Goal: Task Accomplishment & Management: Use online tool/utility

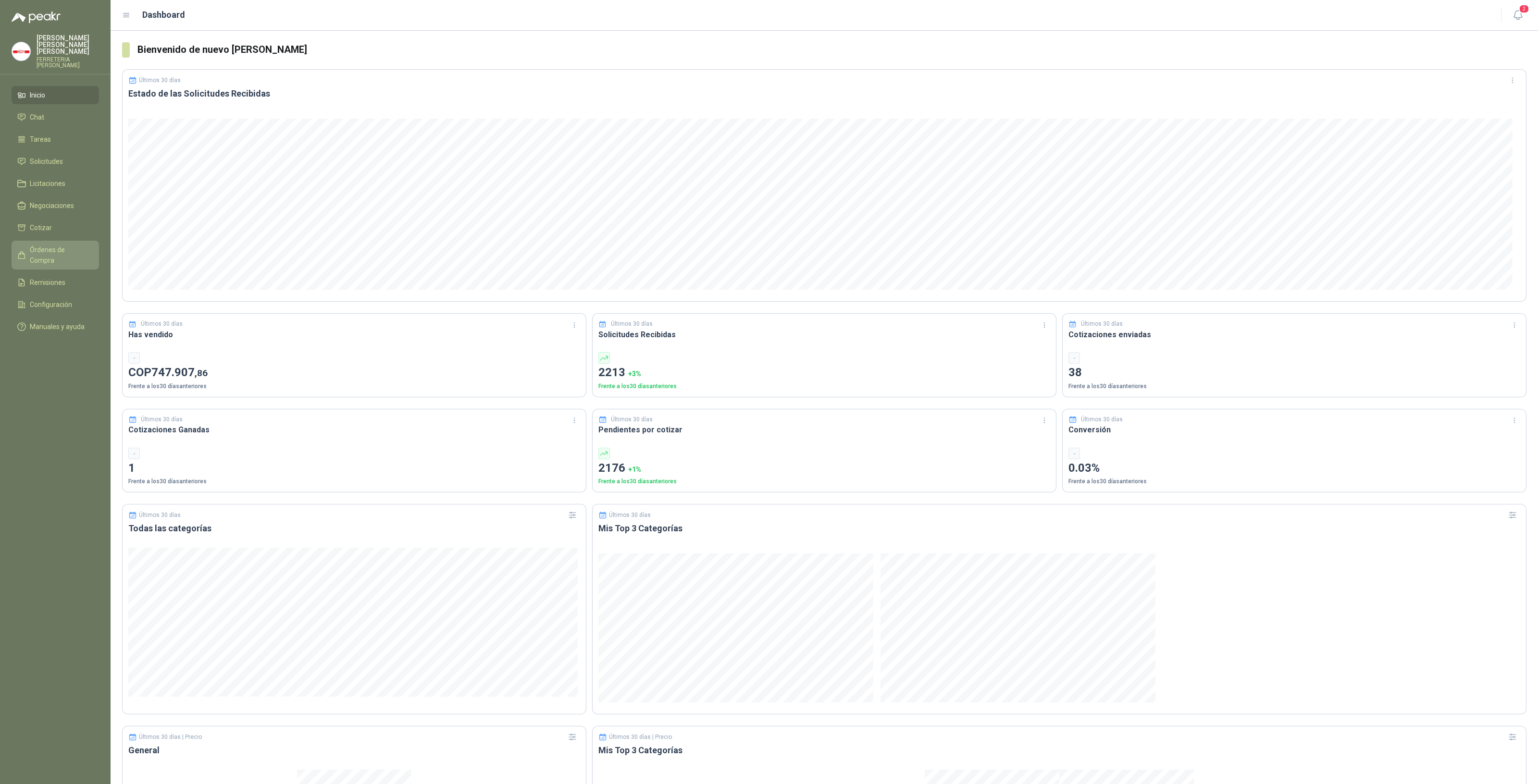
click at [53, 248] on span "Órdenes de Compra" at bounding box center [59, 255] width 60 height 21
click at [52, 277] on span "Remisiones" at bounding box center [47, 282] width 36 height 10
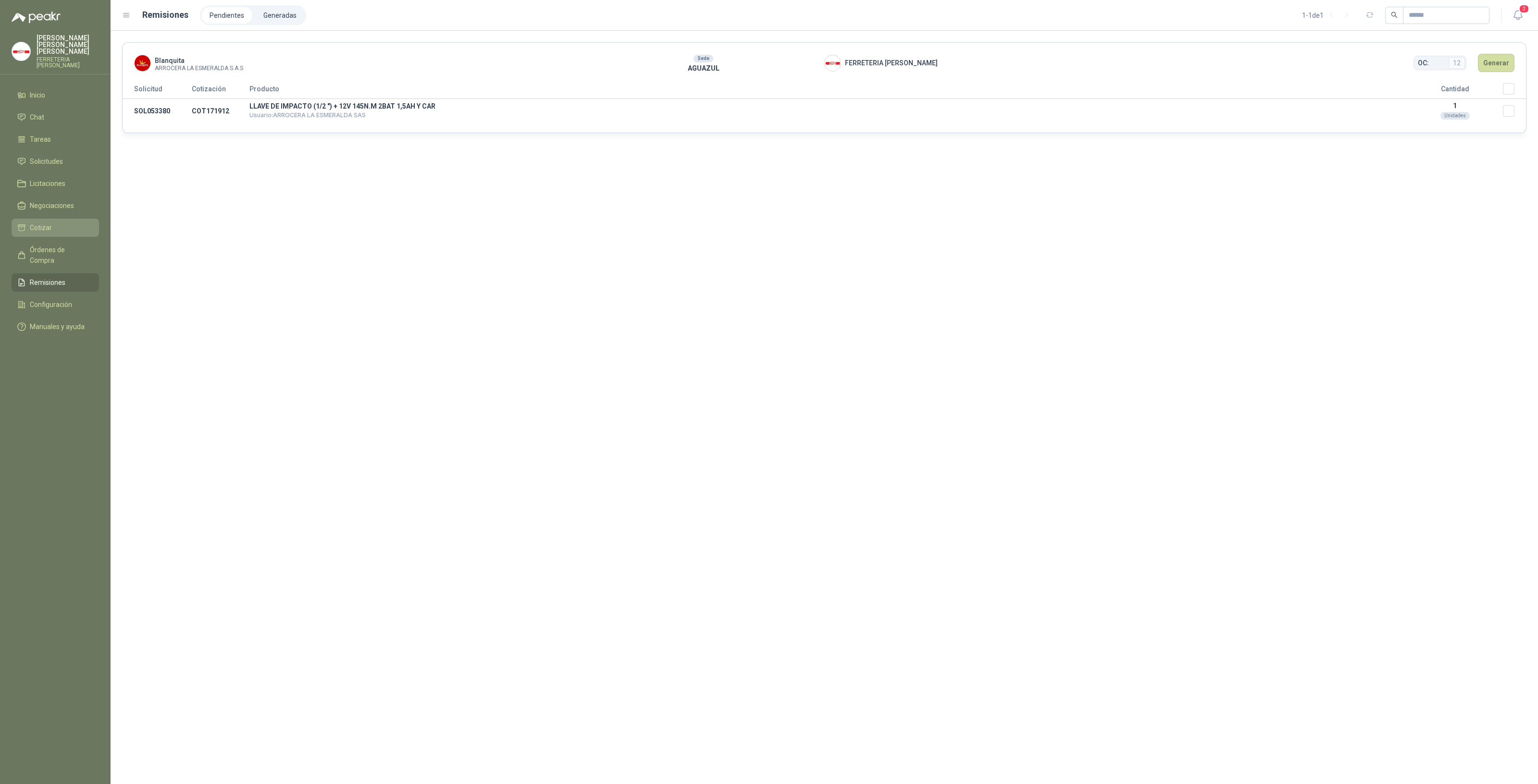
click at [50, 223] on span "Cotizar" at bounding box center [41, 228] width 22 height 10
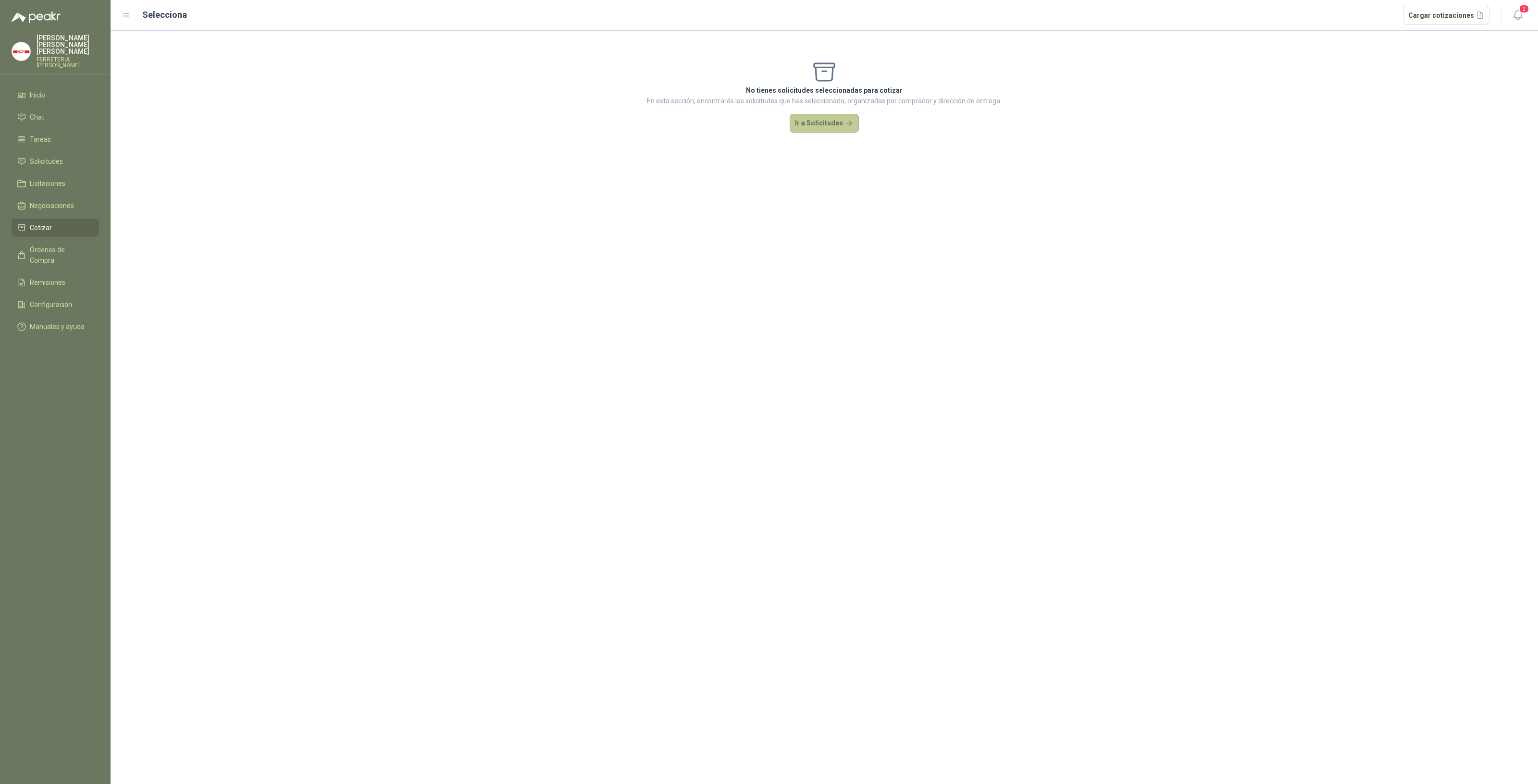
click at [829, 119] on button "Ir a Solicitudes" at bounding box center [824, 123] width 69 height 19
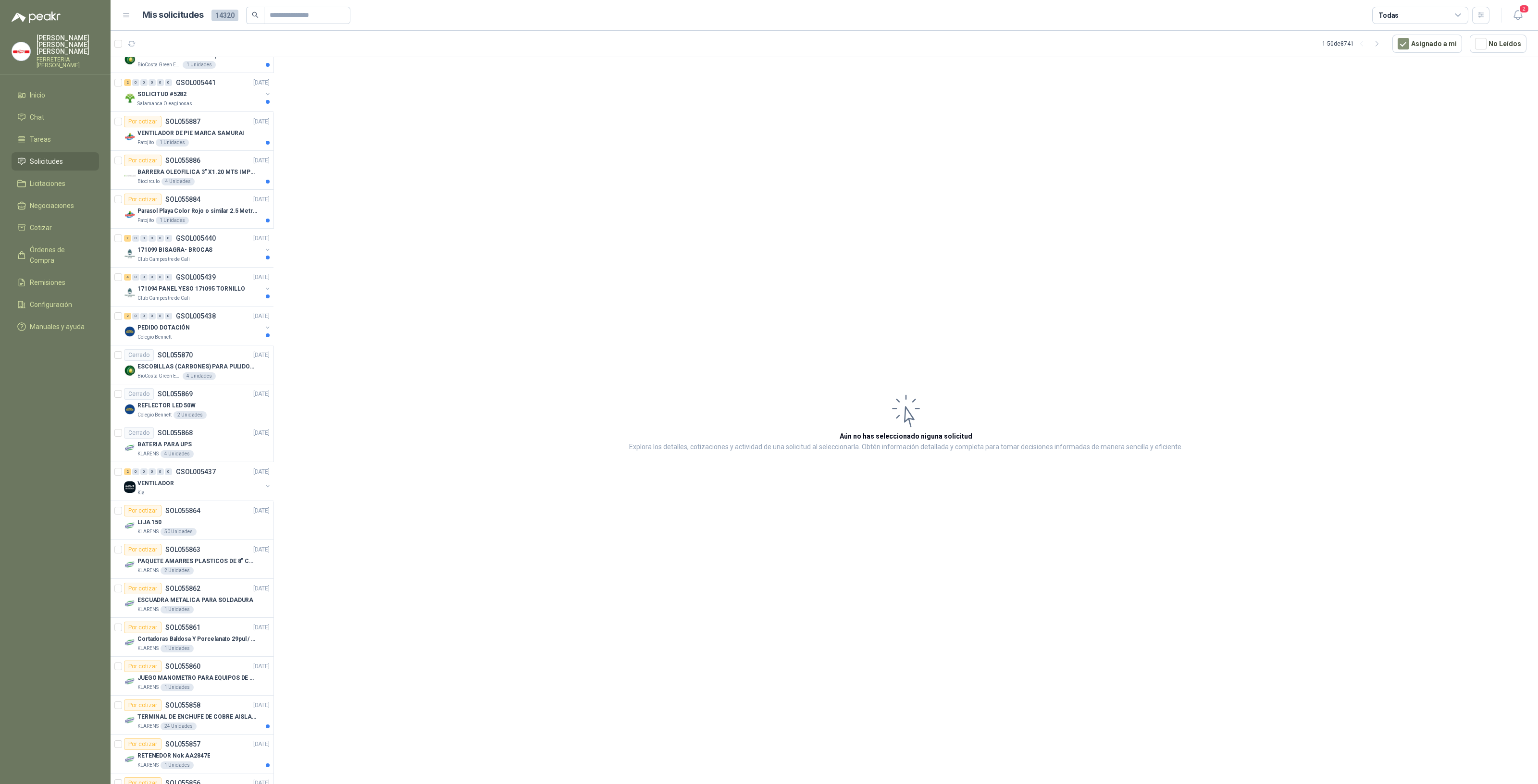
scroll to position [560, 0]
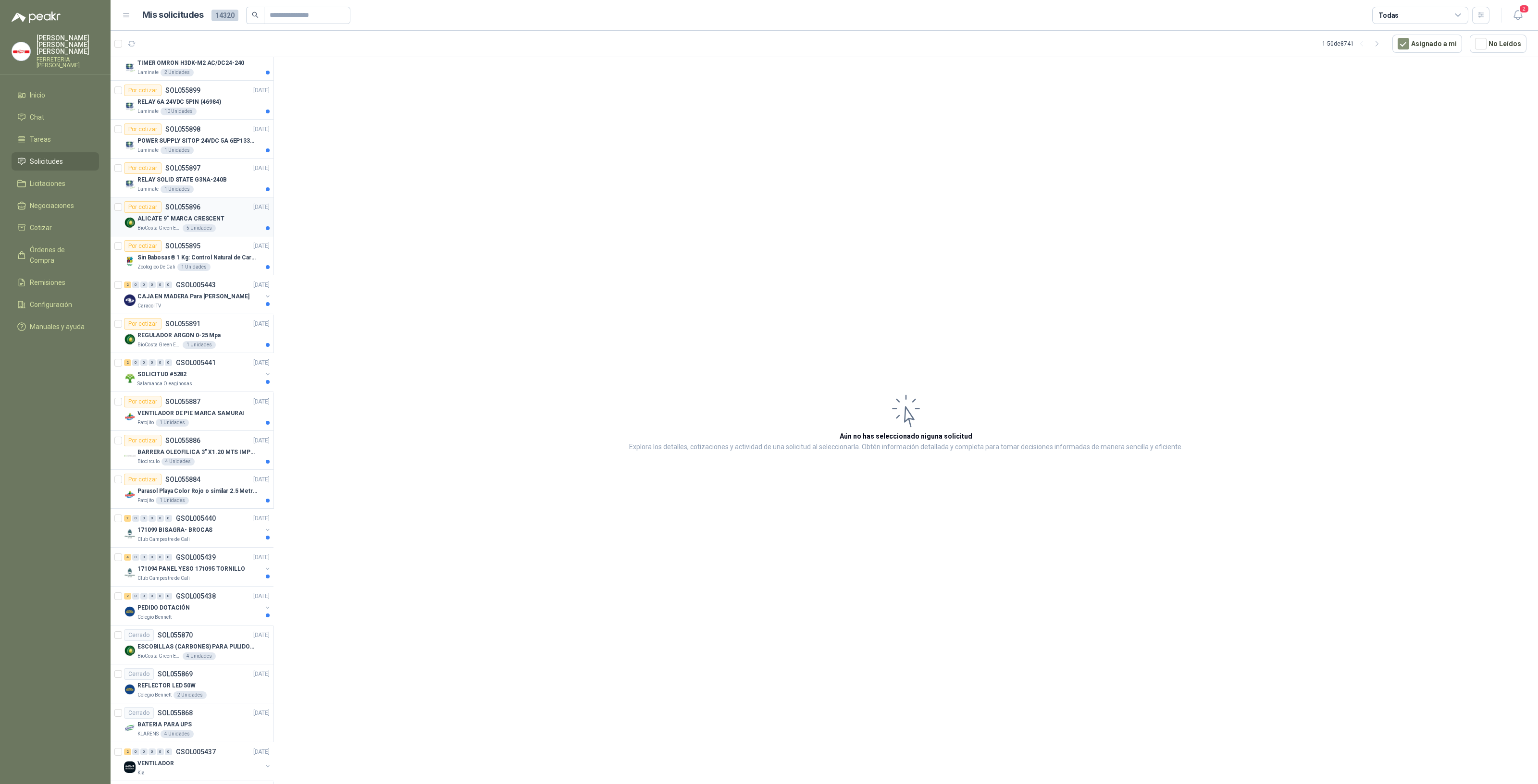
click at [198, 224] on div "5 Unidades" at bounding box center [199, 228] width 33 height 8
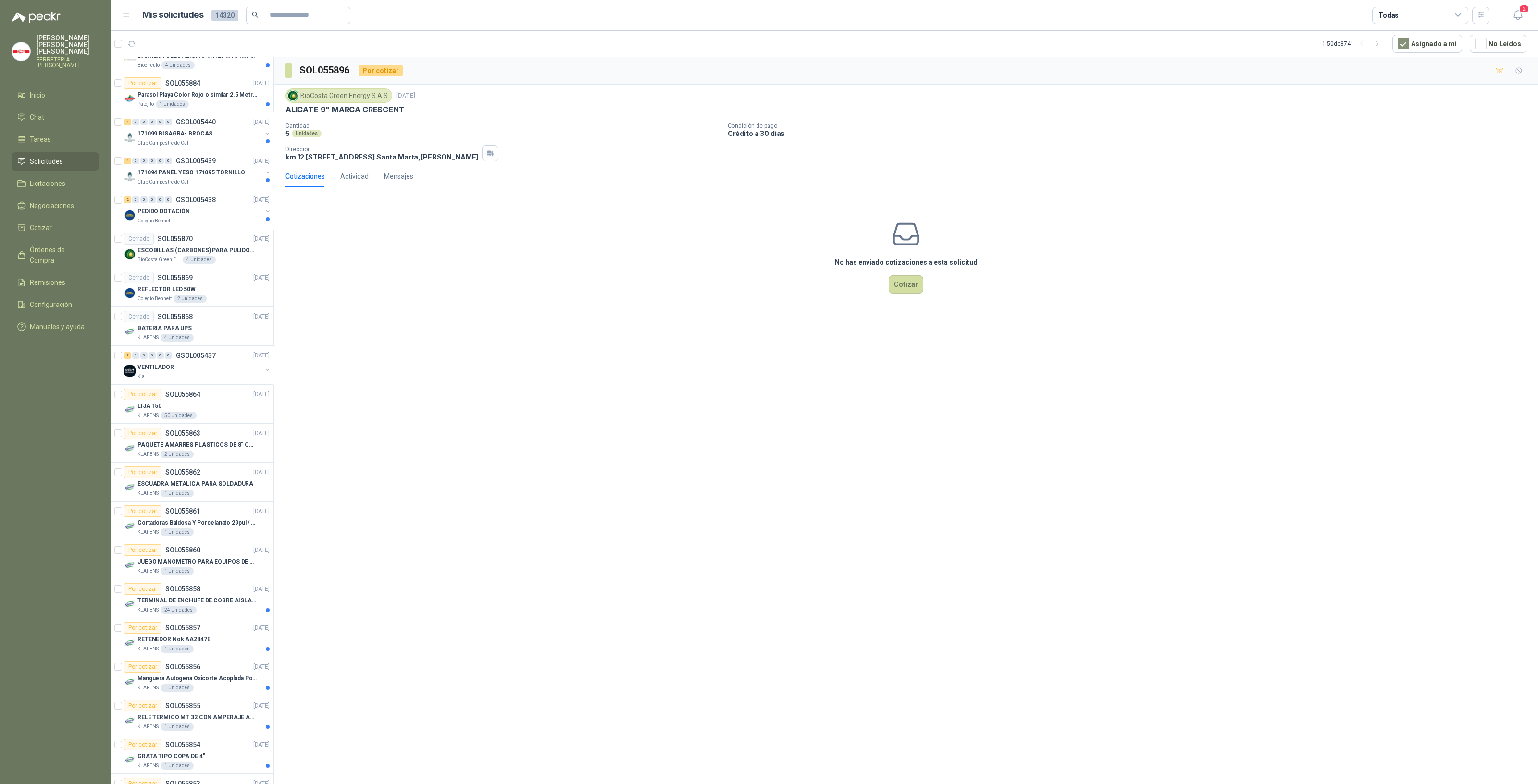
scroll to position [965, 0]
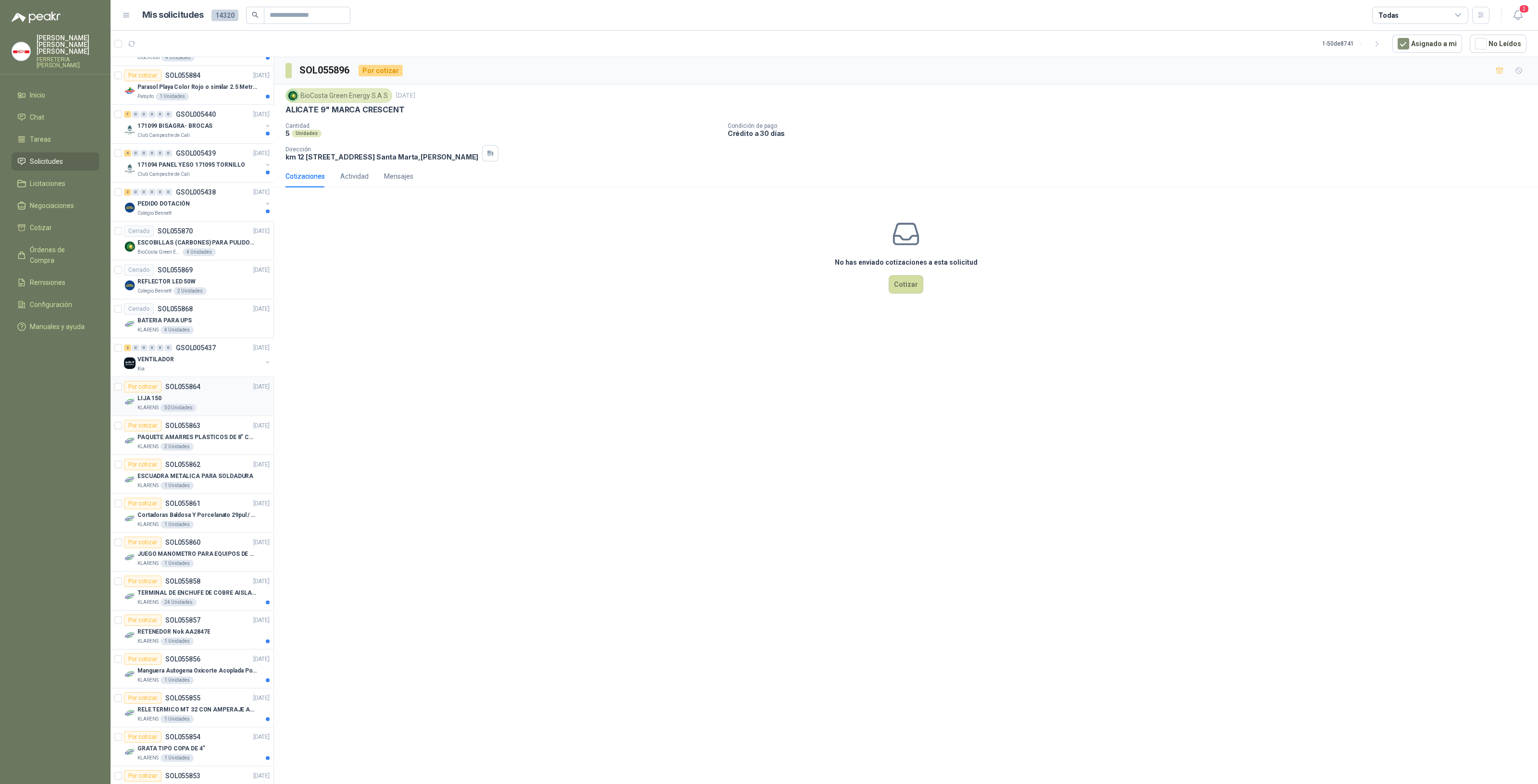
click at [200, 388] on div "Por cotizar SOL055864 [DATE]" at bounding box center [197, 387] width 146 height 11
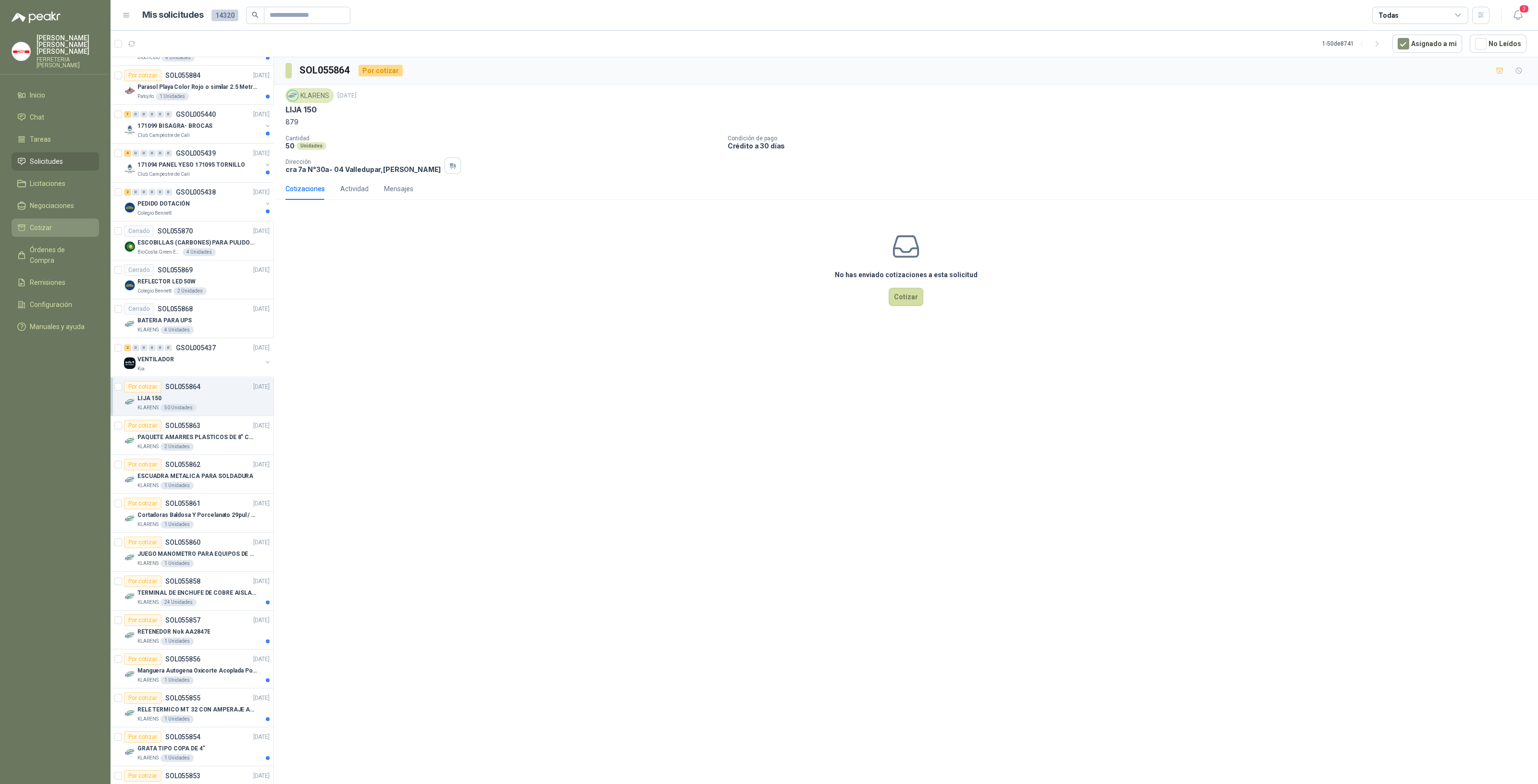
click at [55, 224] on li "Cotizar" at bounding box center [55, 228] width 76 height 10
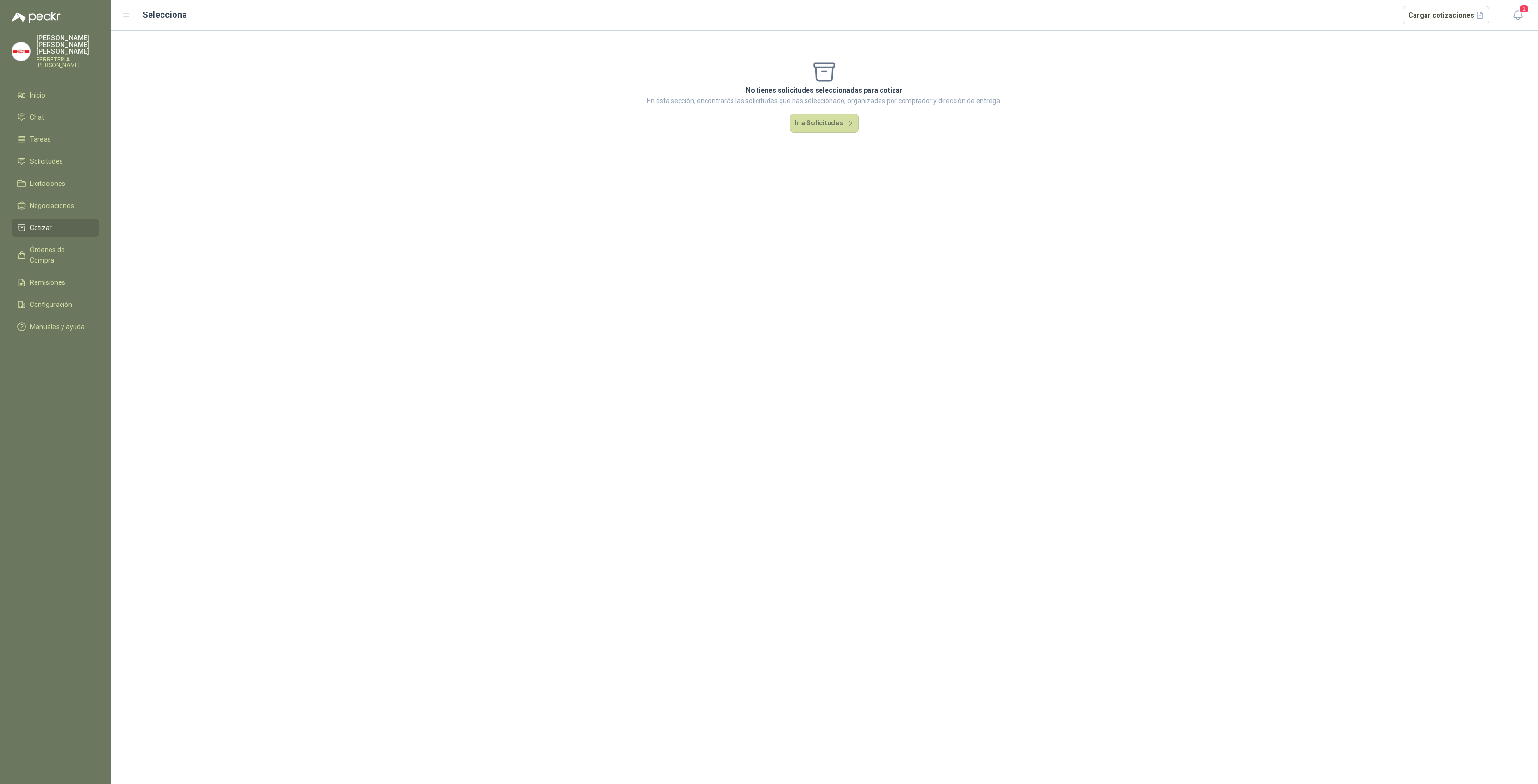
click at [789, 394] on div "No tienes solicitudes seleccionadas para cotizar En esta sección, encontrarás l…" at bounding box center [824, 408] width 1427 height 754
click at [811, 144] on div "No tienes solicitudes seleccionadas para cotizar En esta sección, encontrarás l…" at bounding box center [824, 96] width 1427 height 131
click at [822, 120] on button "Ir a Solicitudes" at bounding box center [824, 123] width 69 height 19
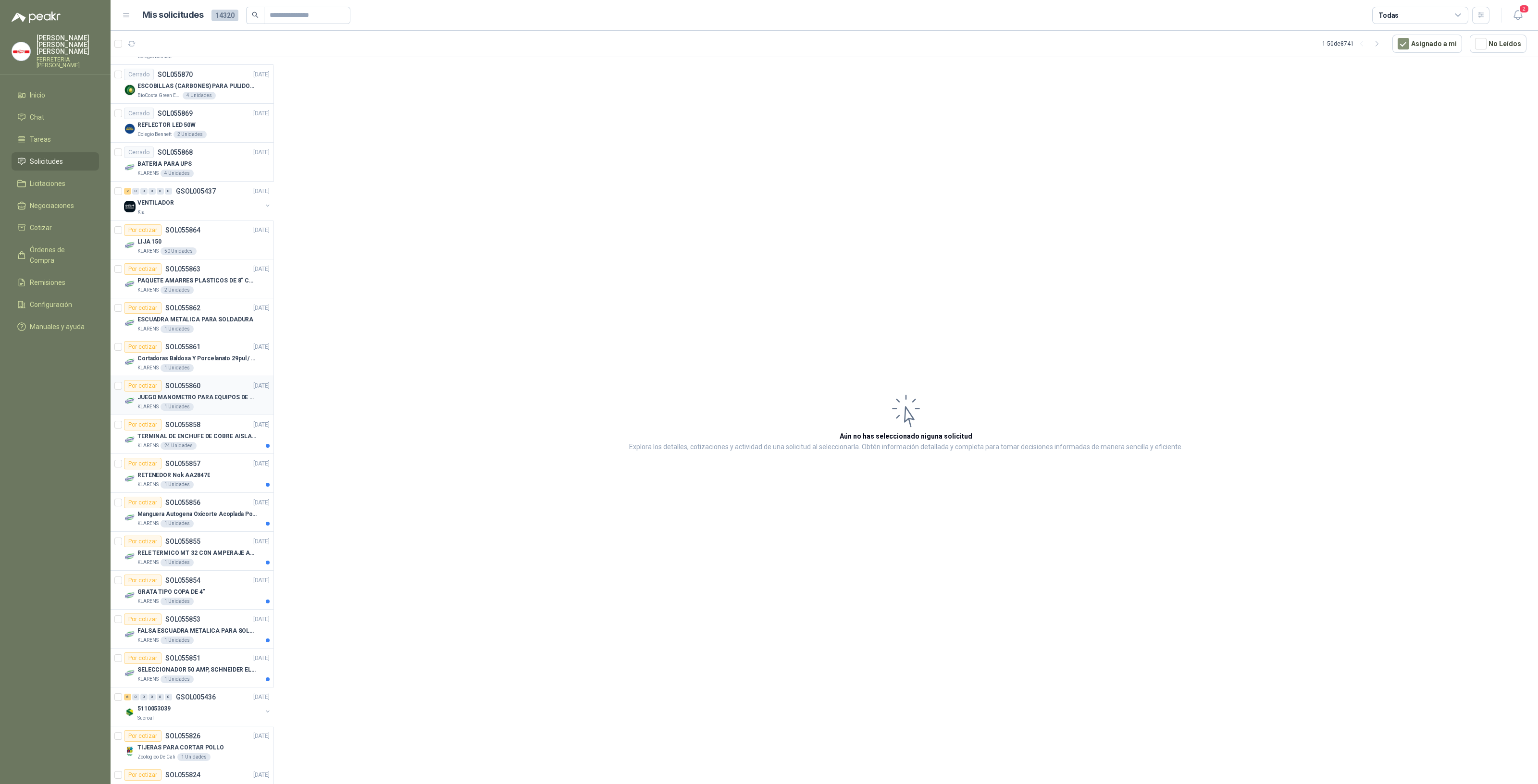
scroll to position [1232, 0]
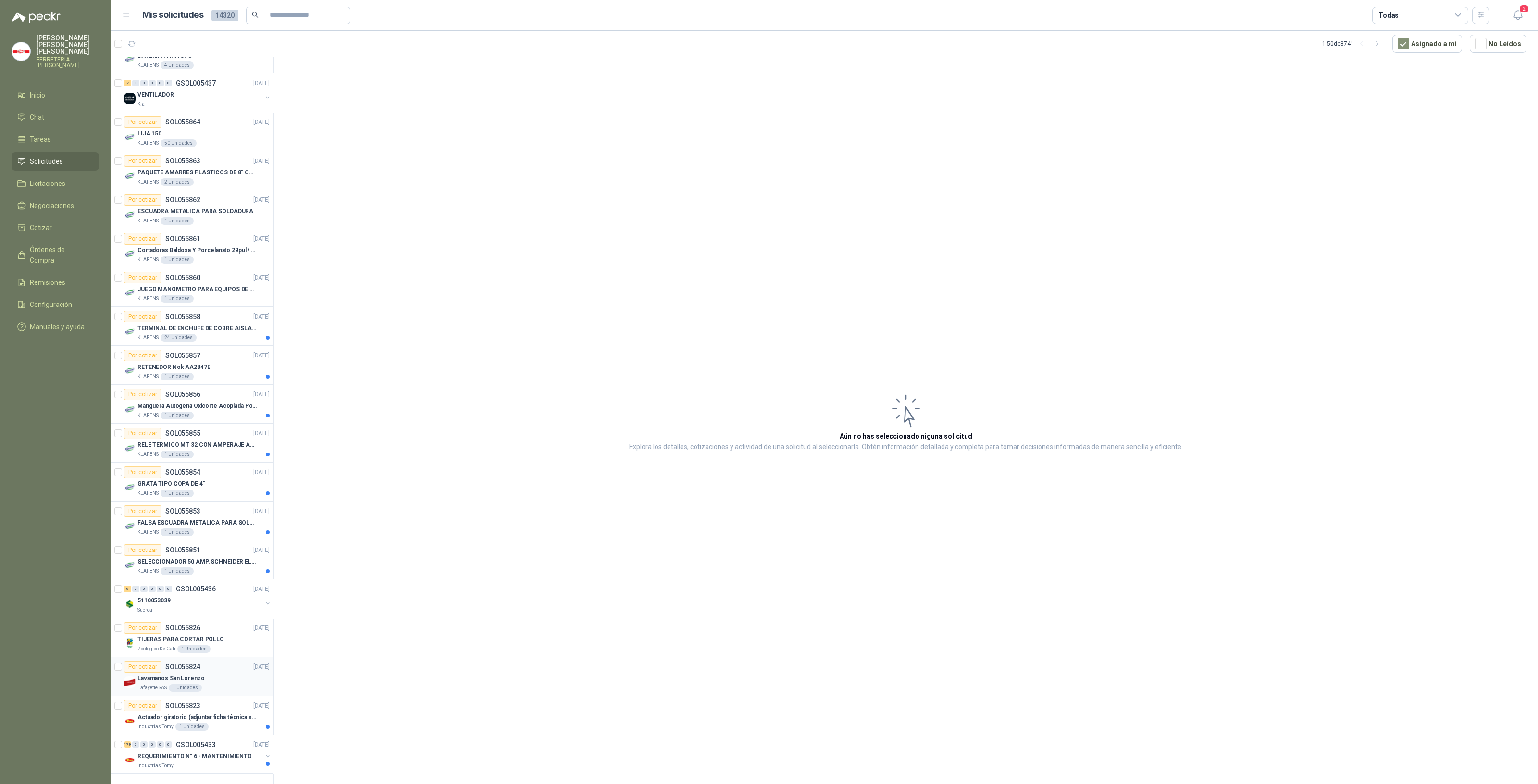
click at [232, 675] on div "Lavamanos San Lorenzo" at bounding box center [204, 678] width 132 height 11
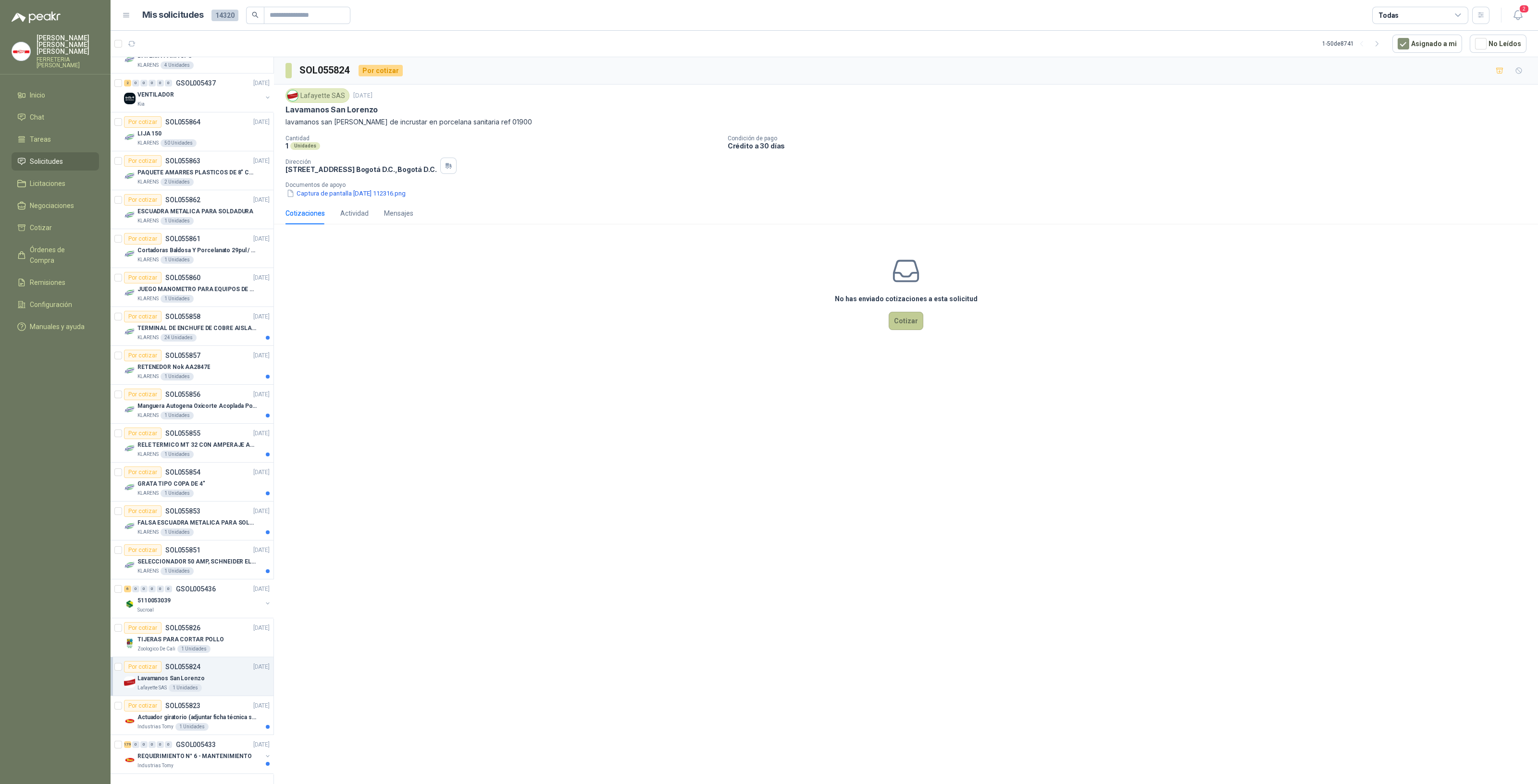
click at [915, 322] on button "Cotizar" at bounding box center [905, 321] width 34 height 18
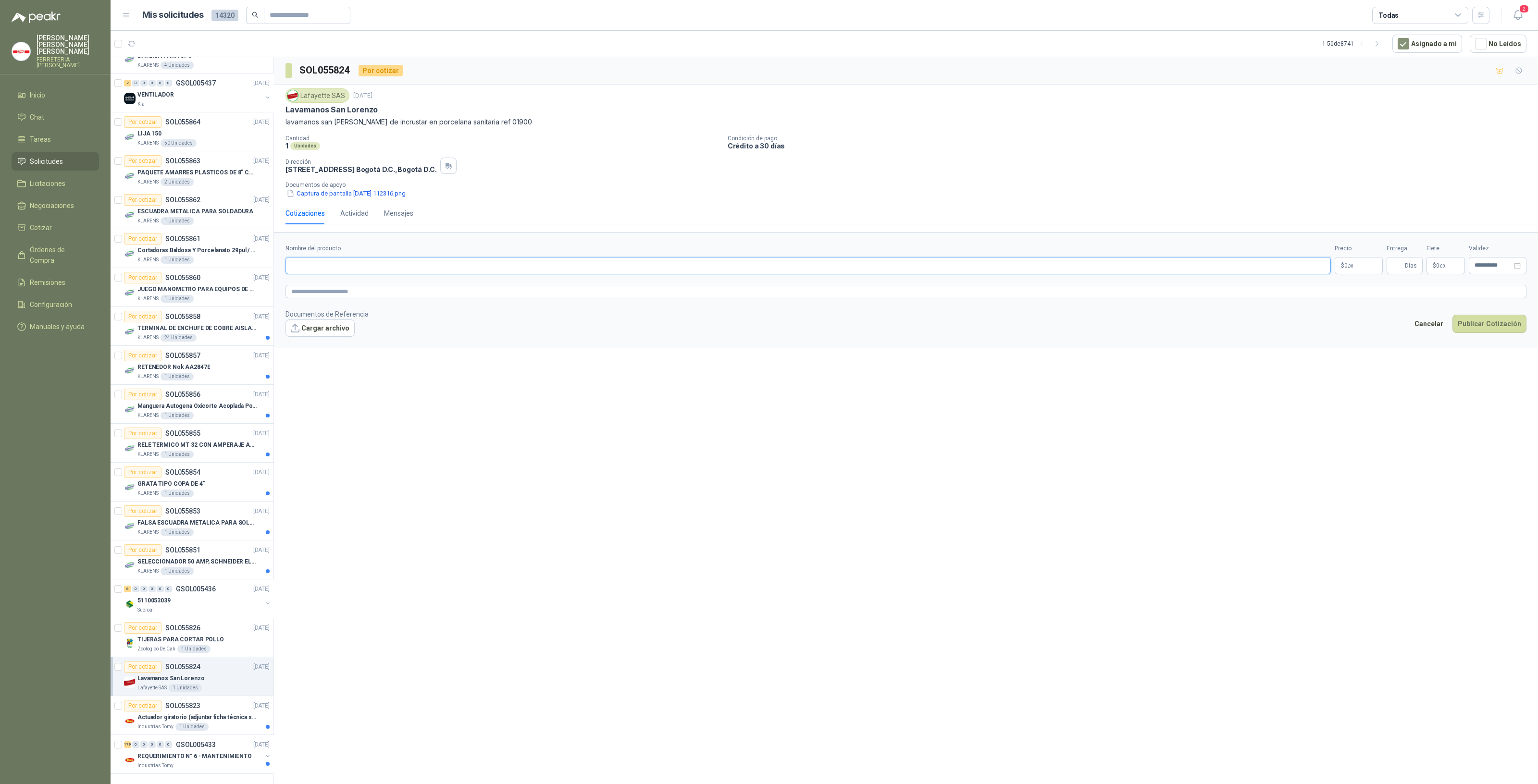
click at [365, 263] on input "Nombre del producto" at bounding box center [808, 266] width 1045 height 18
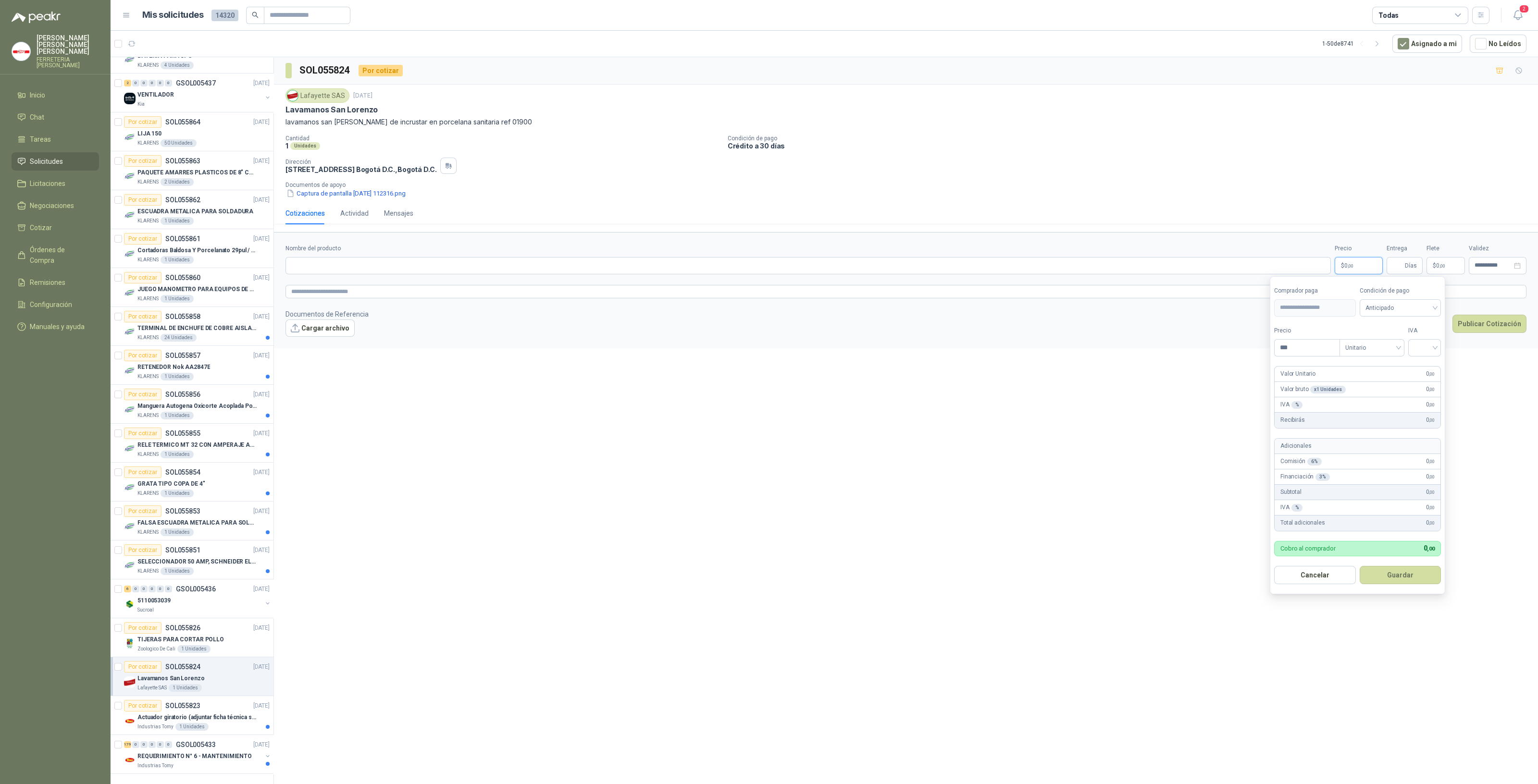
click at [1361, 270] on p "$ 0 ,00" at bounding box center [1358, 266] width 48 height 18
click at [1276, 351] on input "***" at bounding box center [1306, 347] width 64 height 17
type input "*********"
click at [1427, 354] on span at bounding box center [1424, 347] width 21 height 17
click at [1423, 370] on div "19%" at bounding box center [1427, 367] width 18 height 10
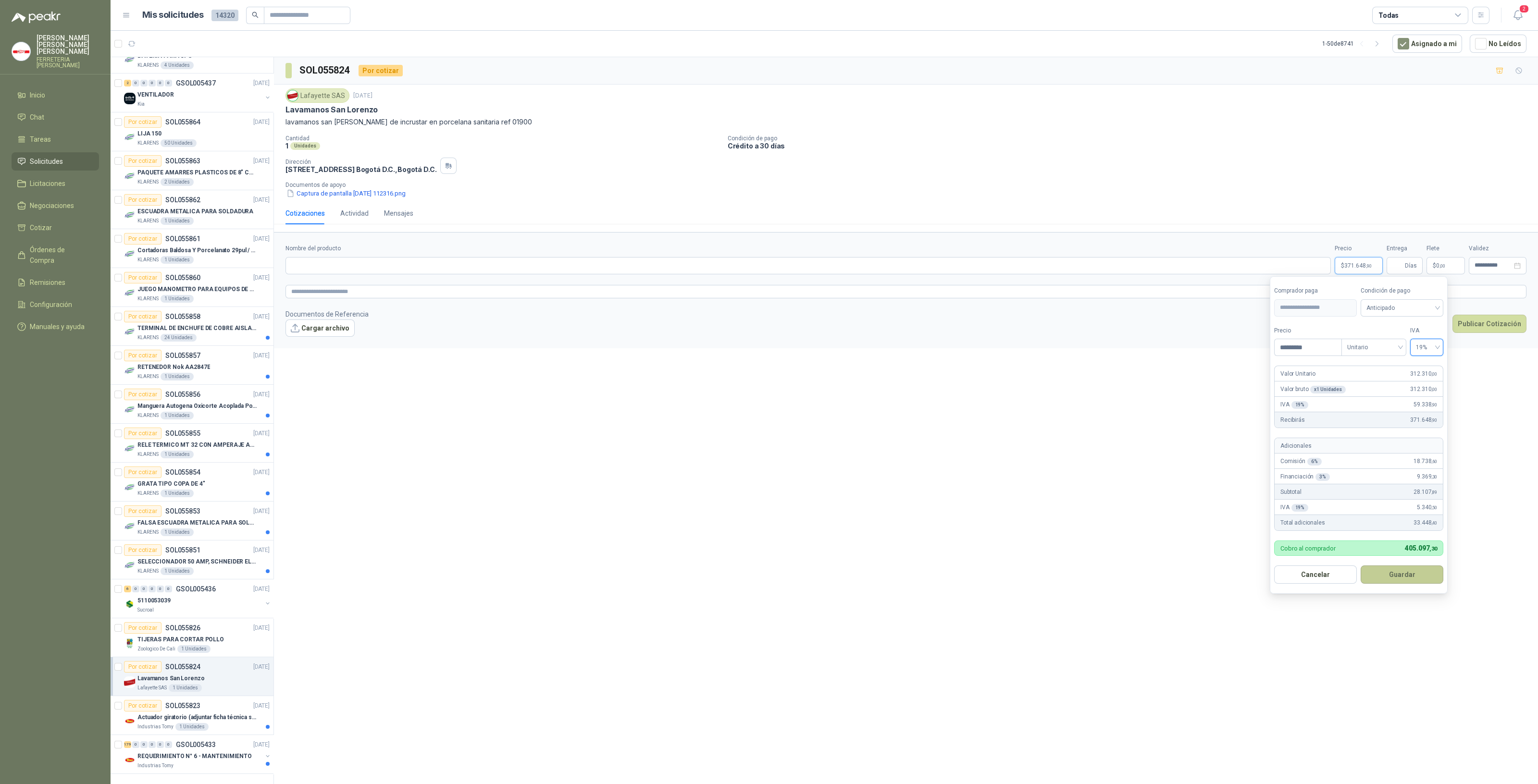
click at [1412, 573] on button "Guardar" at bounding box center [1402, 575] width 83 height 18
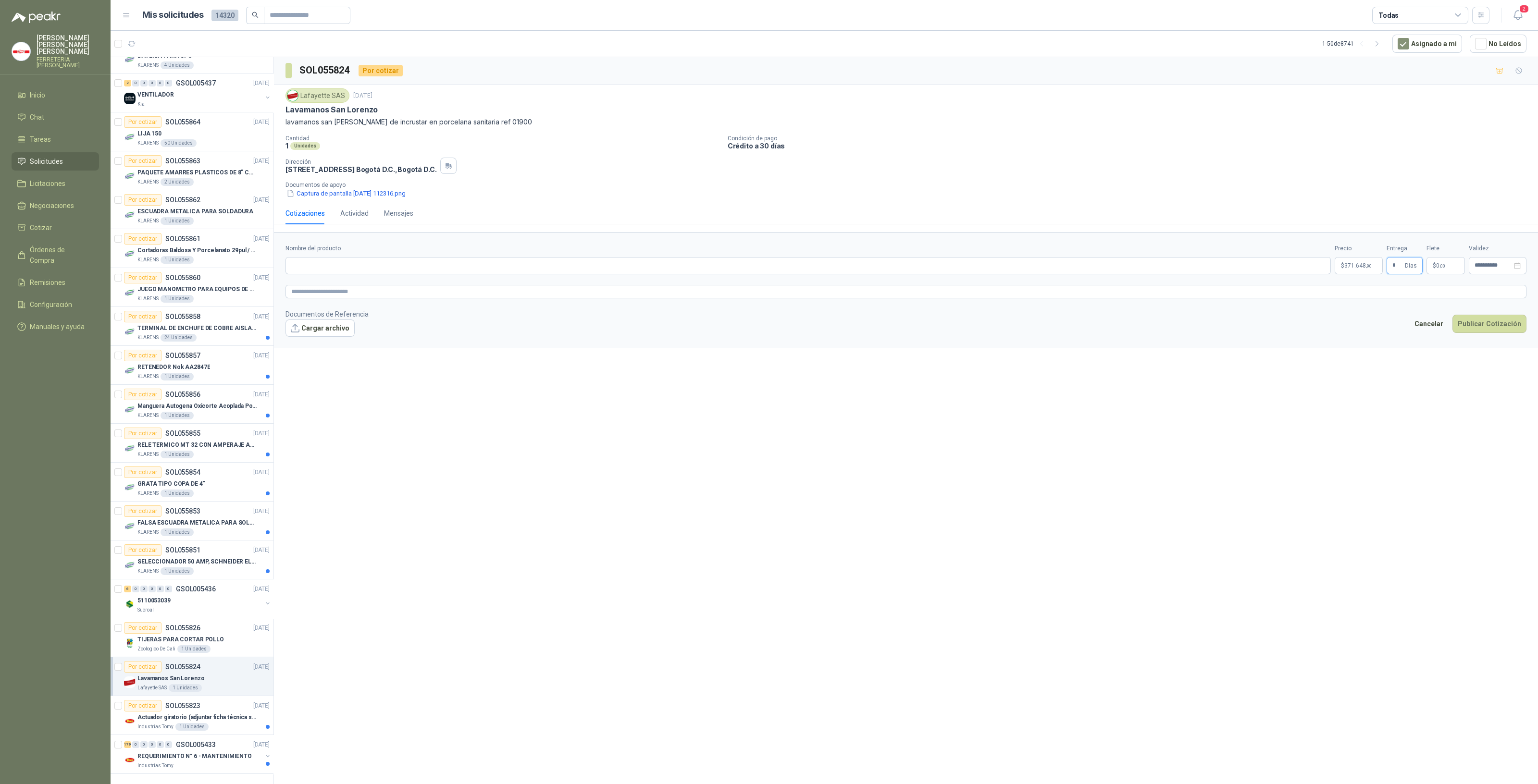
type input "*"
click at [346, 271] on input "Nombre del producto" at bounding box center [808, 266] width 1045 height 18
paste input "**********"
drag, startPoint x: 325, startPoint y: 267, endPoint x: 448, endPoint y: 266, distance: 123.0
click at [448, 266] on input "**********" at bounding box center [808, 266] width 1045 height 18
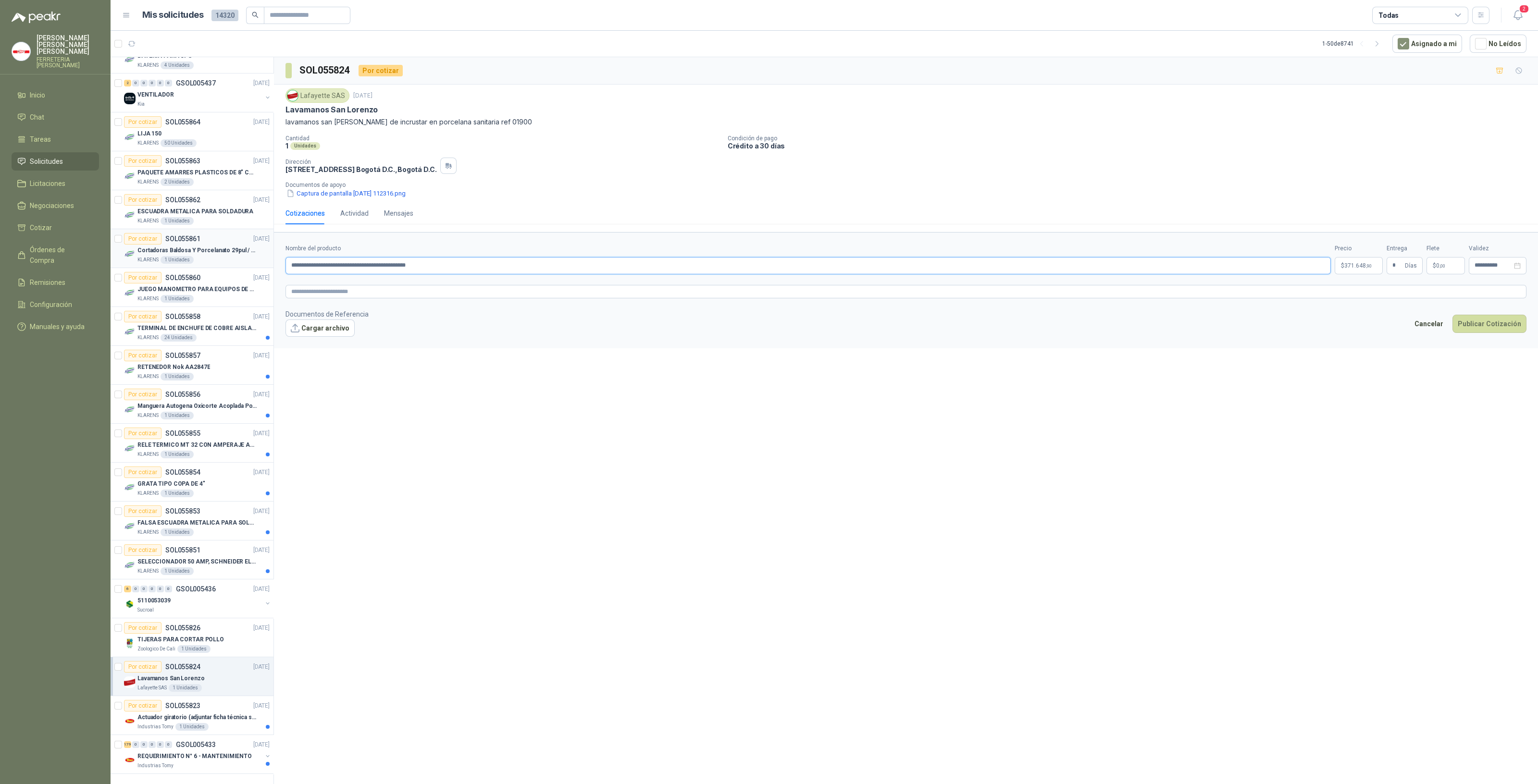
drag, startPoint x: 469, startPoint y: 263, endPoint x: 231, endPoint y: 253, distance: 238.2
click at [231, 253] on div "4 0 0 0 0 0 GSOL005450 [DATE] PEDIDO PALMASECA Almatec 39 0 0 0 0 0 GSOL005449 …" at bounding box center [824, 422] width 1427 height 731
type input "**********"
click at [320, 291] on textarea at bounding box center [906, 292] width 1241 height 14
paste textarea "**********"
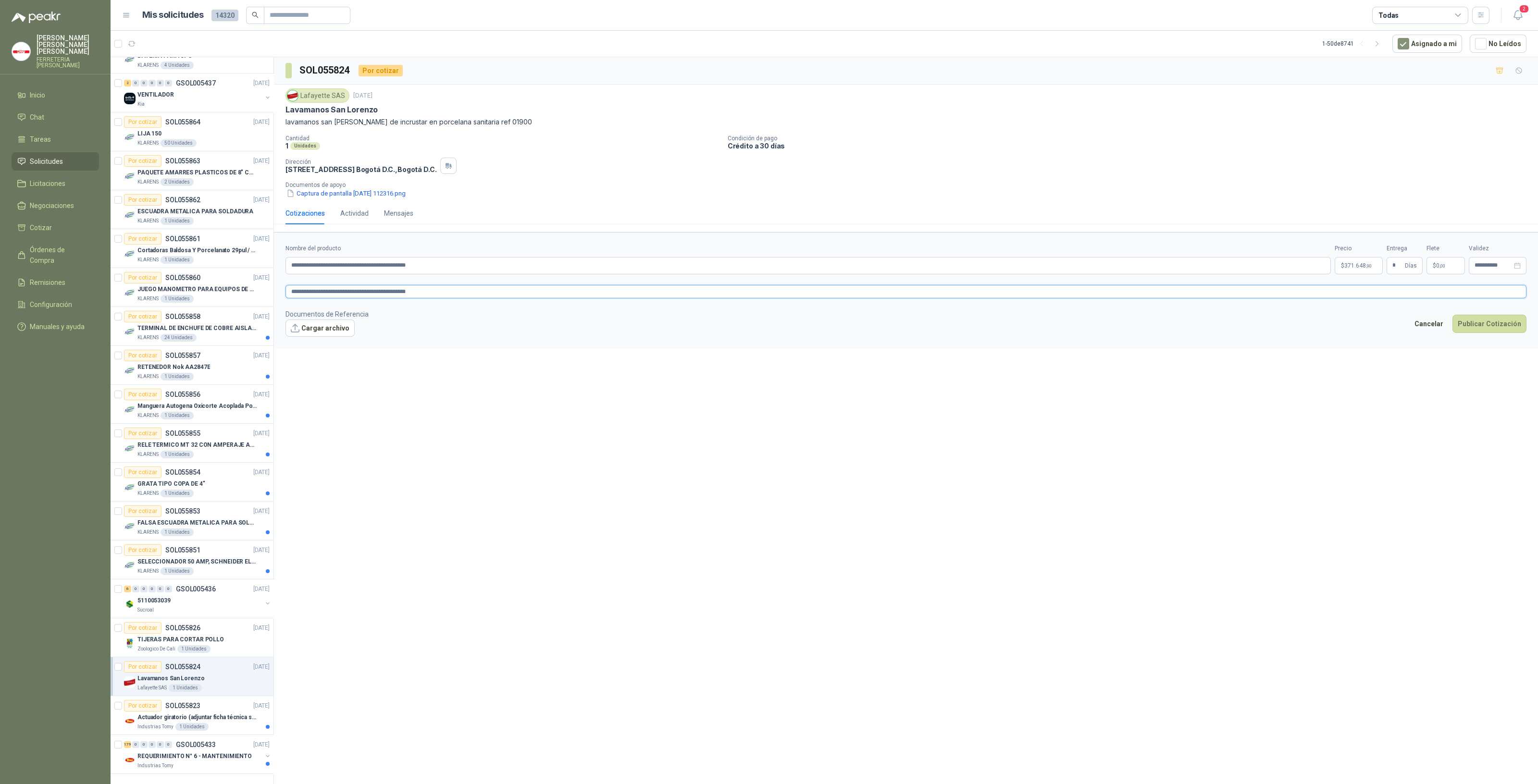
type textarea "**********"
click at [1436, 265] on span "0 ,00" at bounding box center [1440, 265] width 9 height 6
click at [1421, 324] on button "Cancelar" at bounding box center [1429, 323] width 40 height 18
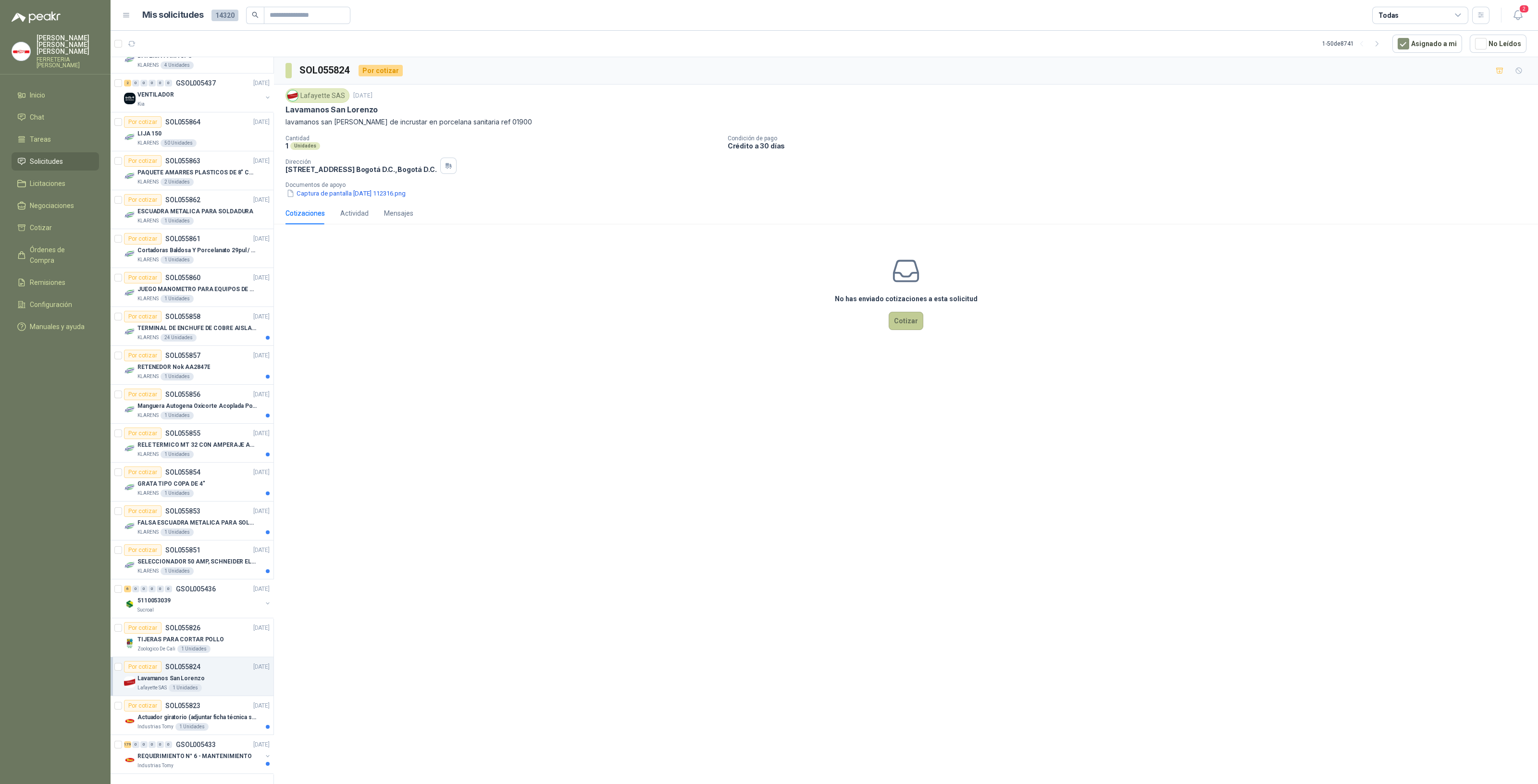
click at [904, 317] on button "Cotizar" at bounding box center [905, 321] width 34 height 18
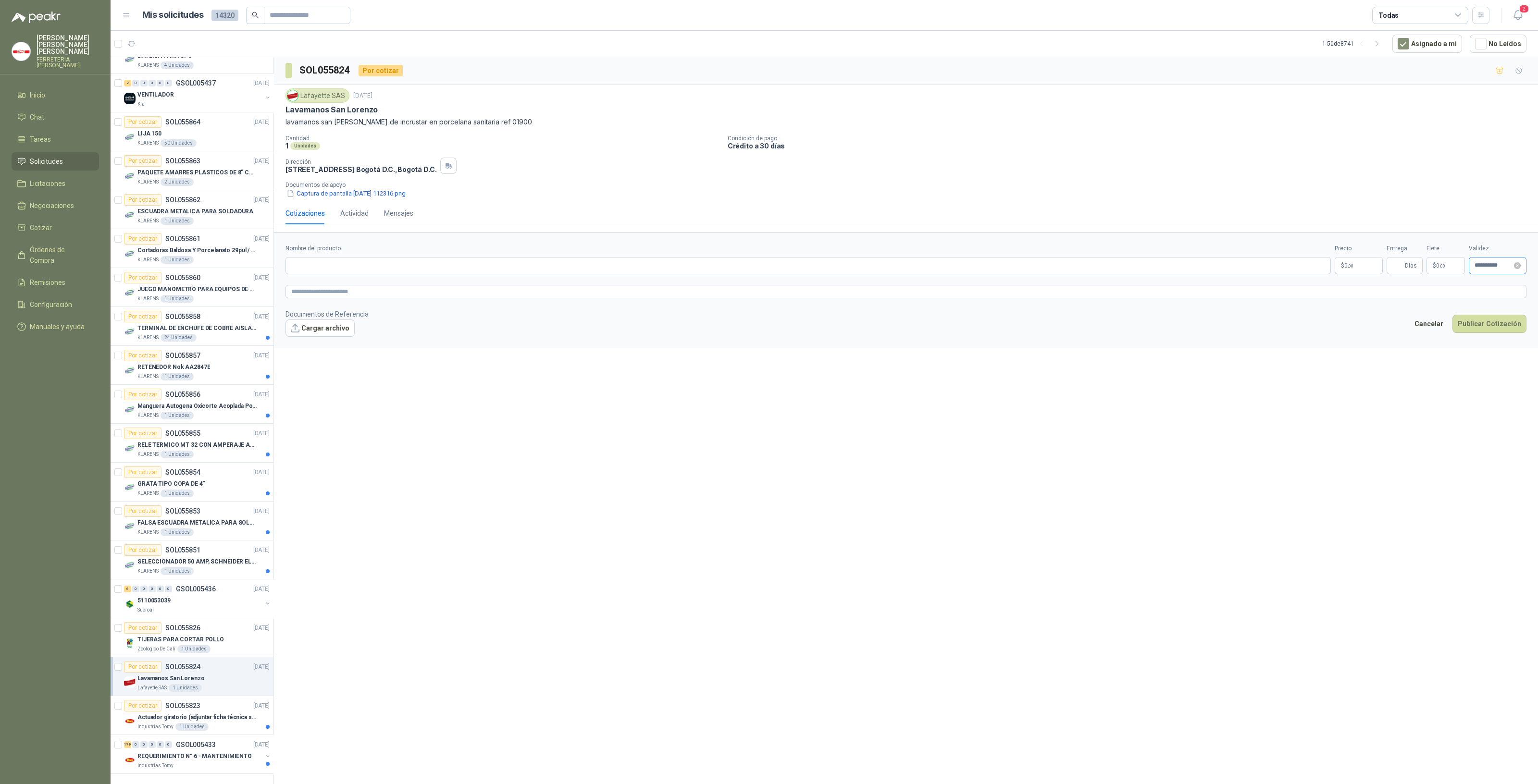
click at [1524, 263] on div "**********" at bounding box center [1497, 266] width 57 height 18
click at [1479, 393] on div "30" at bounding box center [1474, 395] width 11 height 11
type input "**********"
click at [437, 255] on div "Nombre del producto" at bounding box center [808, 259] width 1045 height 30
click at [432, 262] on input "Nombre del producto" at bounding box center [808, 266] width 1045 height 18
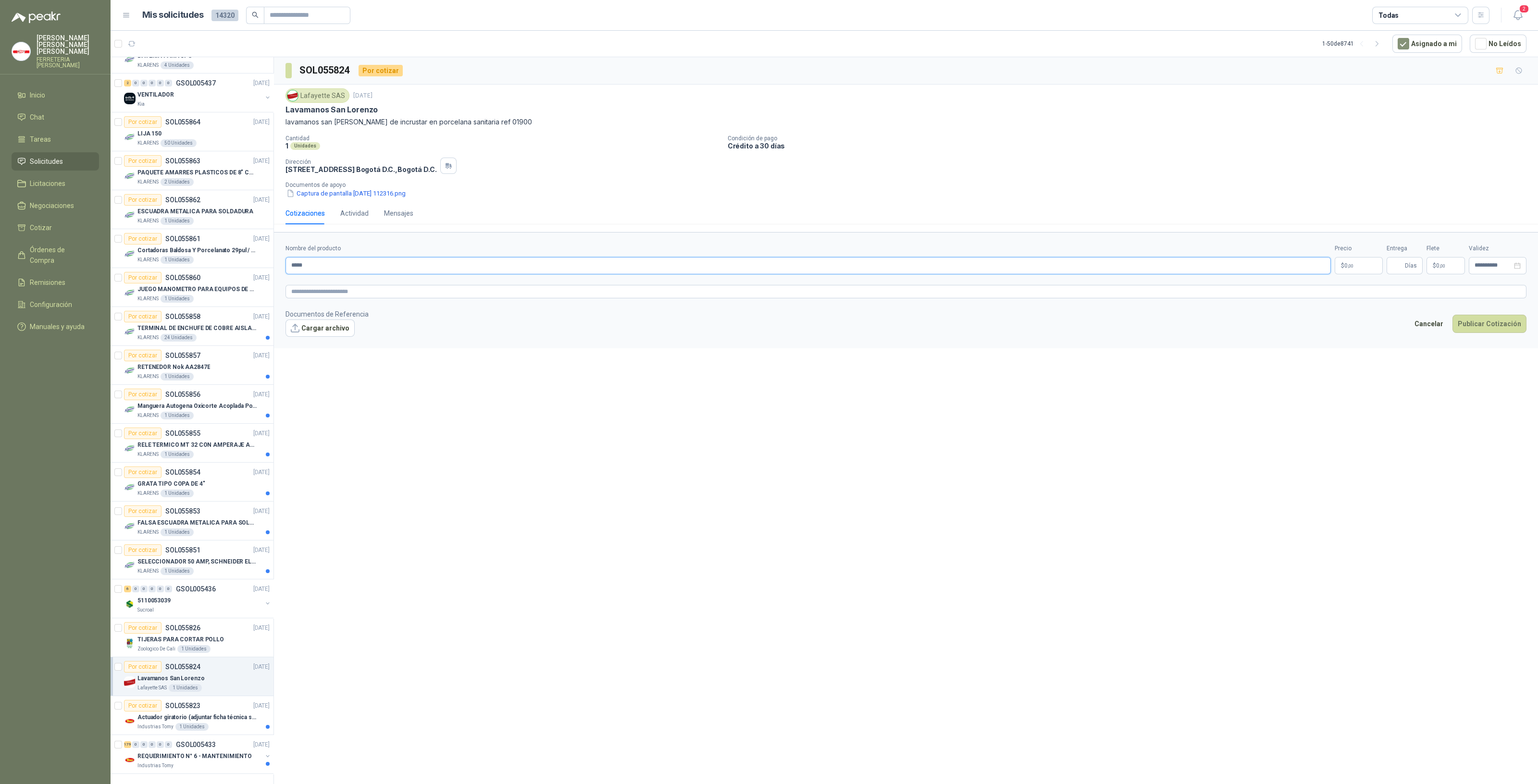
type input "**********"
drag, startPoint x: 458, startPoint y: 262, endPoint x: 474, endPoint y: 271, distance: 18.4
click at [471, 272] on input "**********" at bounding box center [808, 266] width 1045 height 18
drag, startPoint x: 470, startPoint y: 271, endPoint x: 233, endPoint y: 267, distance: 237.0
click at [233, 267] on div "4 0 0 0 0 0 GSOL005450 [DATE] PEDIDO PALMASECA Almatec 39 0 0 0 0 0 GSOL005449 …" at bounding box center [824, 422] width 1427 height 731
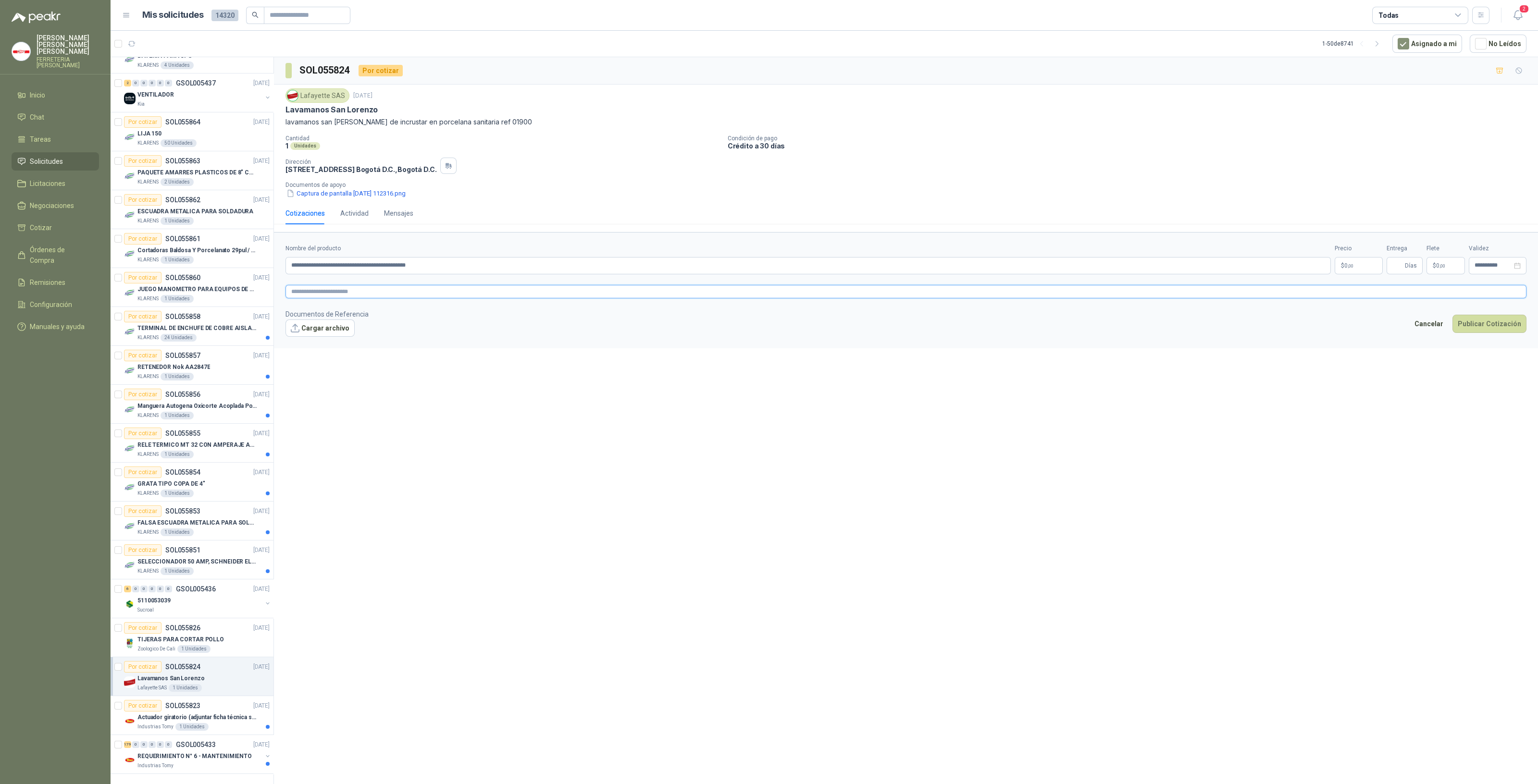
click at [365, 294] on textarea at bounding box center [906, 292] width 1241 height 14
paste textarea "**********"
type textarea "**********"
click at [562, 421] on div "**********" at bounding box center [906, 423] width 1264 height 731
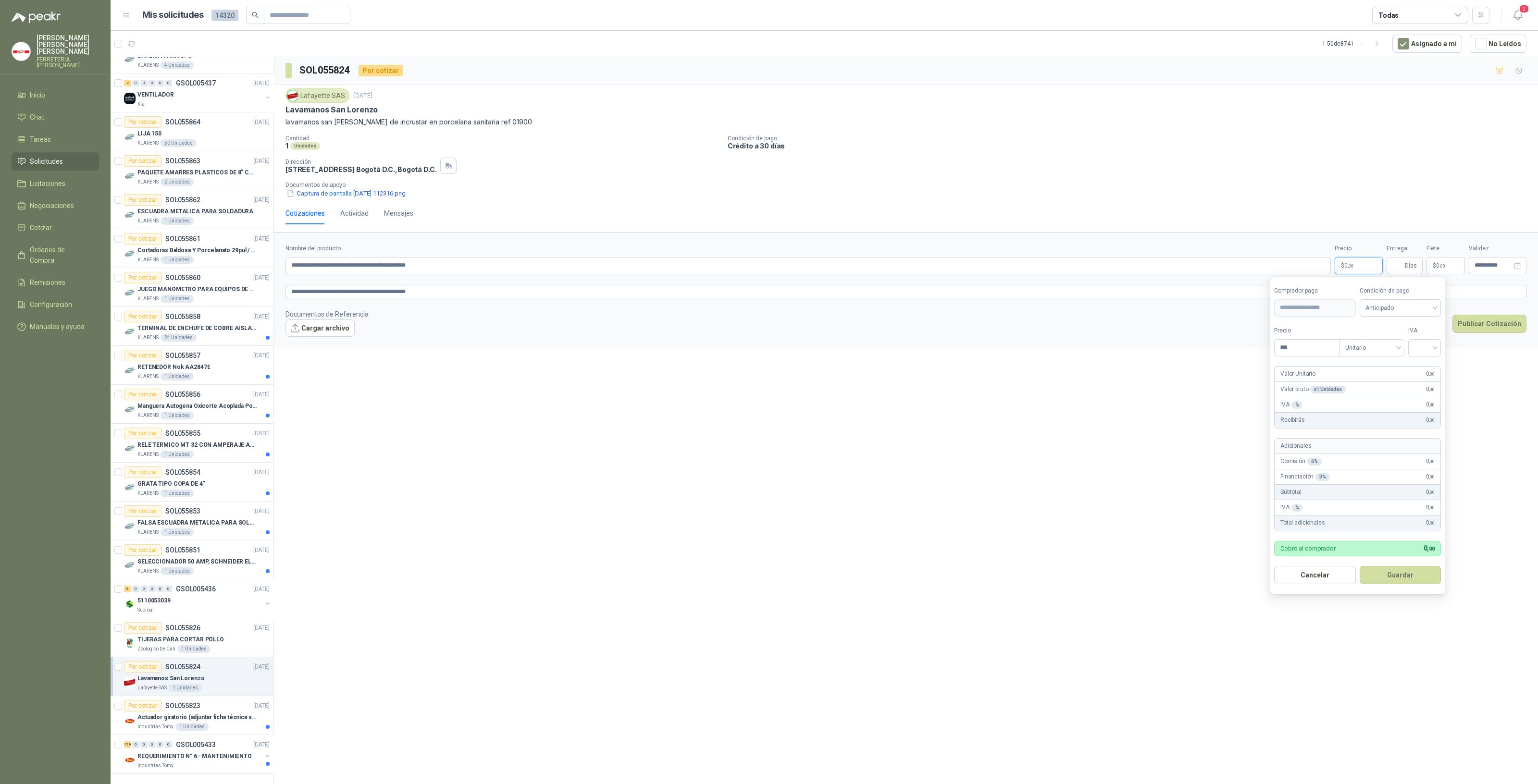
drag, startPoint x: 1356, startPoint y: 267, endPoint x: 1277, endPoint y: 281, distance: 80.2
click at [1277, 281] on body "[PERSON_NAME] FERRETERIA [PERSON_NAME] SAS Inicio Chat Tareas Solicitudes Licit…" at bounding box center [769, 392] width 1538 height 784
type input "*********"
click at [1432, 351] on input "search" at bounding box center [1424, 346] width 21 height 14
click at [1423, 365] on div "19%" at bounding box center [1427, 367] width 18 height 10
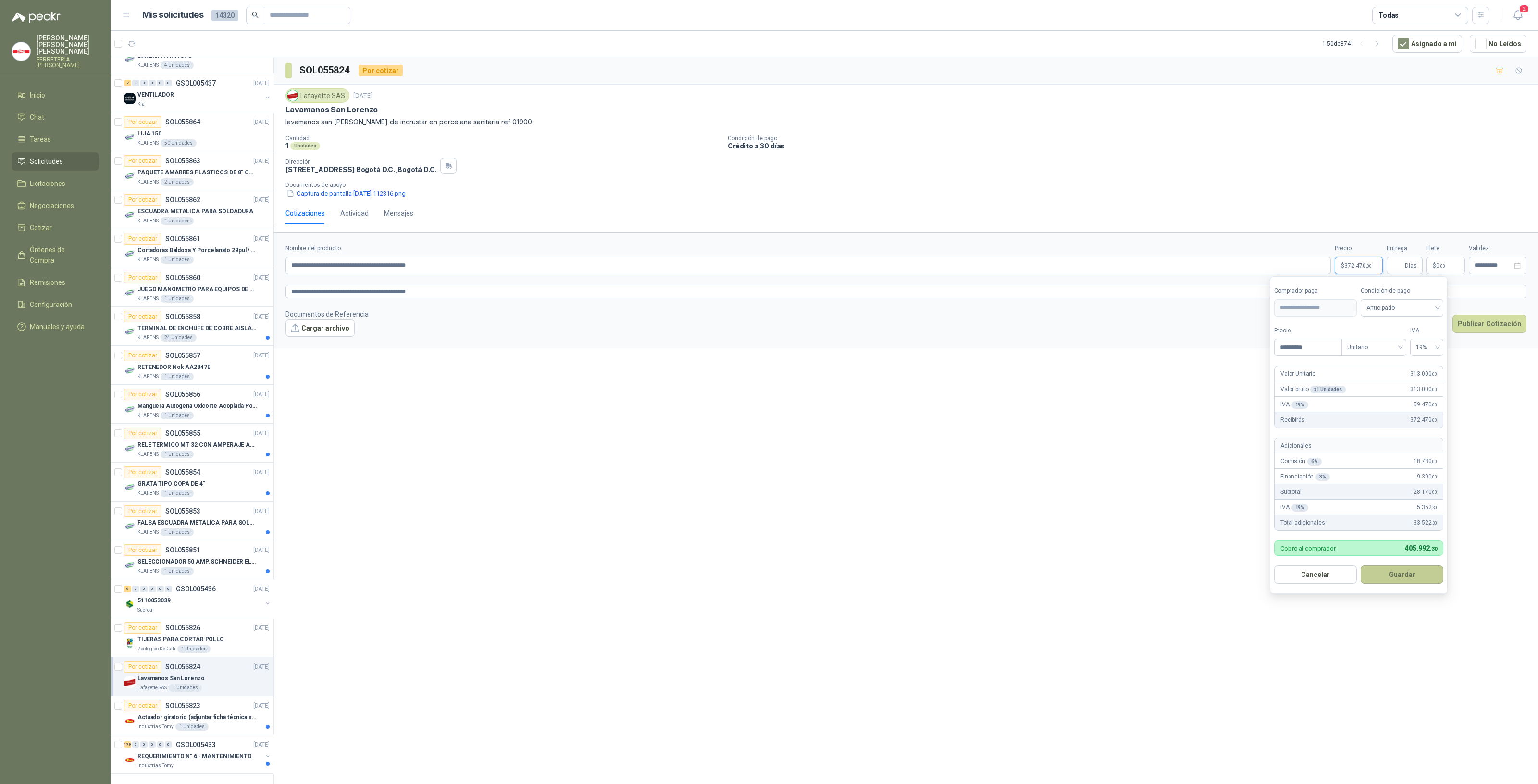
click at [1380, 578] on button "Guardar" at bounding box center [1402, 575] width 83 height 18
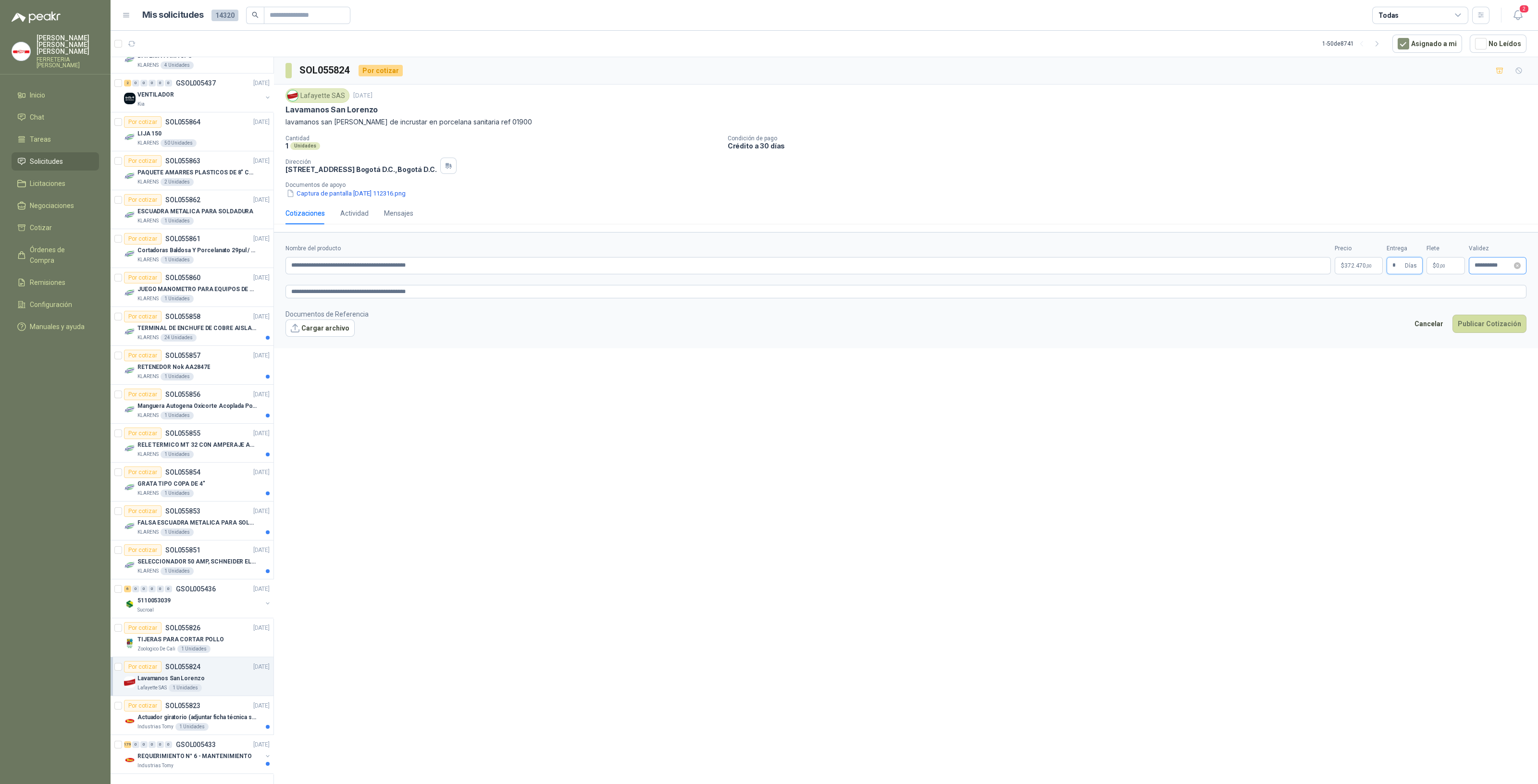
click at [1520, 270] on div "**********" at bounding box center [1497, 266] width 57 height 18
type input "*"
type input "**********"
click at [1477, 392] on div "30" at bounding box center [1474, 395] width 11 height 11
click at [1497, 321] on button "Publicar Cotización" at bounding box center [1489, 323] width 74 height 18
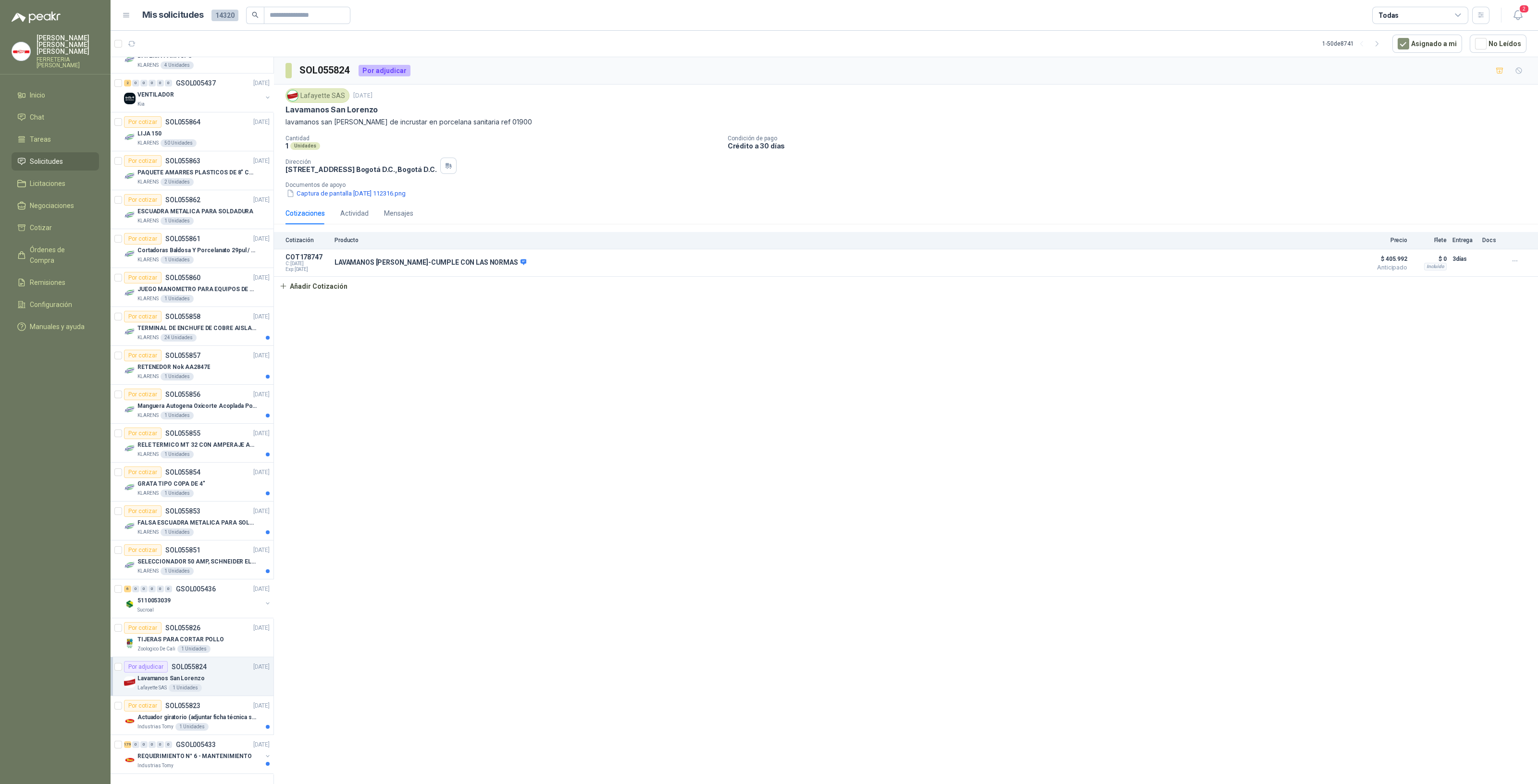
drag, startPoint x: 652, startPoint y: 472, endPoint x: 646, endPoint y: 477, distance: 7.8
click at [653, 472] on div "SOL055824 Por adjudicar Lafayette SAS [DATE] Lavamanos San [PERSON_NAME] lavama…" at bounding box center [906, 423] width 1264 height 731
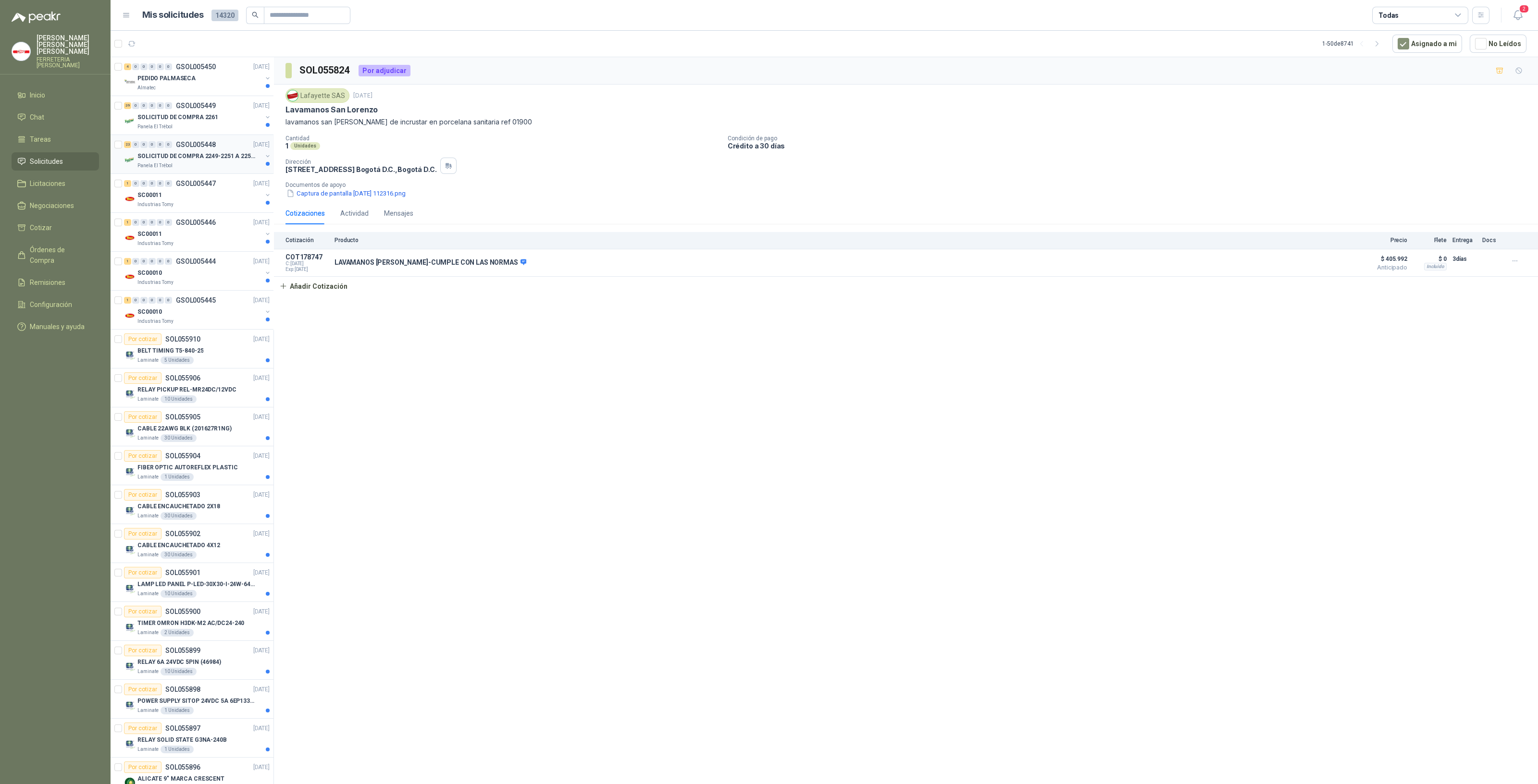
click at [184, 166] on div "Panela El Trébol" at bounding box center [200, 166] width 124 height 8
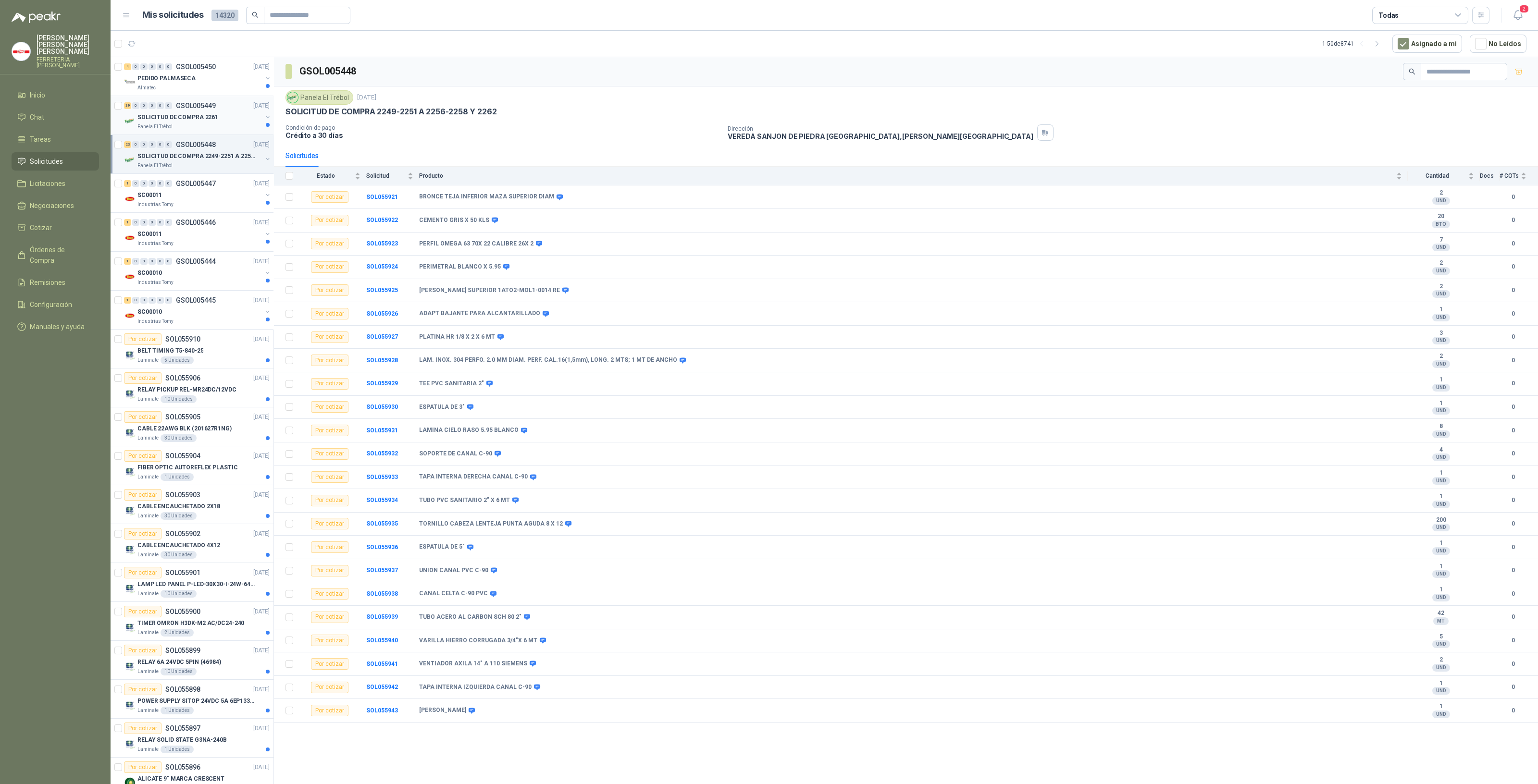
click at [179, 123] on div "Panela El Trébol" at bounding box center [200, 127] width 124 height 8
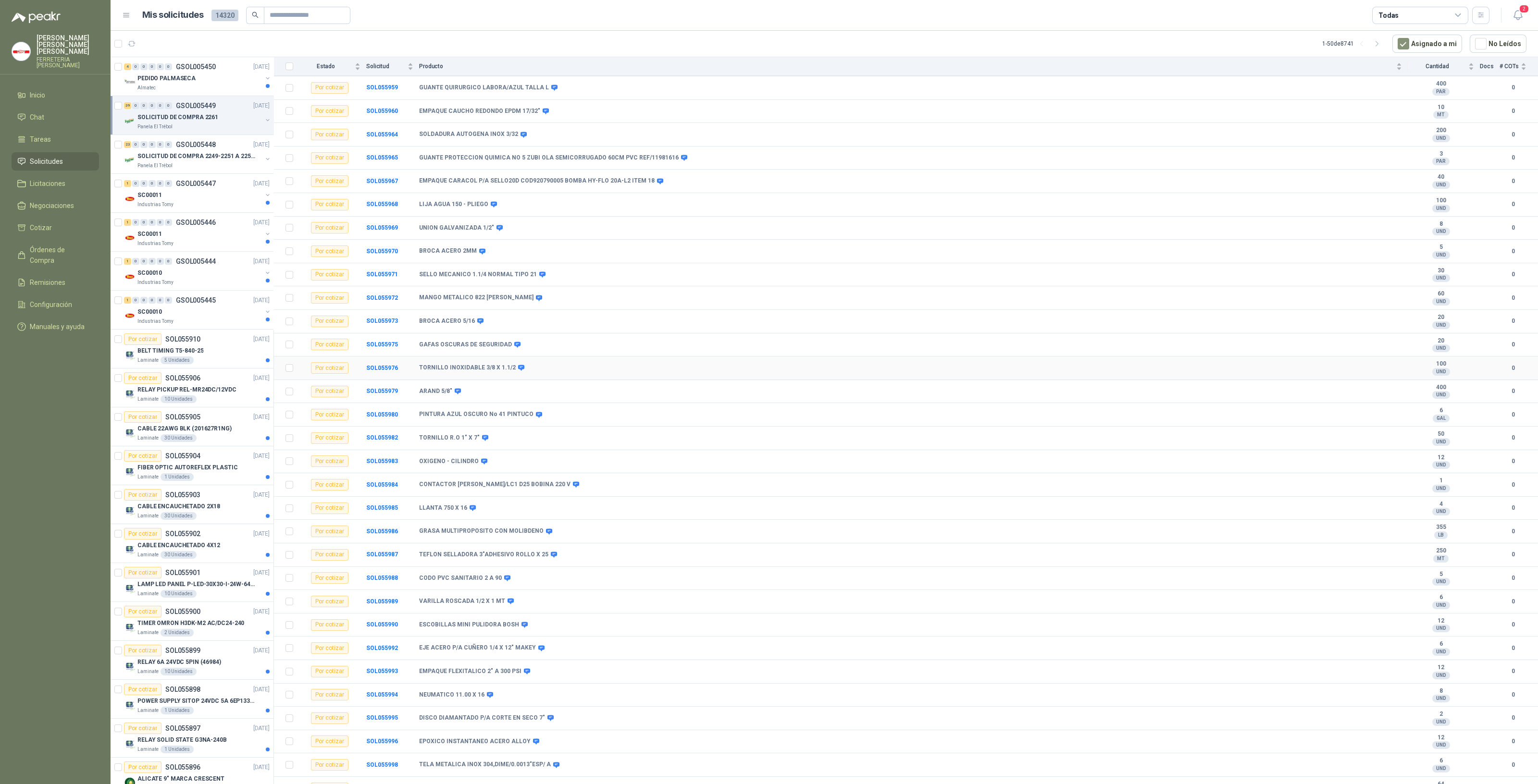
scroll to position [311, 0]
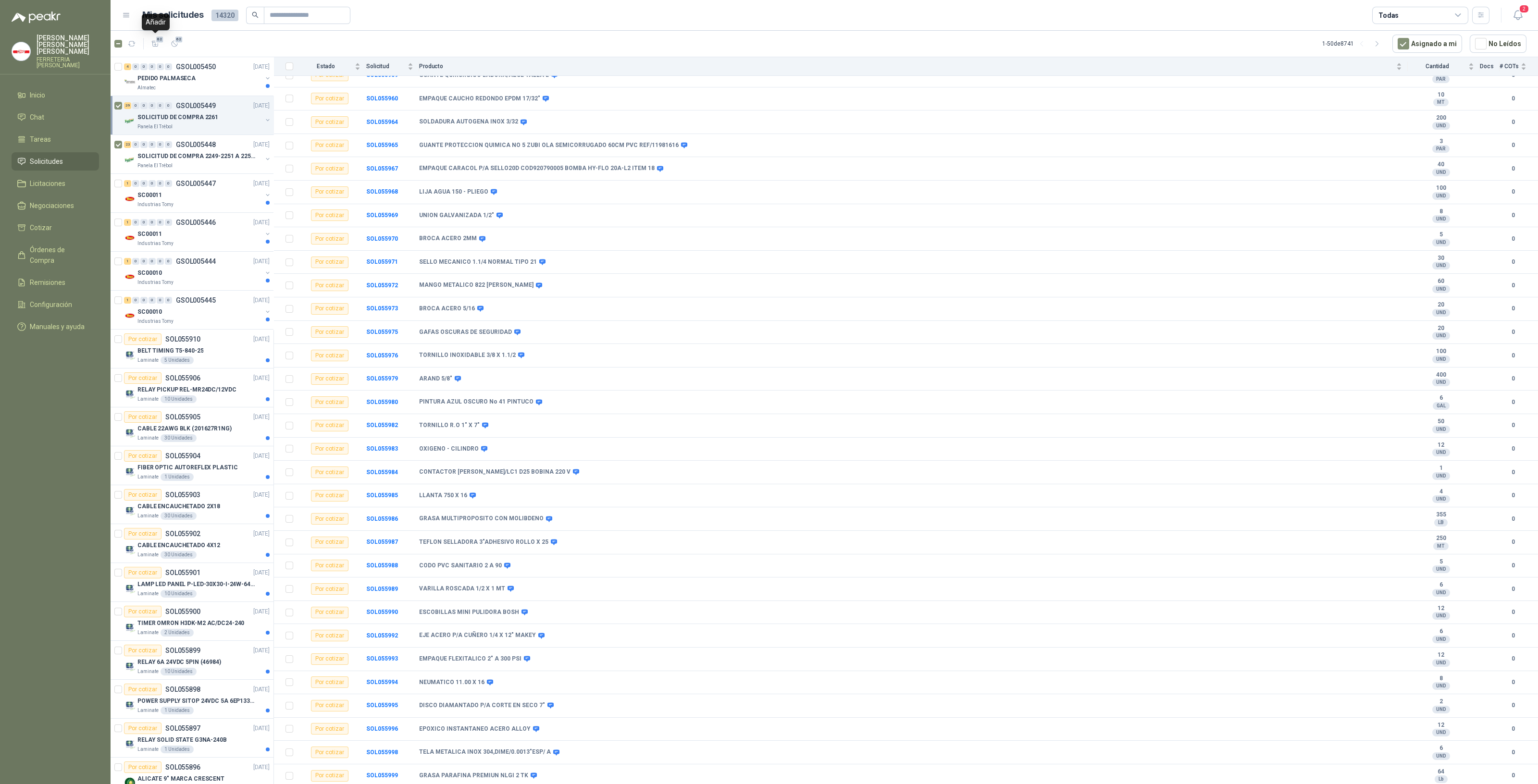
click at [158, 42] on span "62" at bounding box center [159, 40] width 9 height 8
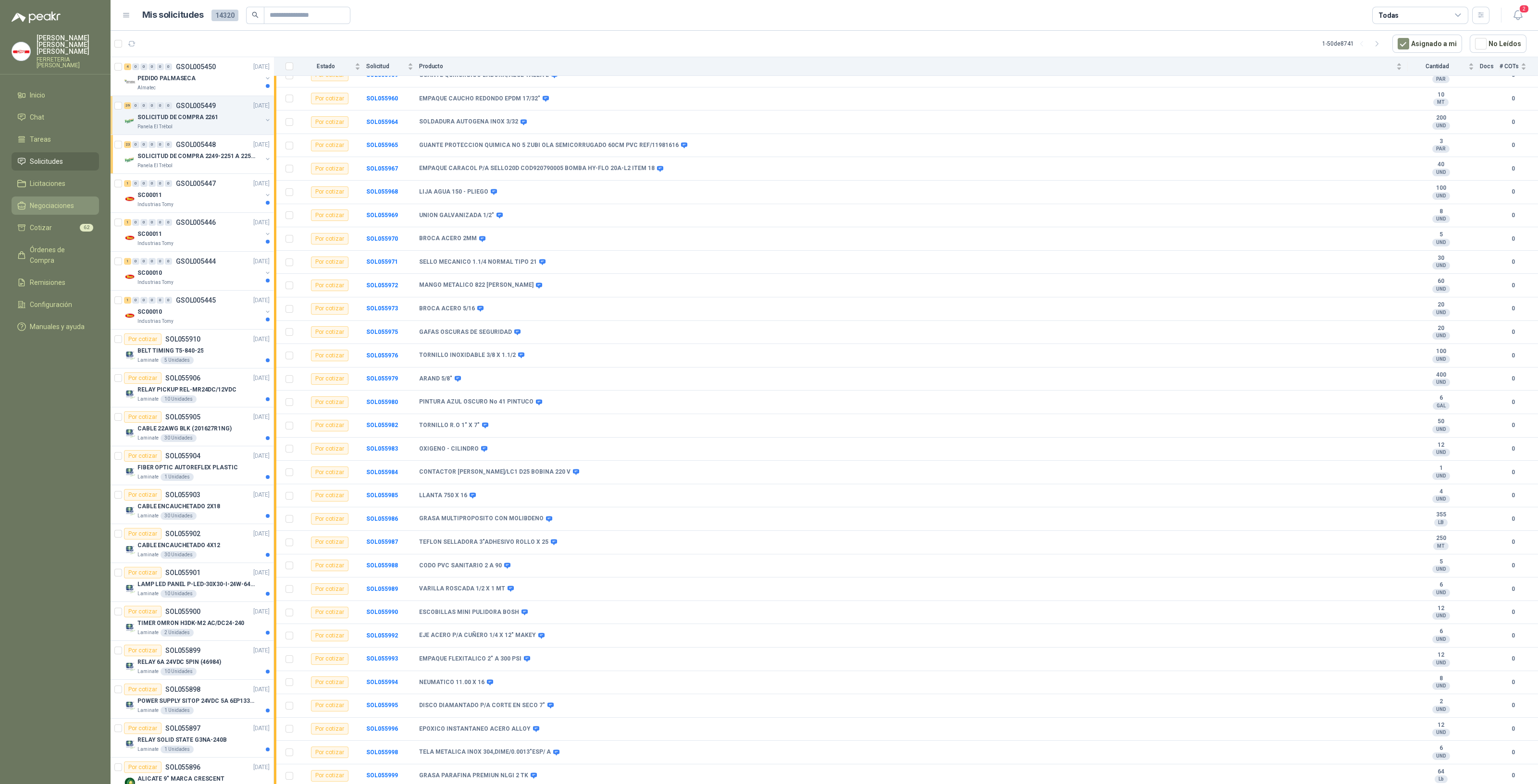
click at [60, 205] on link "Negociaciones" at bounding box center [55, 205] width 88 height 18
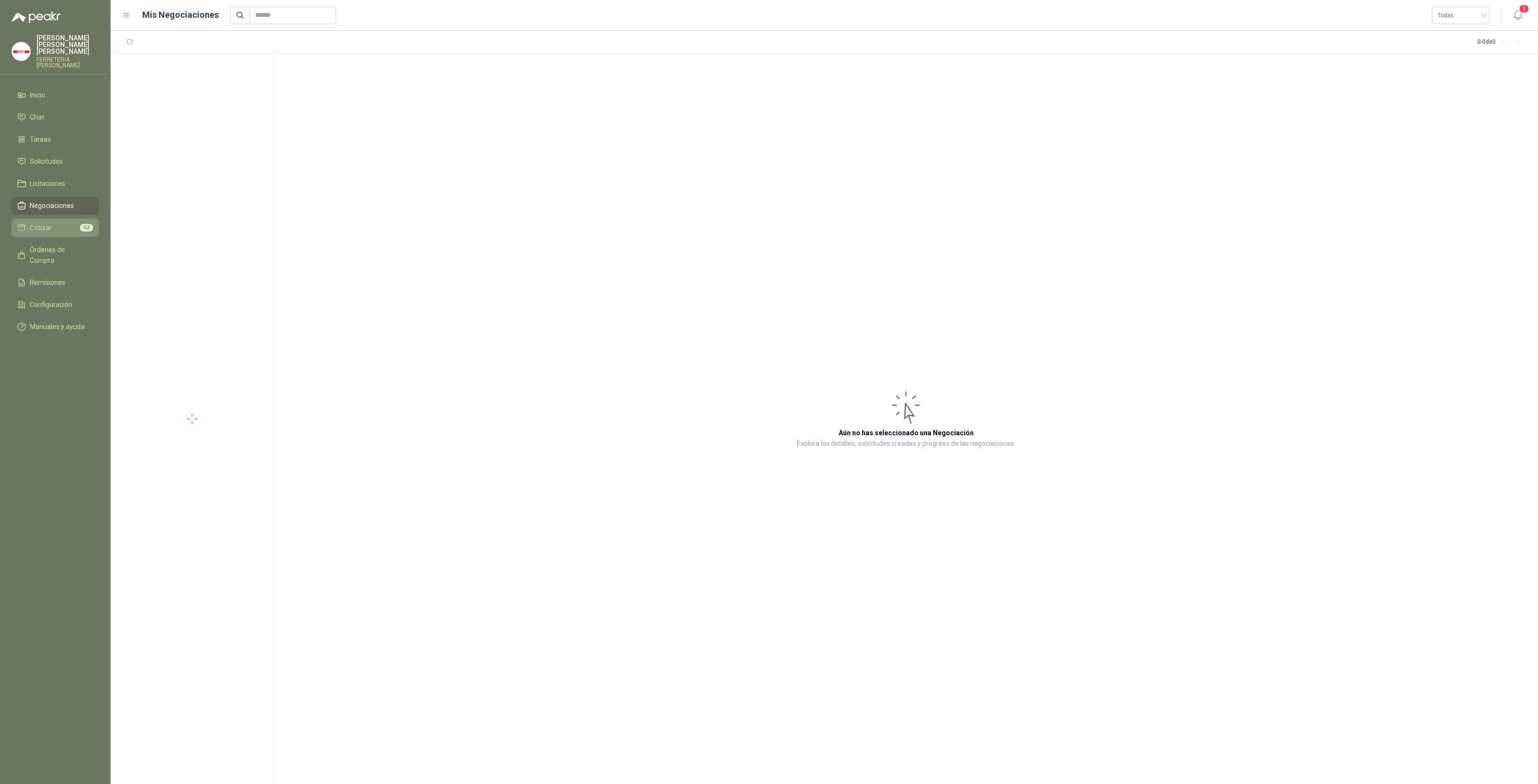
click at [57, 223] on li "Cotizar 62" at bounding box center [55, 228] width 76 height 10
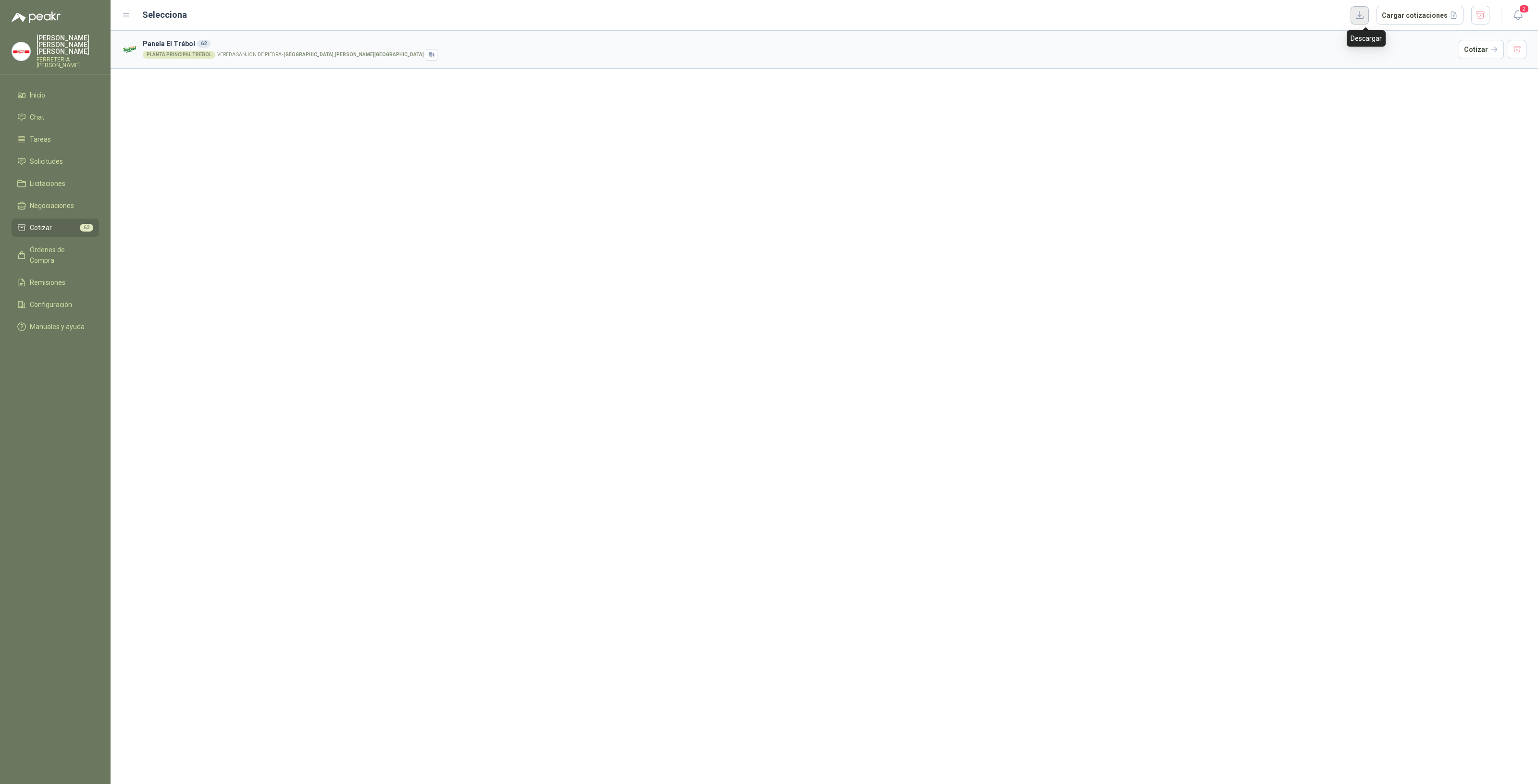
click at [1367, 13] on button "button" at bounding box center [1359, 15] width 18 height 18
click at [49, 156] on span "Solicitudes" at bounding box center [46, 161] width 33 height 10
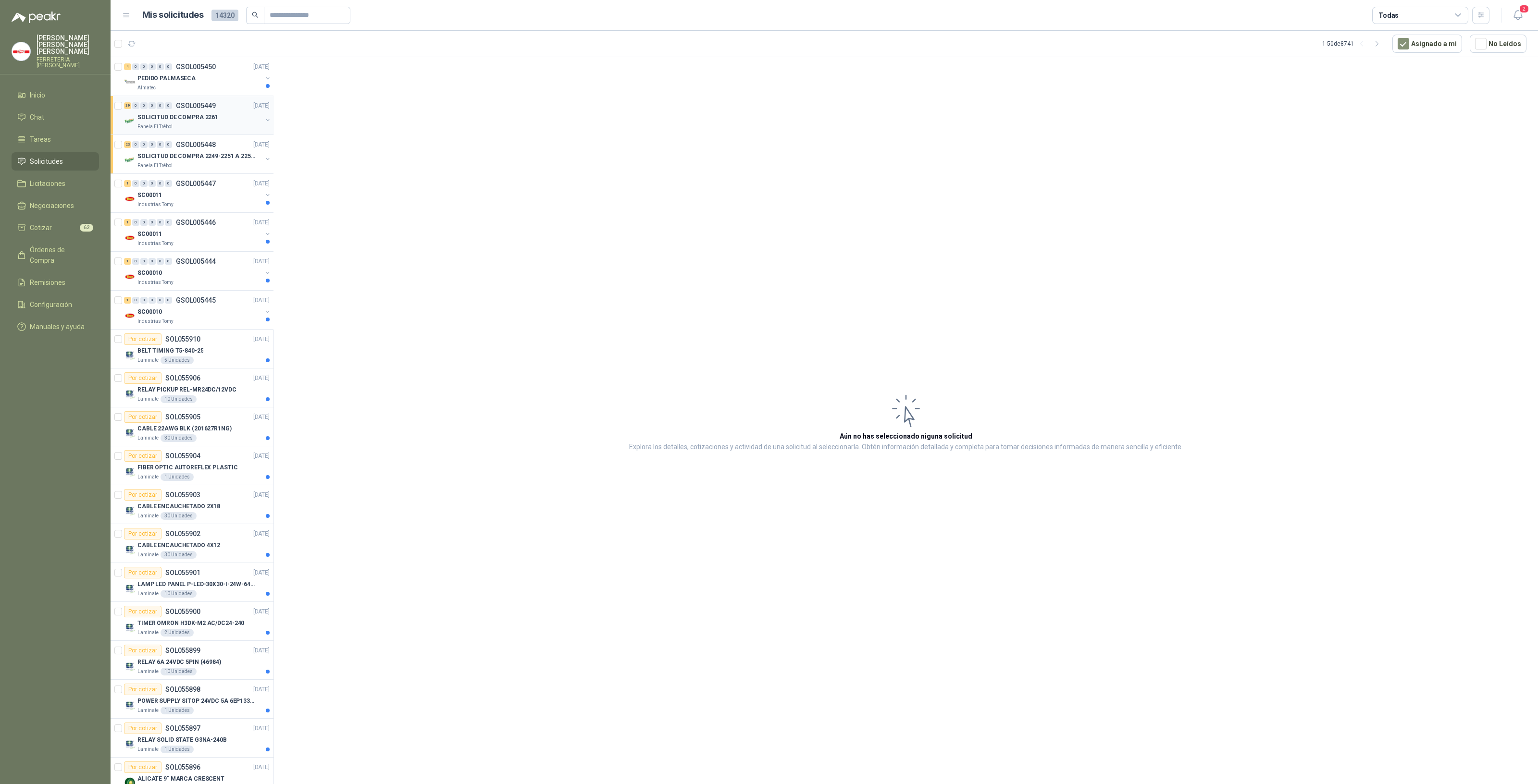
click at [169, 123] on p "Panela El Trébol" at bounding box center [155, 127] width 35 height 8
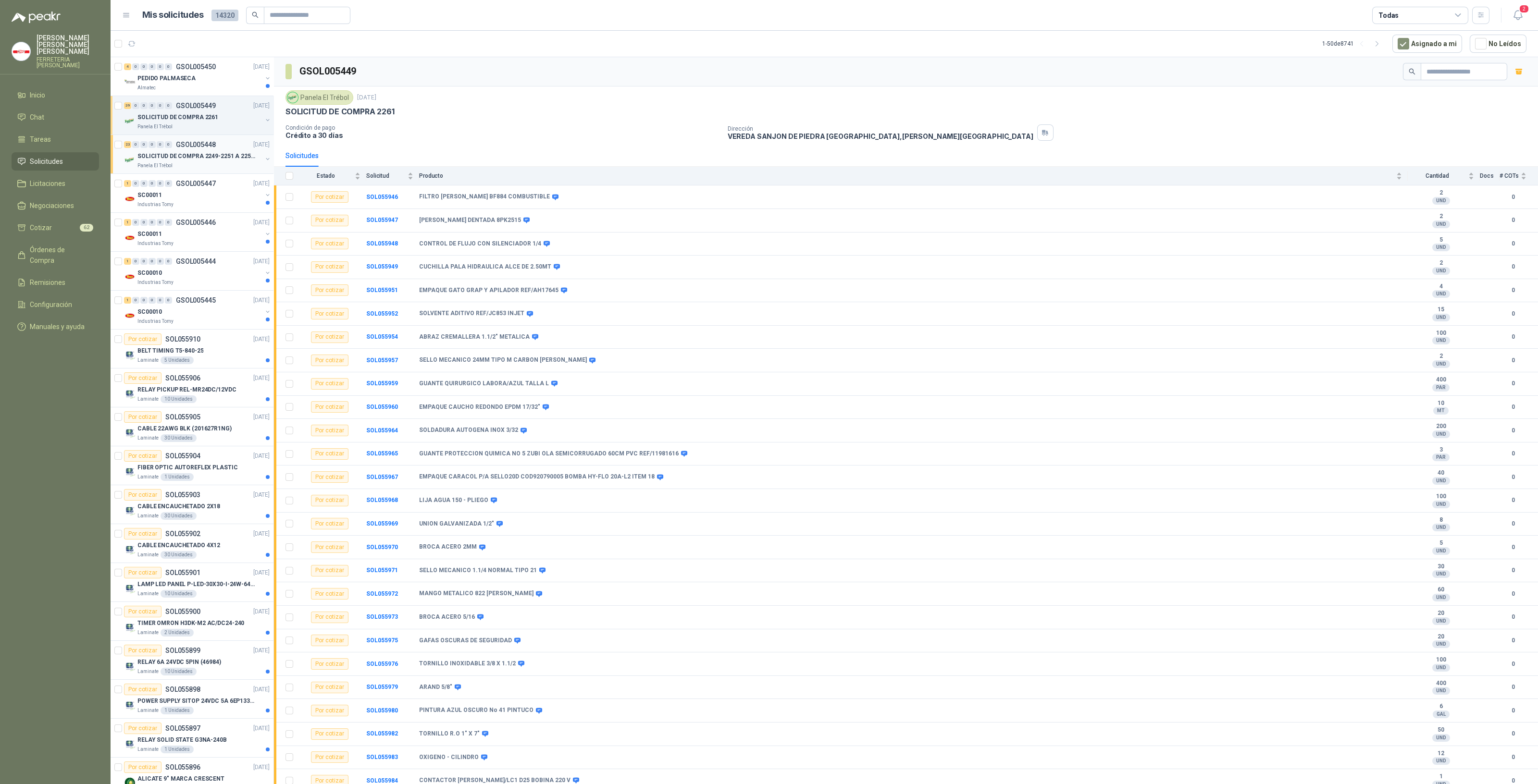
click at [192, 154] on p "SOLICITUD DE COMPRA 2249-2251 A 2256-2258 Y 2262" at bounding box center [197, 156] width 119 height 9
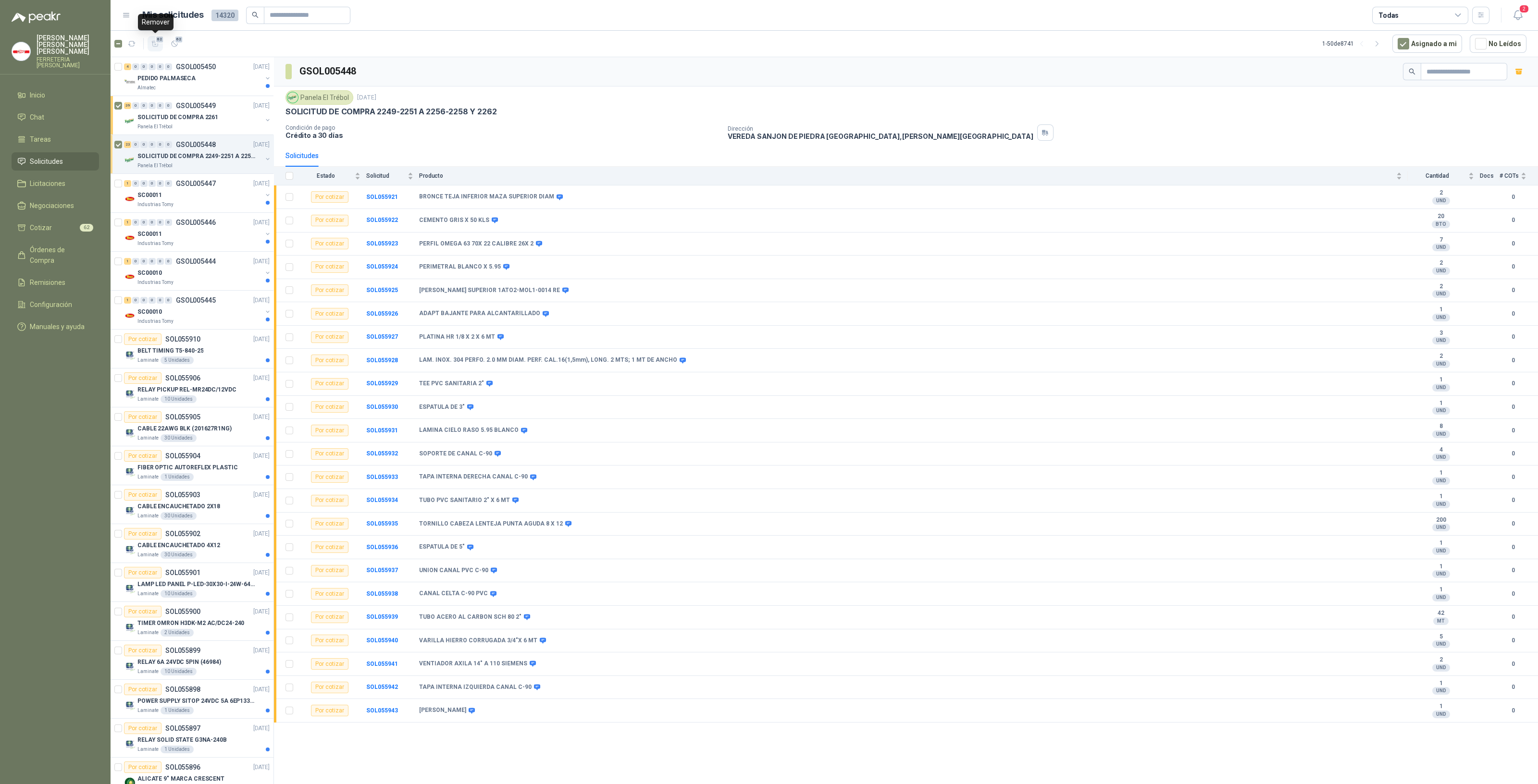
click at [158, 44] on icon "button" at bounding box center [155, 44] width 8 height 8
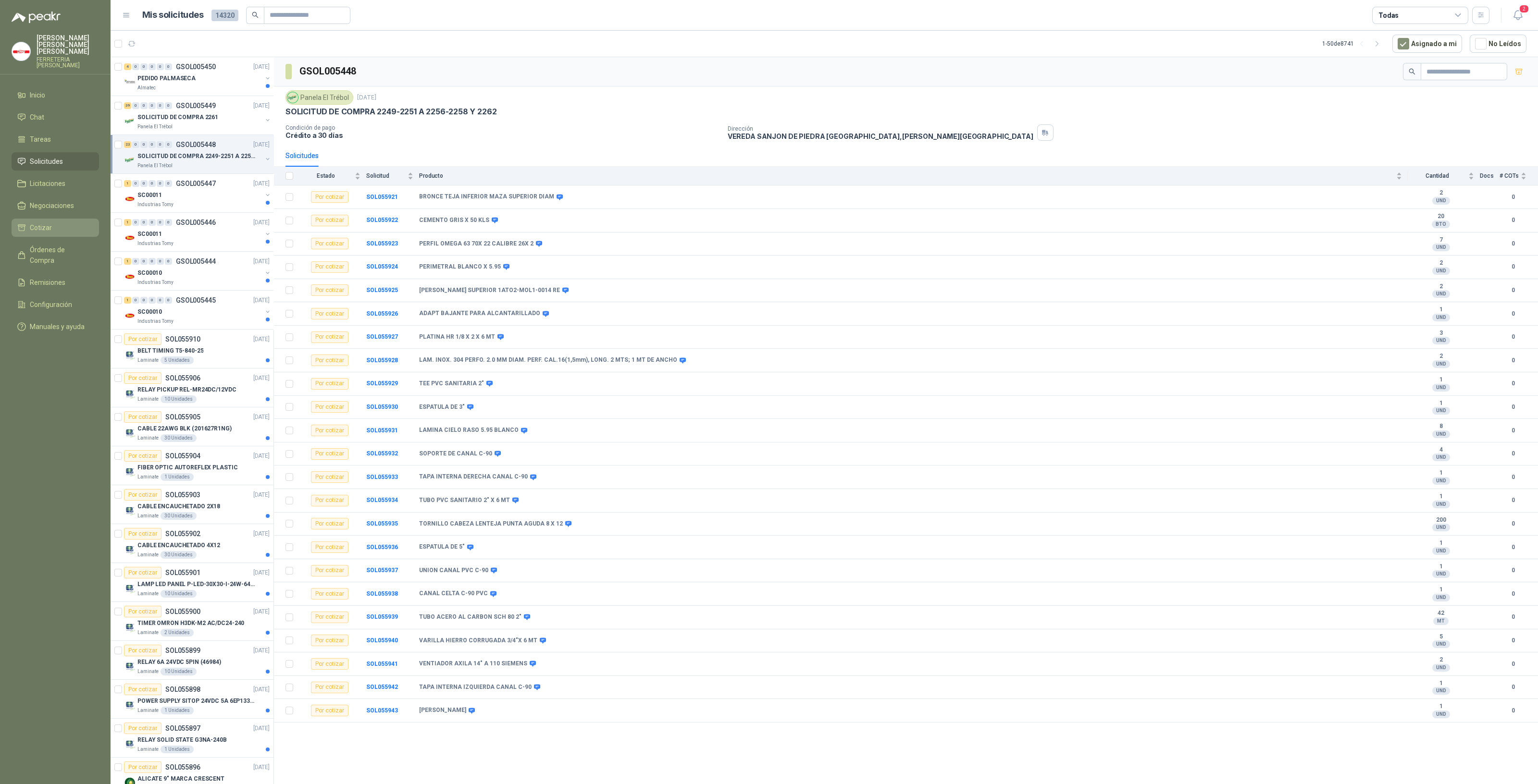
click at [60, 223] on li "Cotizar" at bounding box center [55, 228] width 76 height 10
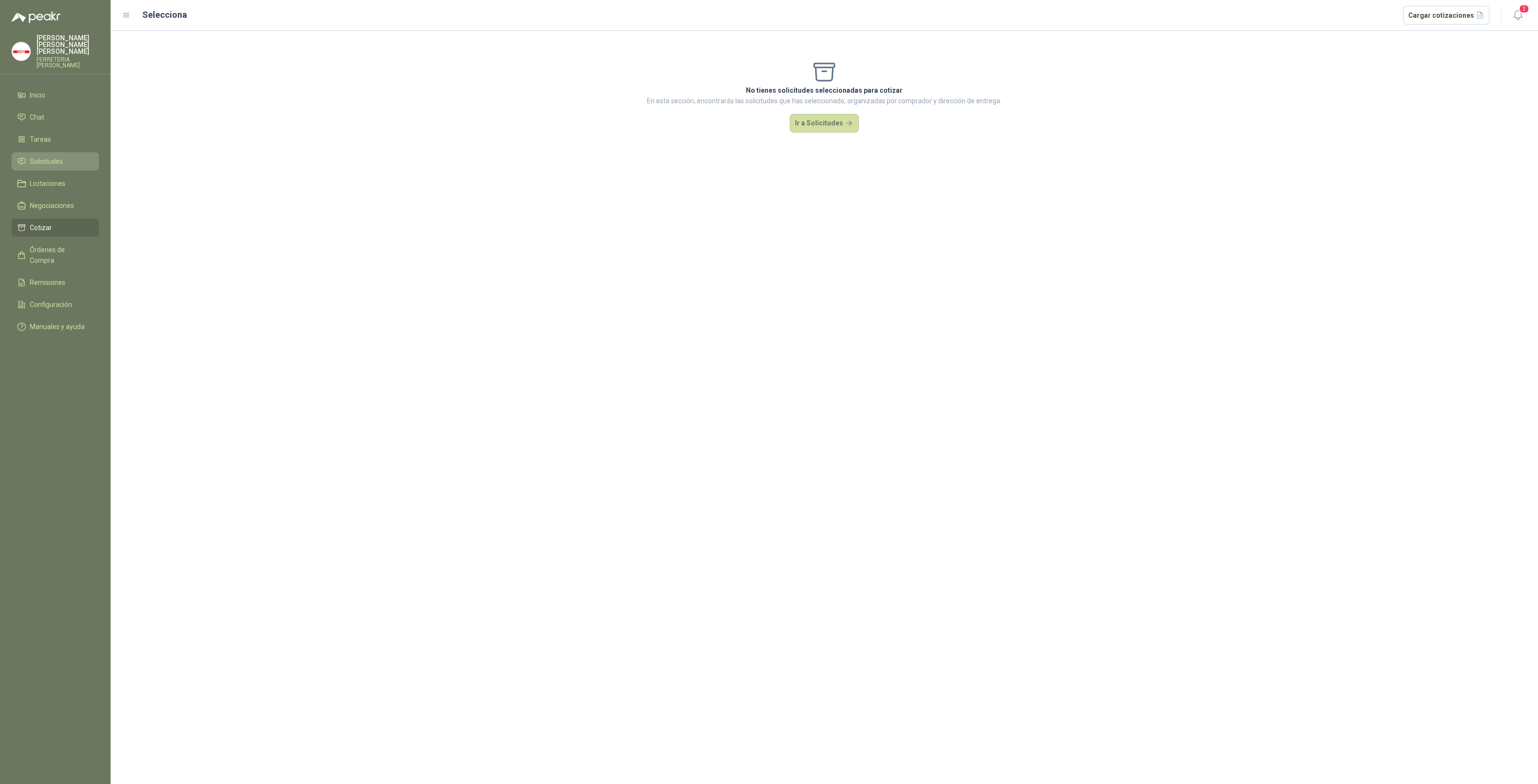
click at [53, 158] on span "Solicitudes" at bounding box center [46, 161] width 33 height 10
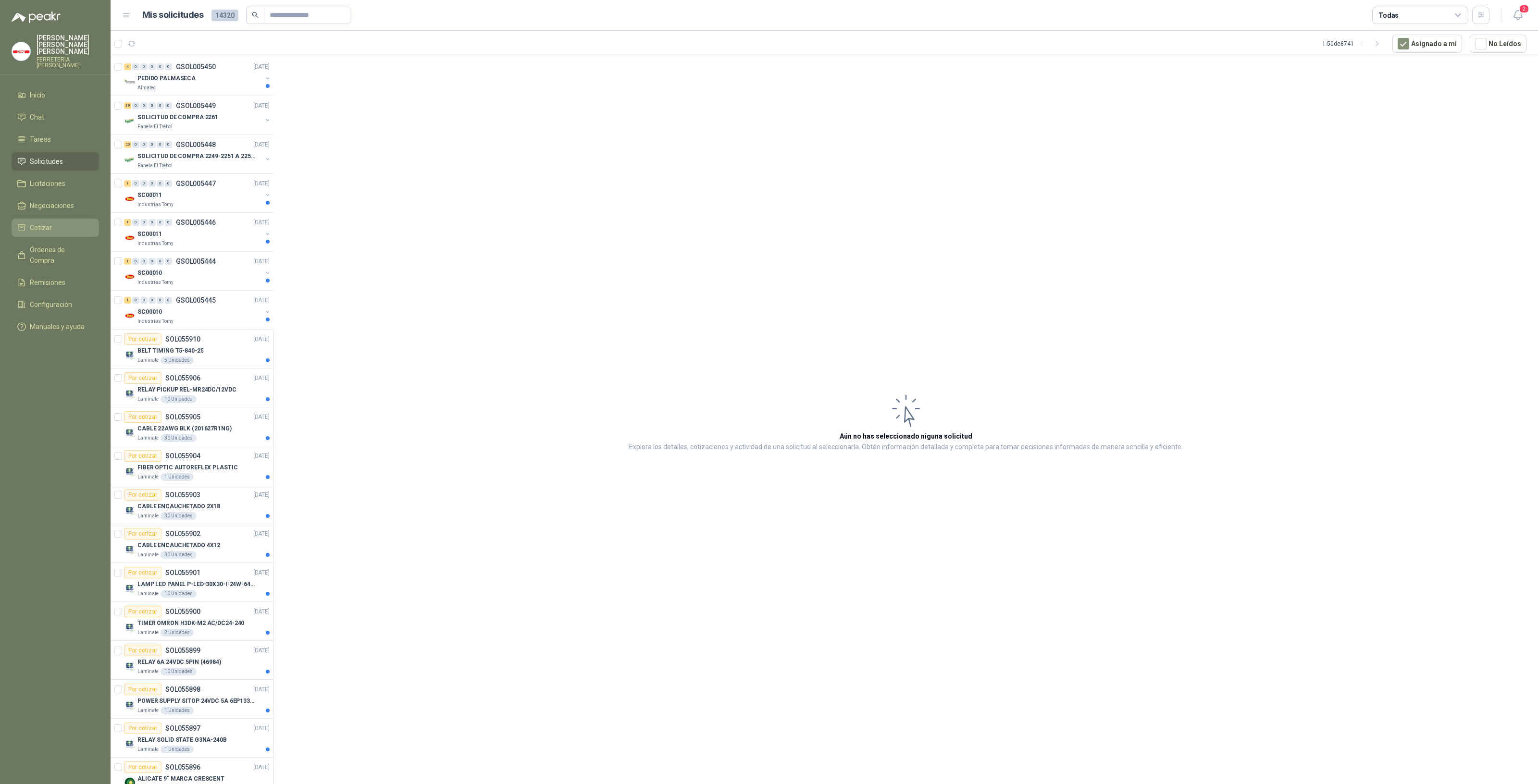
click at [51, 224] on li "Cotizar" at bounding box center [55, 228] width 76 height 10
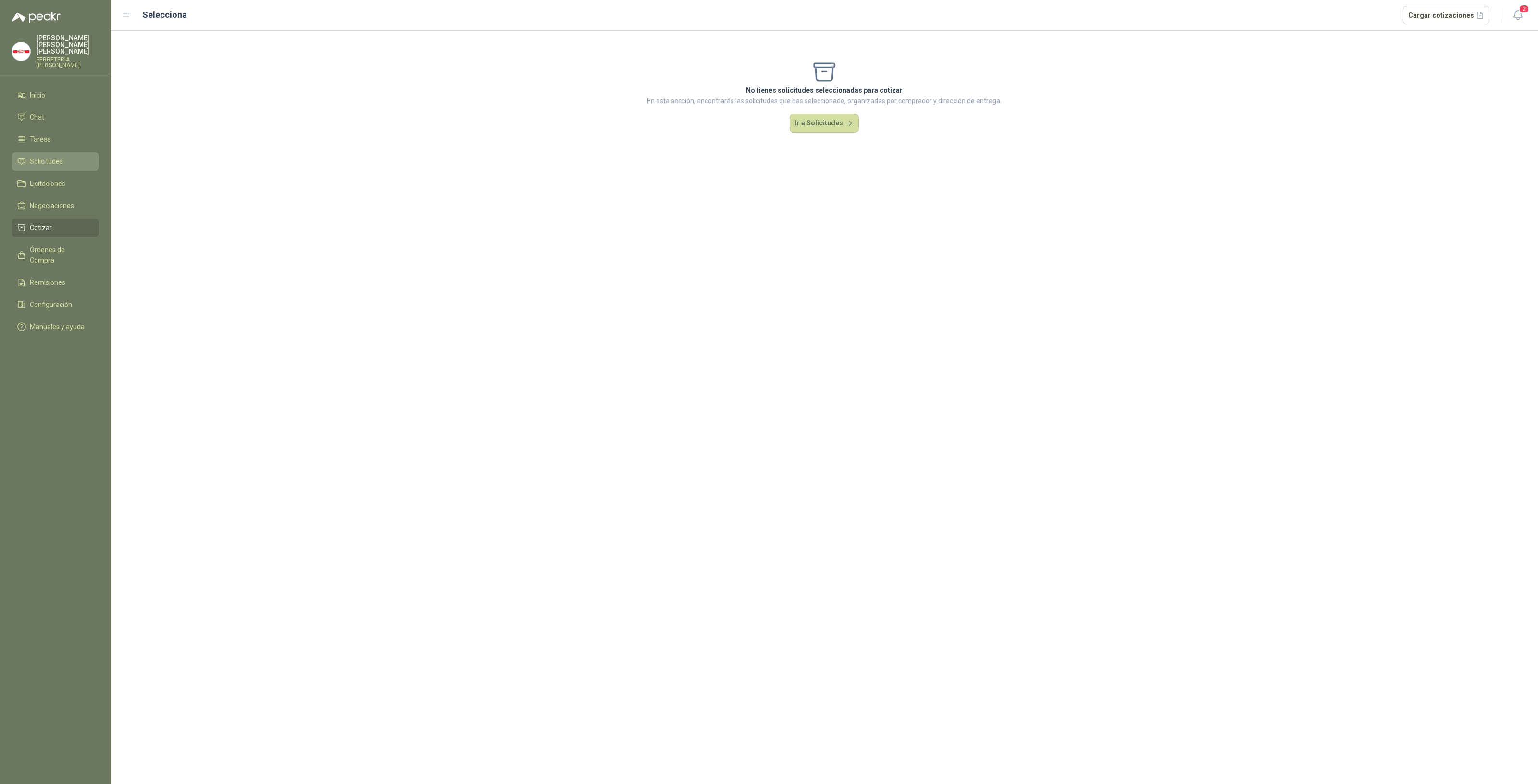
click at [64, 156] on li "Solicitudes" at bounding box center [55, 161] width 76 height 10
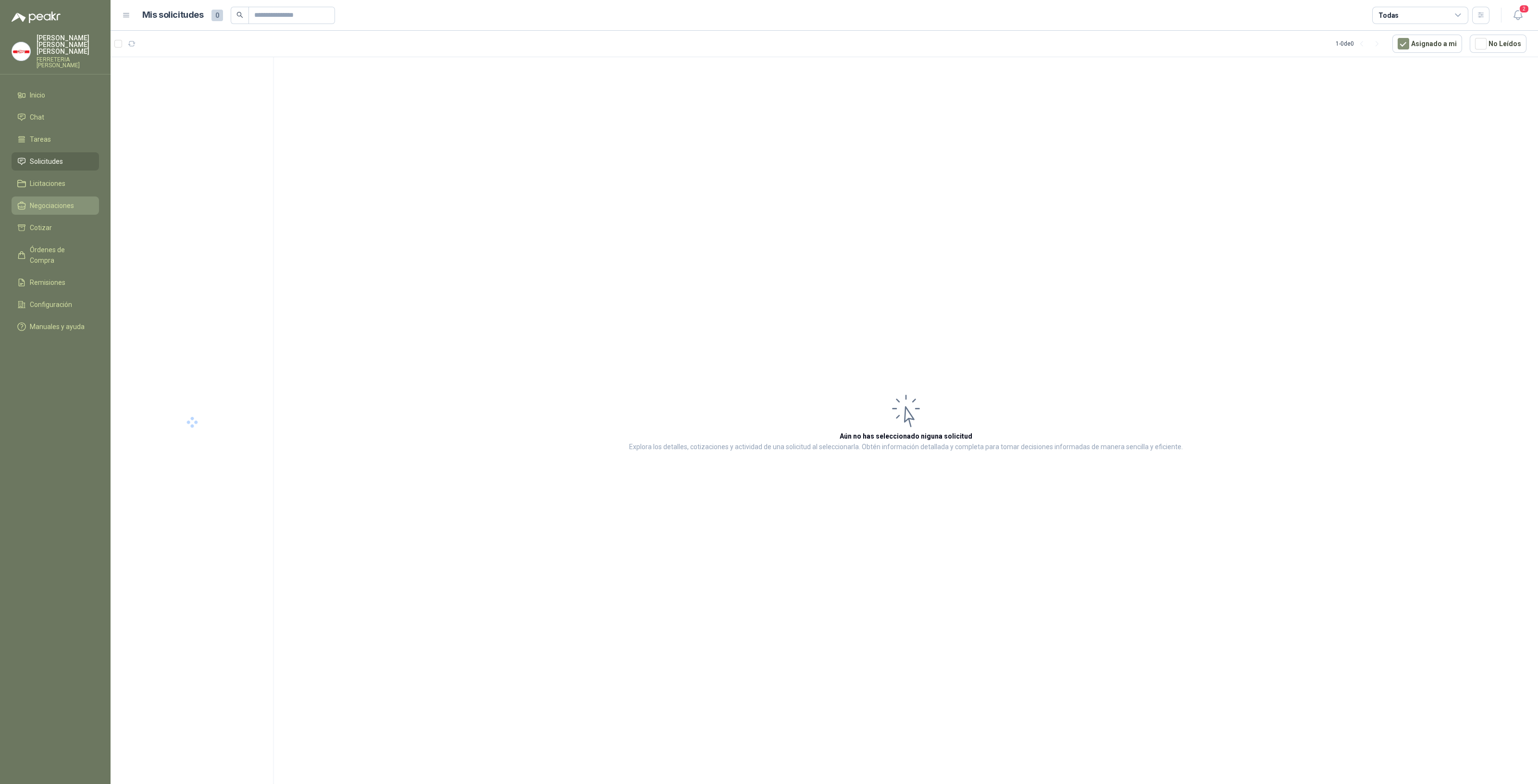
click at [68, 201] on span "Negociaciones" at bounding box center [52, 205] width 45 height 10
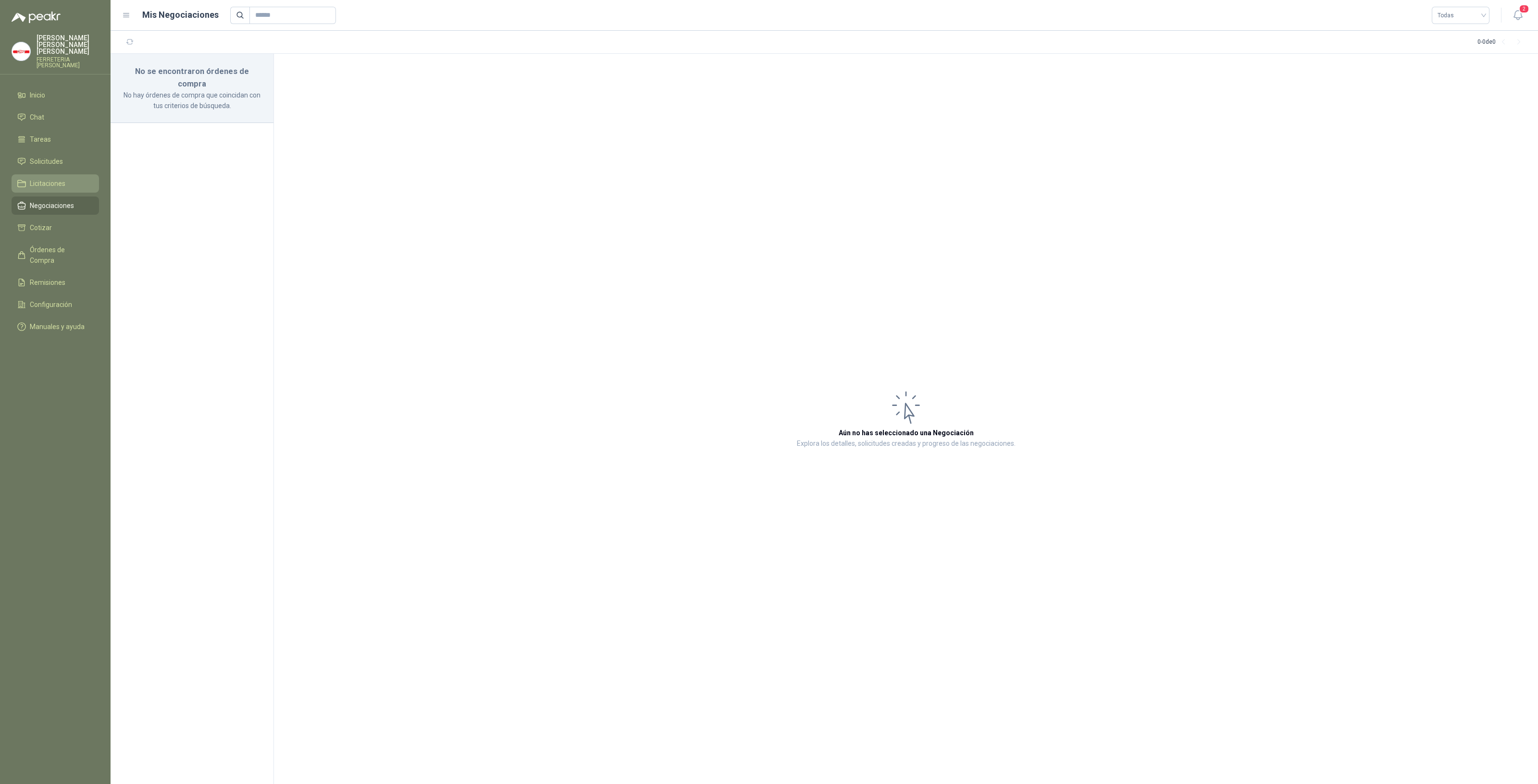
click at [64, 181] on span "Licitaciones" at bounding box center [47, 183] width 36 height 10
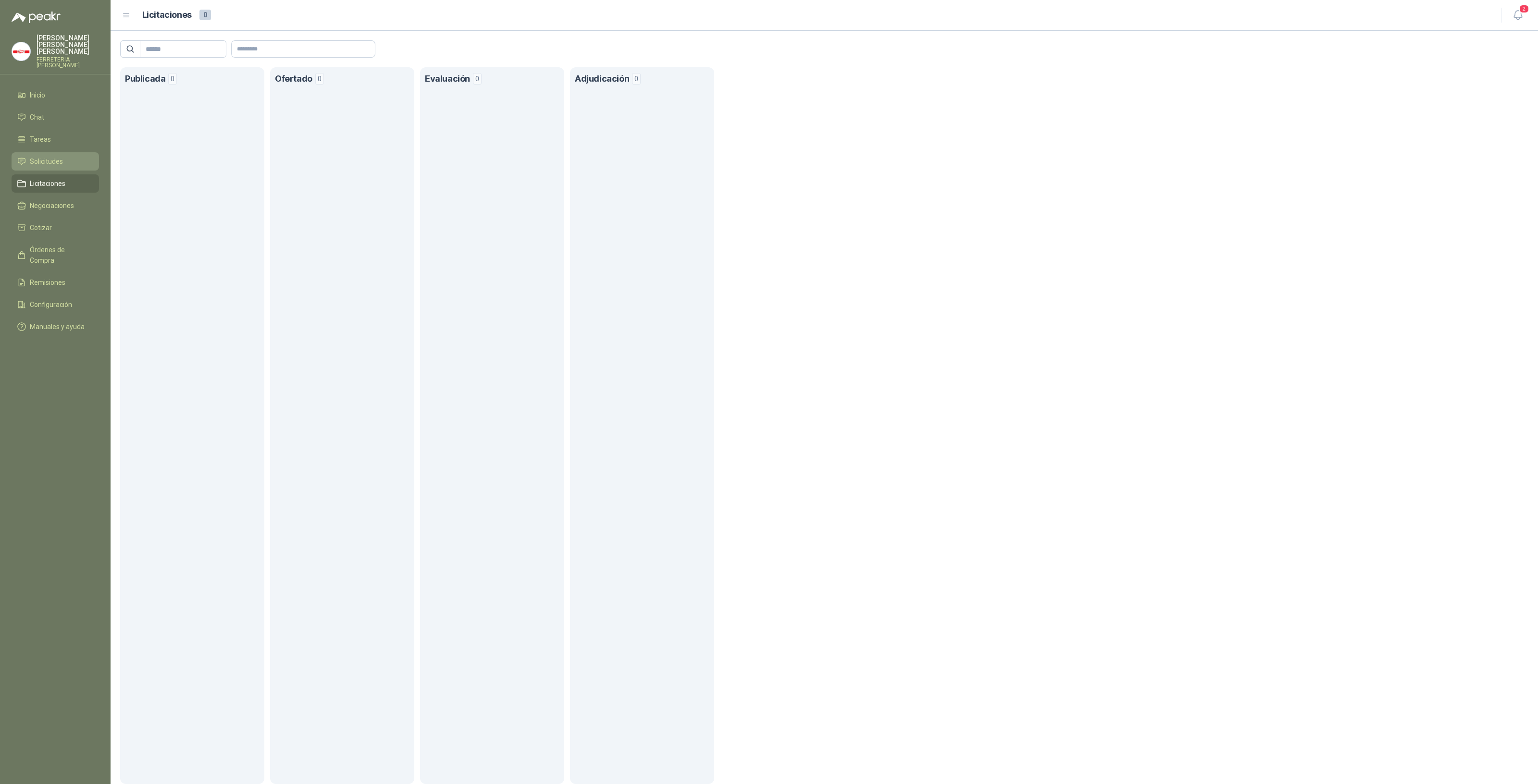
click at [69, 156] on li "Solicitudes" at bounding box center [55, 161] width 76 height 10
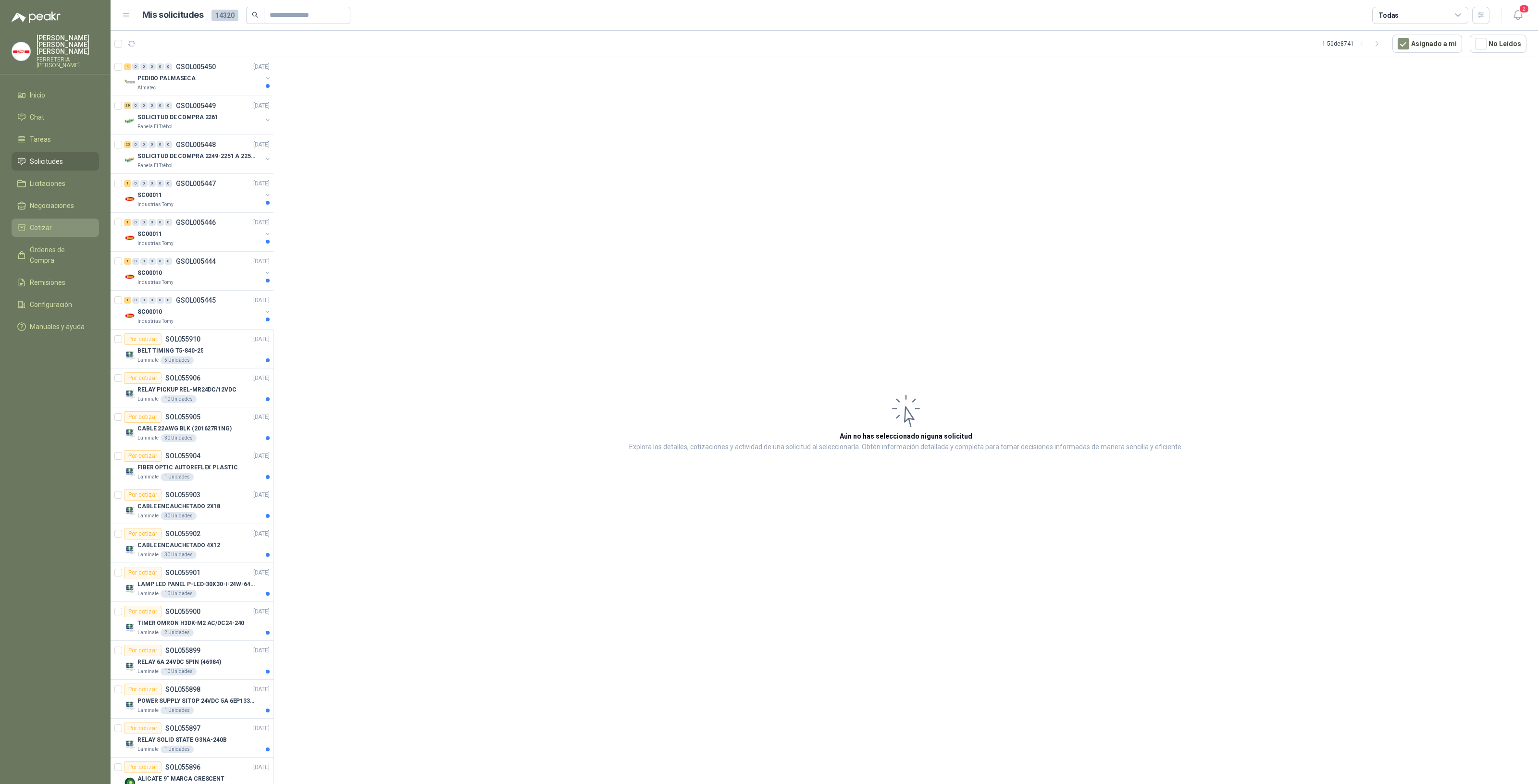
click at [59, 223] on li "Cotizar" at bounding box center [55, 228] width 76 height 10
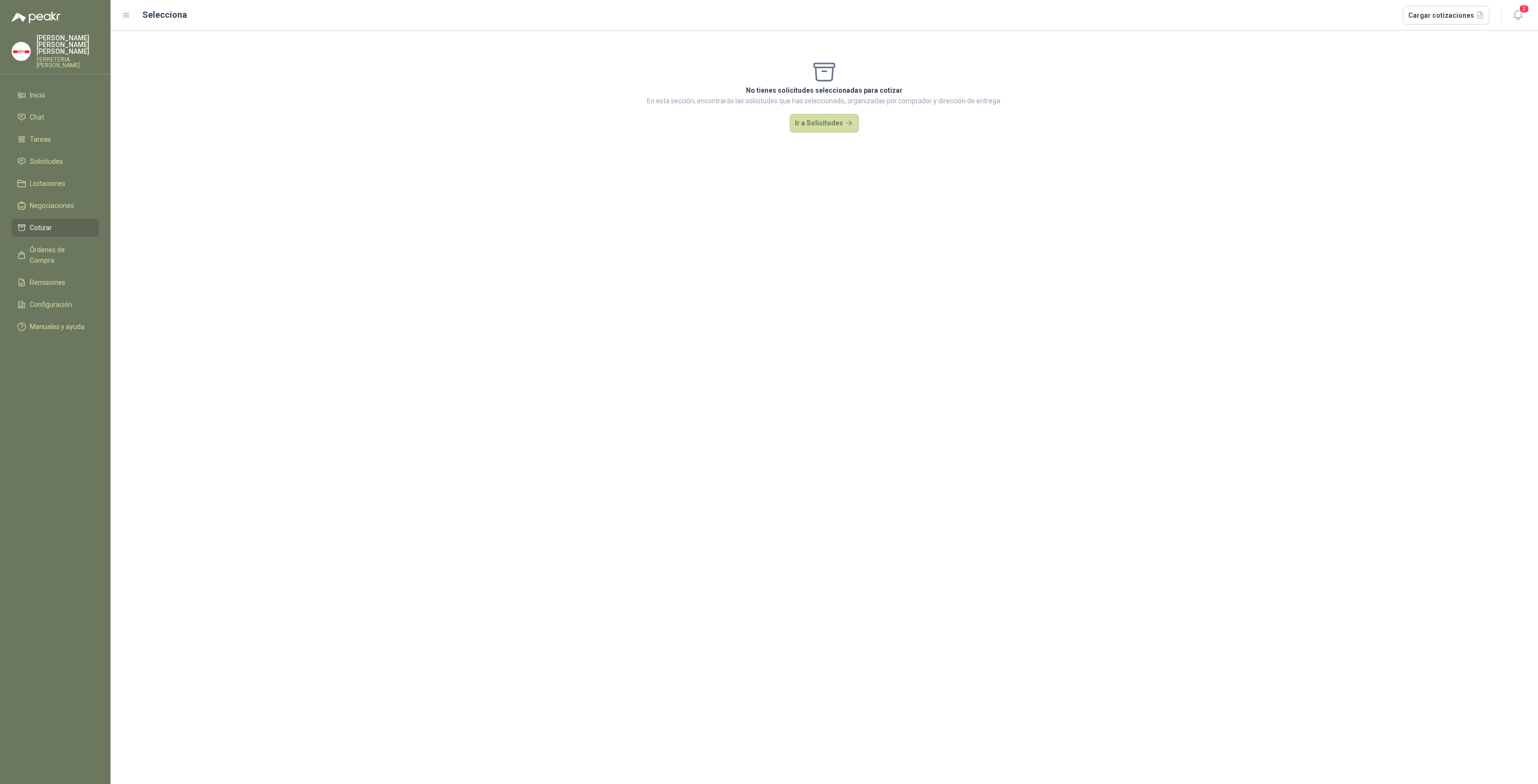
click at [787, 402] on div "No tienes solicitudes seleccionadas para cotizar En esta sección, encontrarás l…" at bounding box center [824, 408] width 1427 height 754
click at [38, 223] on span "Cotizar" at bounding box center [41, 228] width 22 height 10
click at [49, 223] on span "Cotizar" at bounding box center [41, 228] width 22 height 10
click at [826, 127] on button "Ir a Solicitudes" at bounding box center [824, 123] width 69 height 19
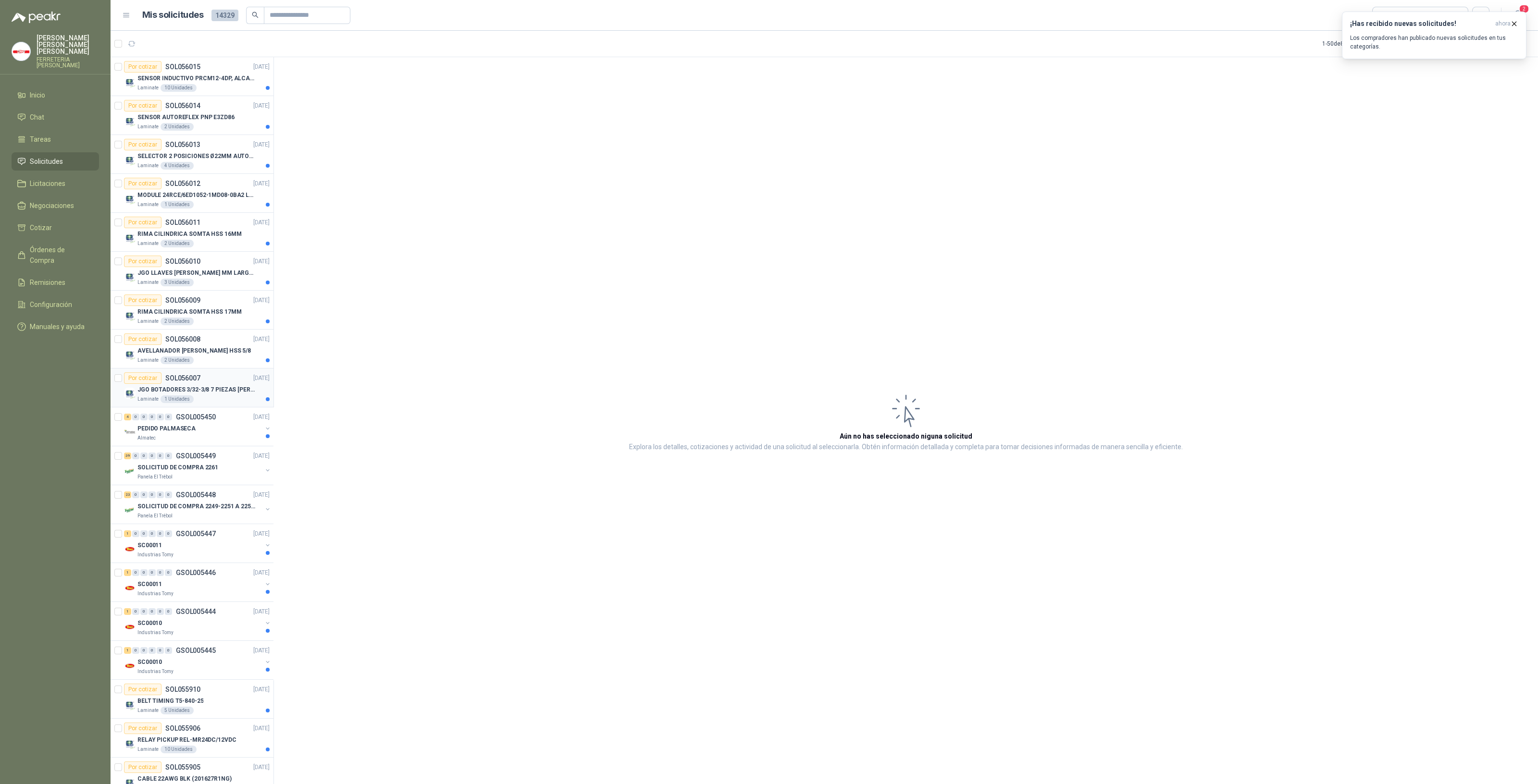
click at [193, 396] on div "Laminate 1 Unidades" at bounding box center [204, 400] width 132 height 8
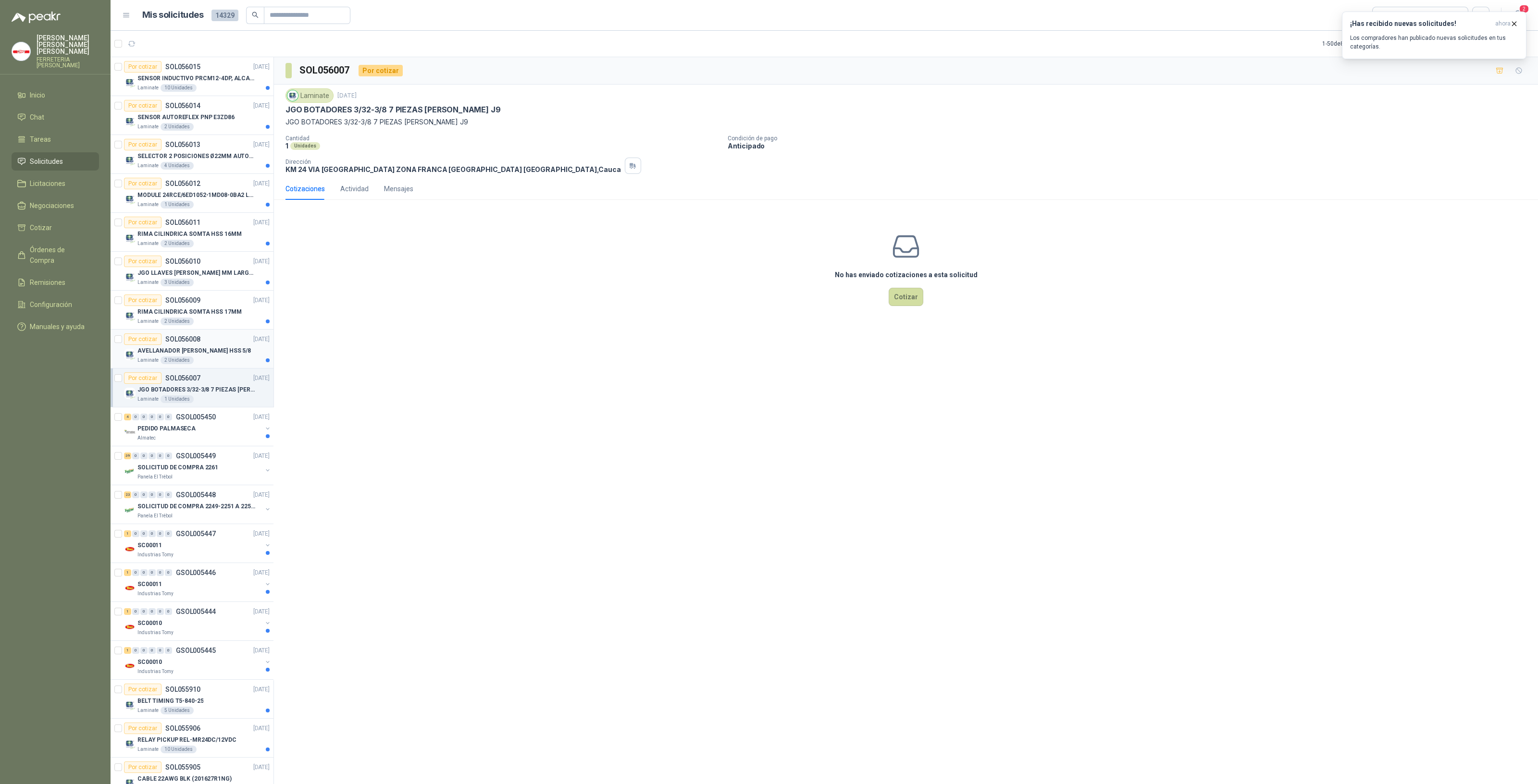
click at [176, 351] on p "AVELLANADOR [PERSON_NAME] HSS 5/8" at bounding box center [194, 350] width 113 height 9
click at [174, 389] on p "JGO BOTADORES 3/32-3/8 7 PIEZAS [PERSON_NAME] J9" at bounding box center [197, 389] width 119 height 9
click at [187, 276] on p "JGO LLAVES [PERSON_NAME] MM LARGAS P/BOLA 4996 U" at bounding box center [197, 272] width 119 height 9
click at [203, 309] on p "RIMA CILINDRICA SOMTA HSS 17MM" at bounding box center [189, 311] width 103 height 9
click at [182, 312] on p "RIMA CILINDRICA SOMTA HSS 17MM" at bounding box center [189, 311] width 103 height 9
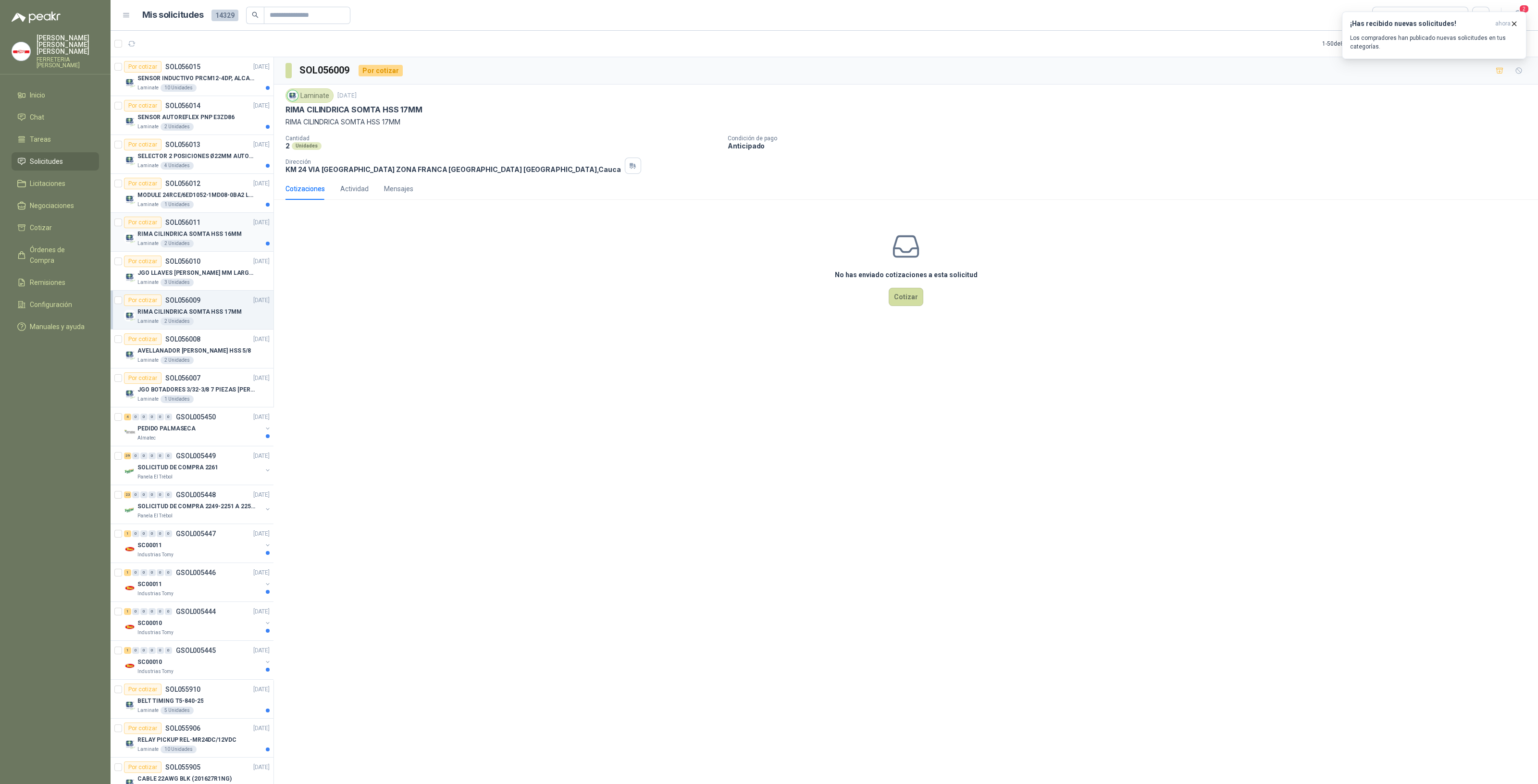
click at [209, 241] on div "Laminate 2 Unidades" at bounding box center [204, 244] width 132 height 8
click at [205, 159] on p "SELECTOR 2 POSICIONES Ø22MM AUTONICS" at bounding box center [197, 156] width 119 height 9
click at [214, 84] on div "Laminate 10 Unidades" at bounding box center [204, 88] width 132 height 8
click at [198, 185] on p "SOL056012" at bounding box center [183, 183] width 35 height 6
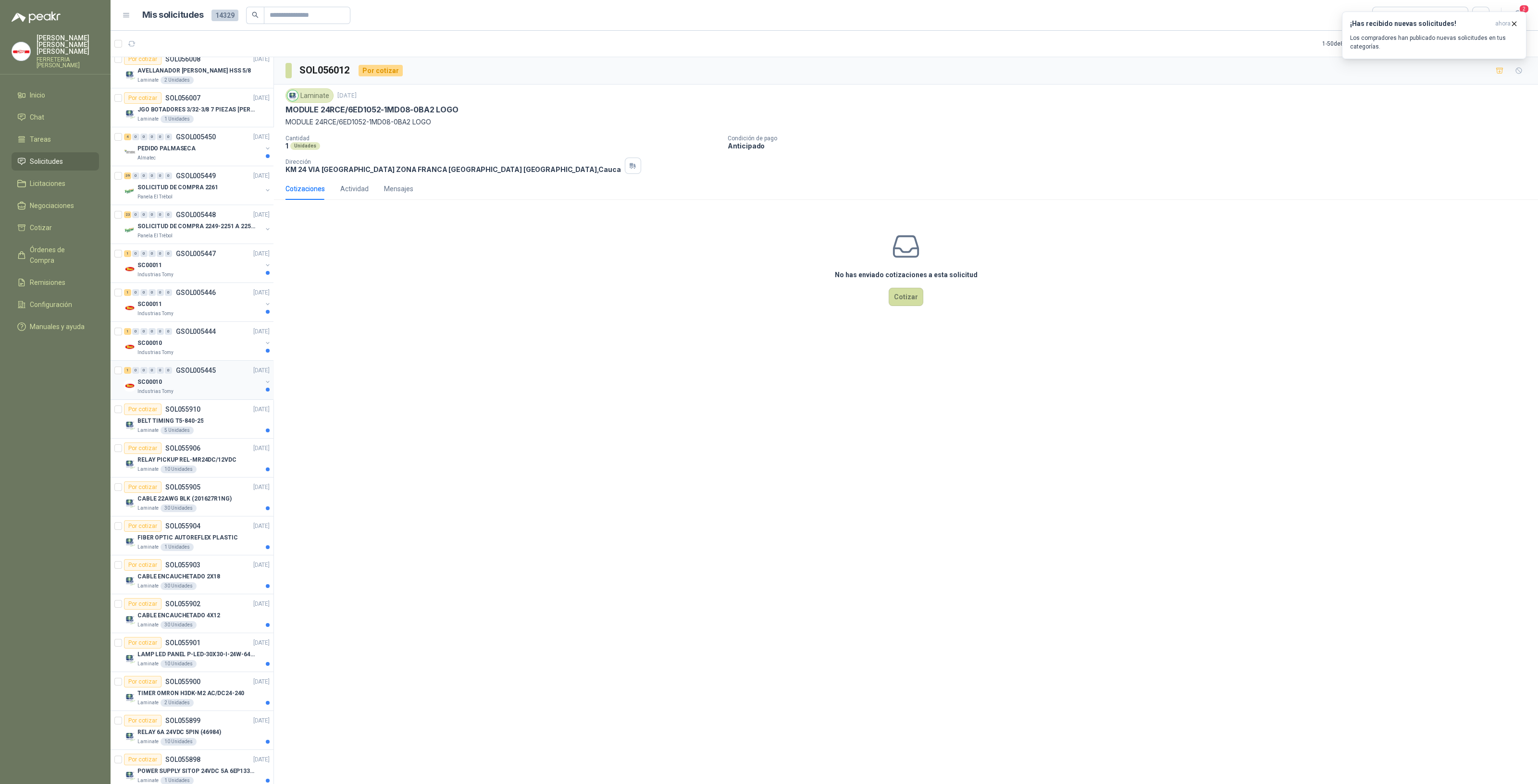
click at [185, 380] on div "SC00010" at bounding box center [200, 382] width 124 height 11
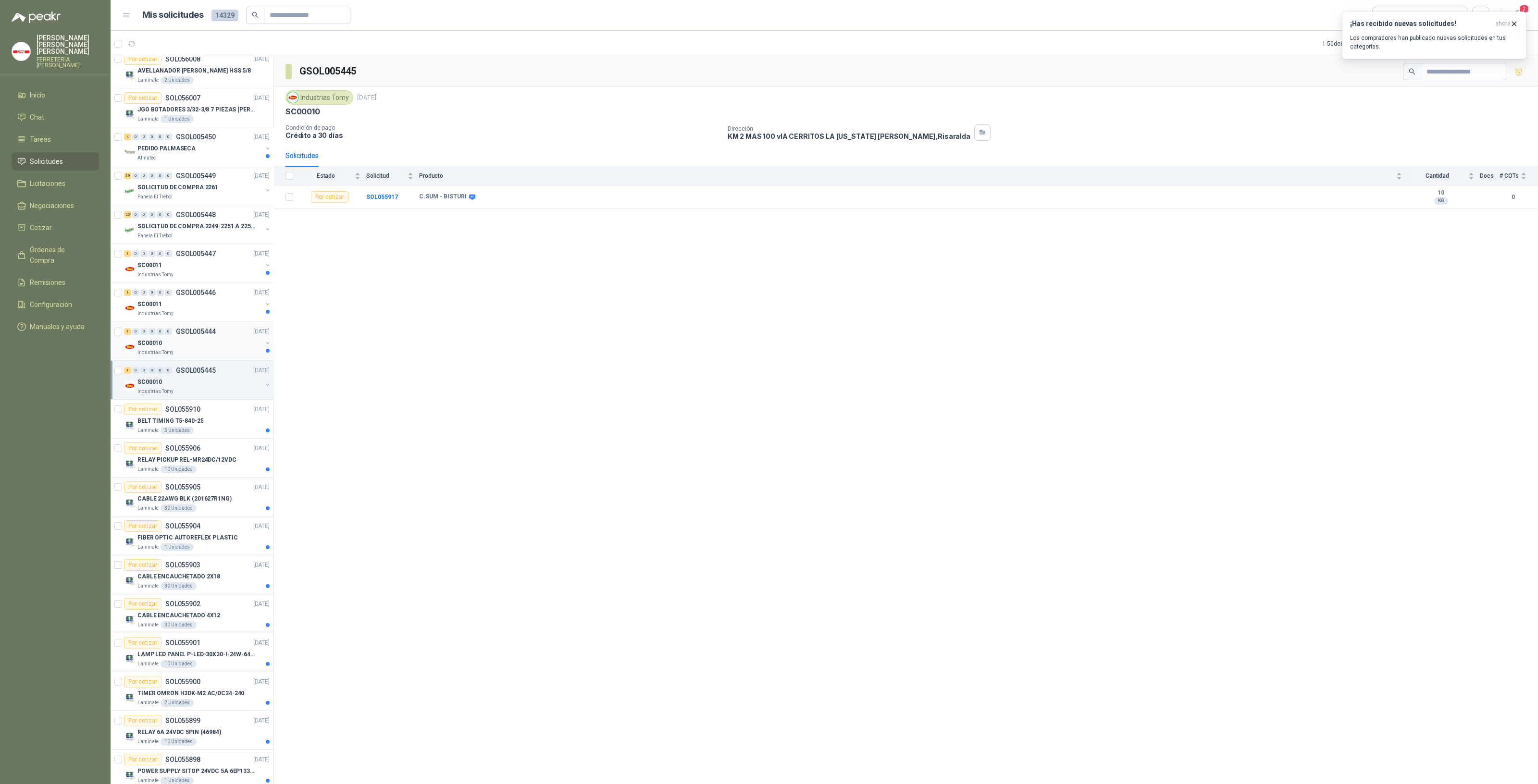
click at [205, 345] on div "SC00010" at bounding box center [200, 343] width 124 height 11
click at [205, 294] on div "1 0 0 0 0 0 GSOL005446 [DATE]" at bounding box center [197, 292] width 147 height 11
click at [469, 196] on icon at bounding box center [472, 197] width 6 height 6
click at [469, 196] on icon at bounding box center [472, 197] width 7 height 7
click at [368, 196] on b "SOL055919" at bounding box center [382, 197] width 32 height 6
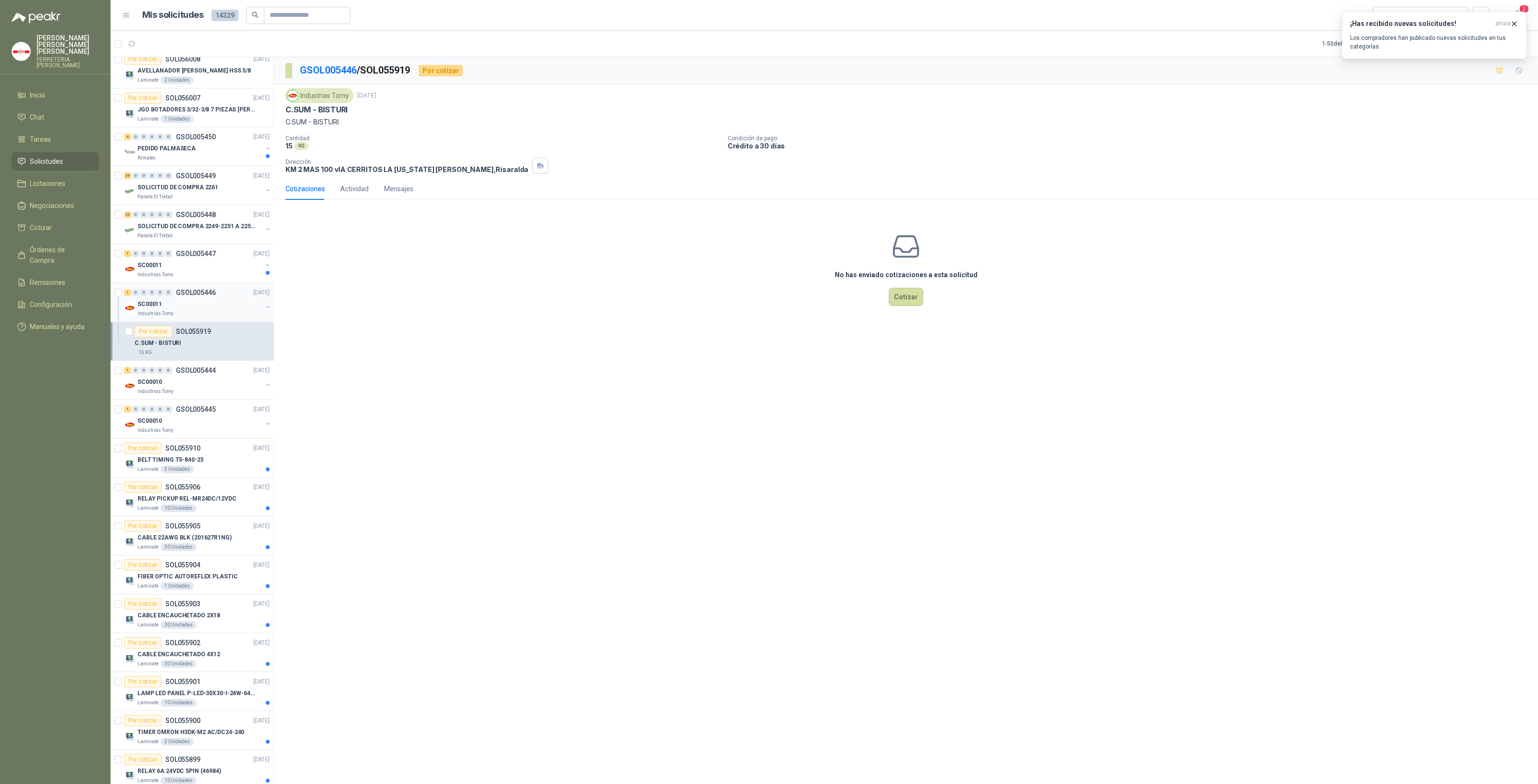
click at [209, 302] on div "SC00011" at bounding box center [200, 304] width 124 height 11
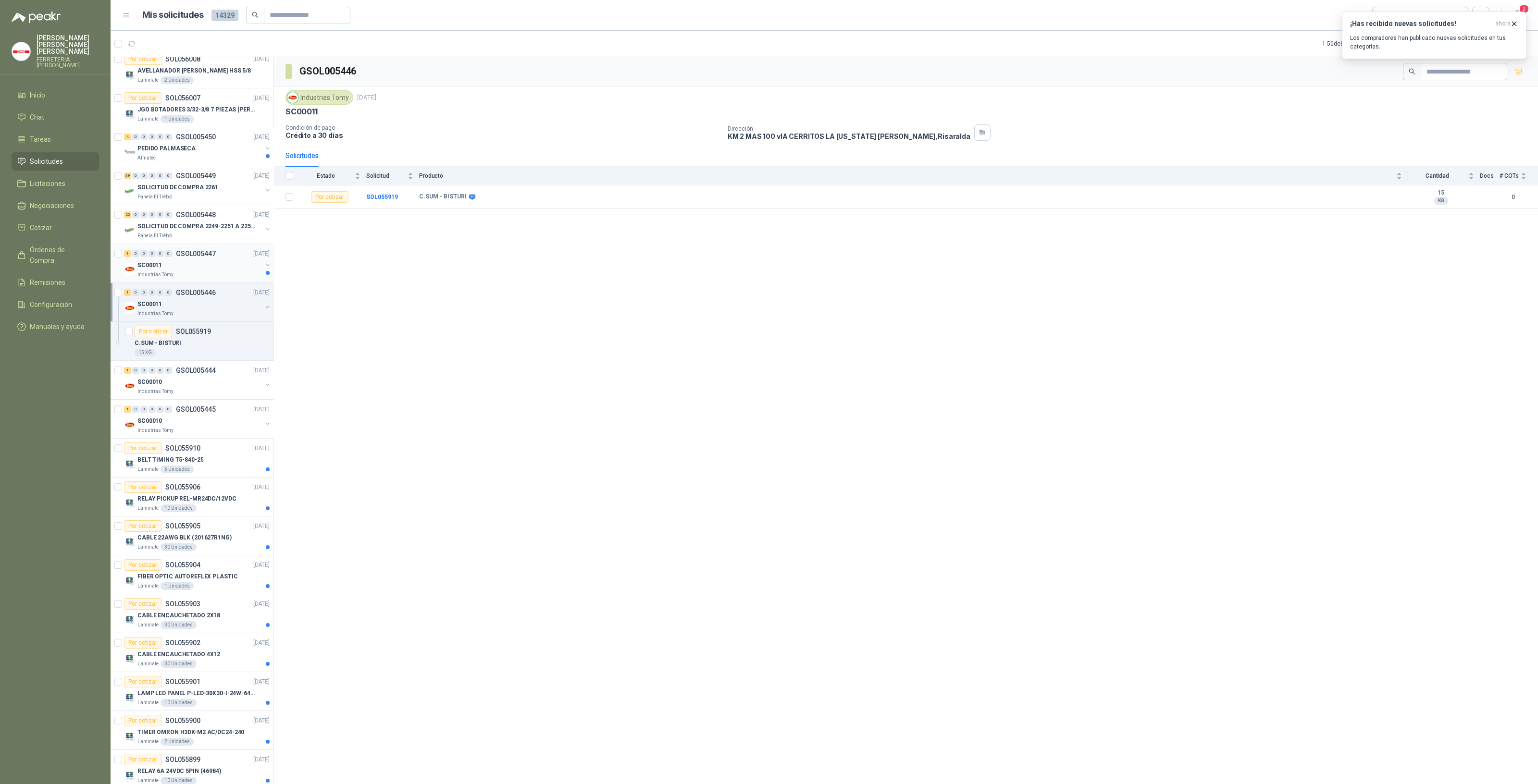
click at [205, 266] on div "SC00011" at bounding box center [200, 265] width 124 height 11
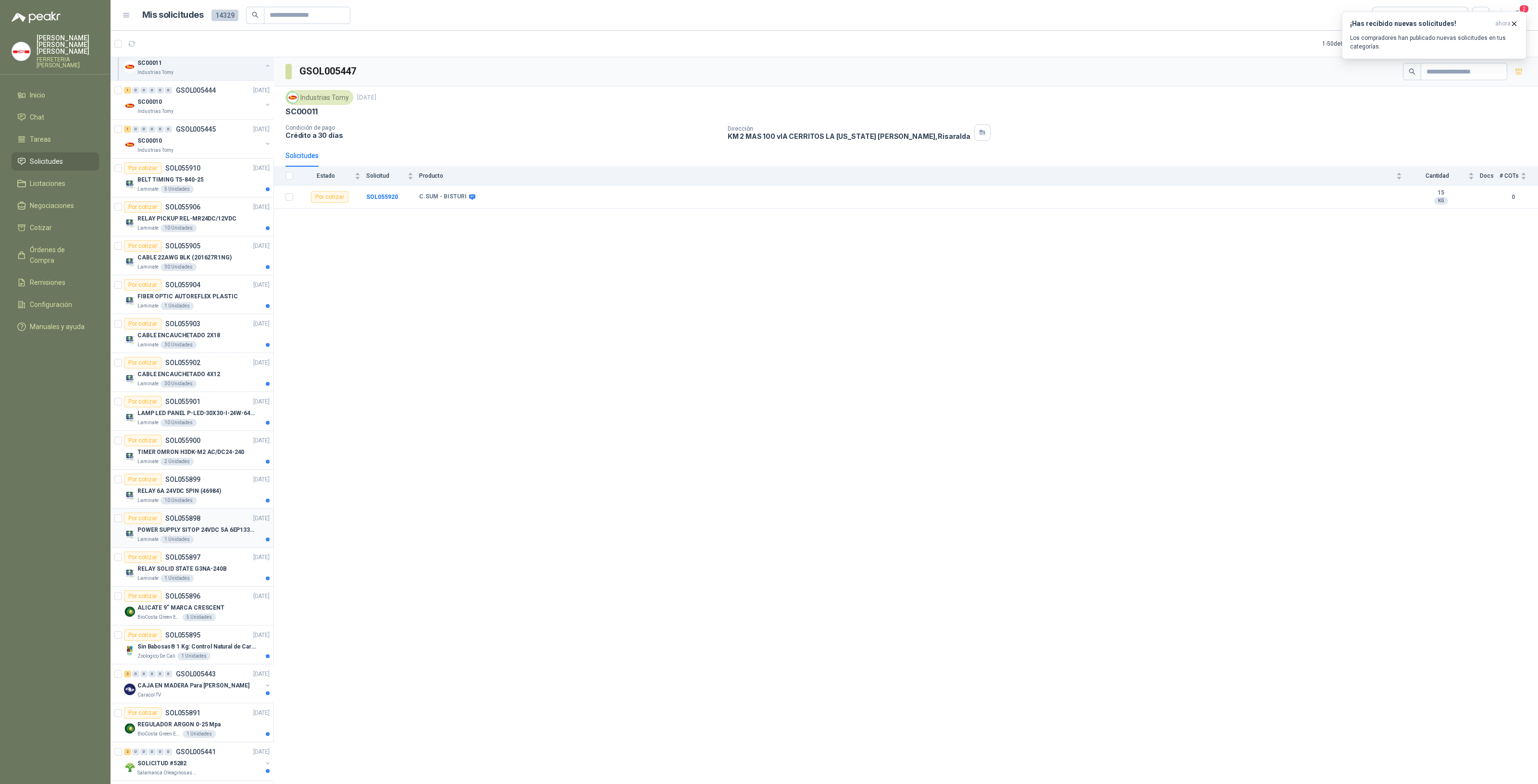
click at [212, 530] on p "POWER SUPPLY SITOP 24VDC 5A 6EP13333BA10" at bounding box center [197, 529] width 119 height 9
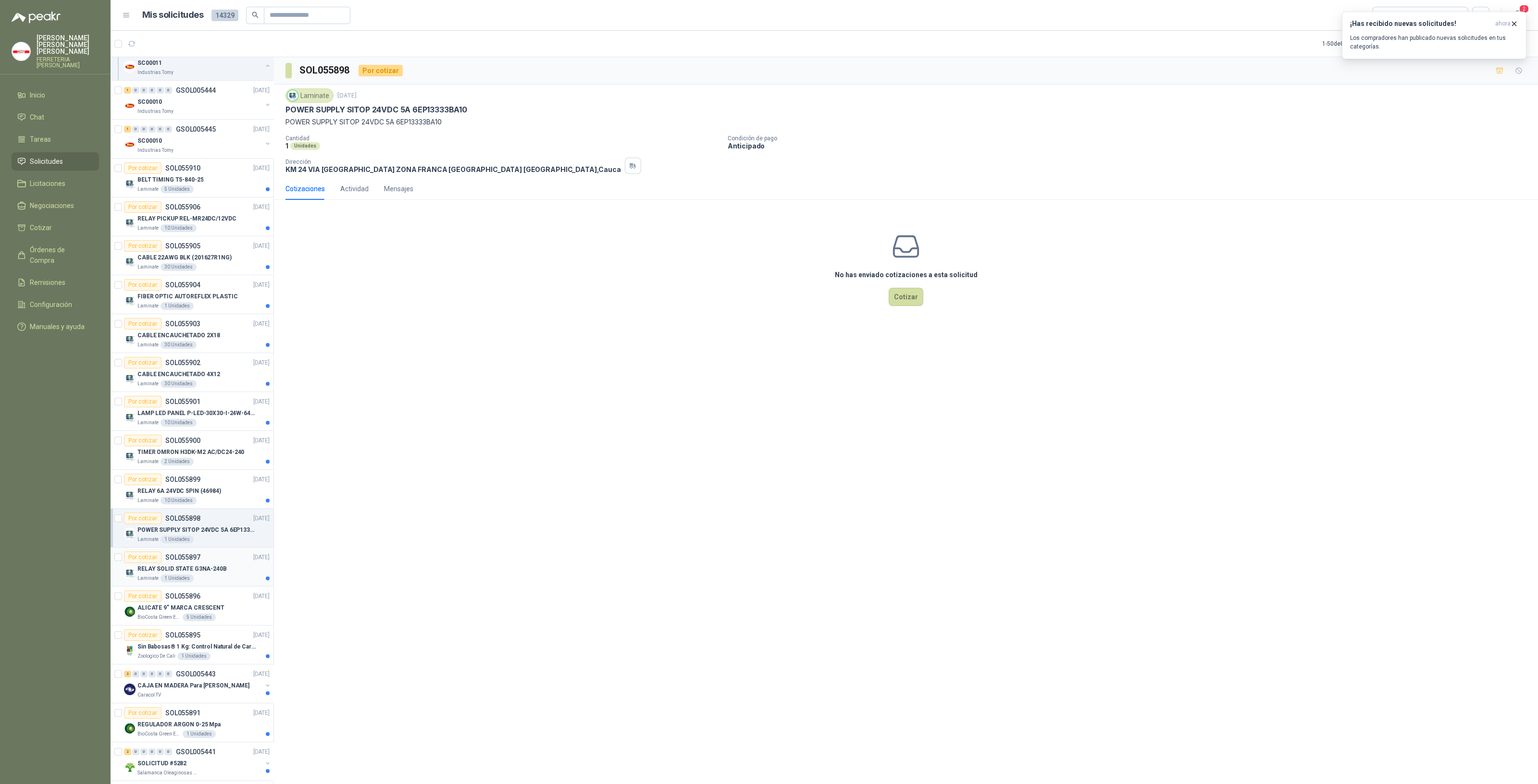
scroll to position [841, 0]
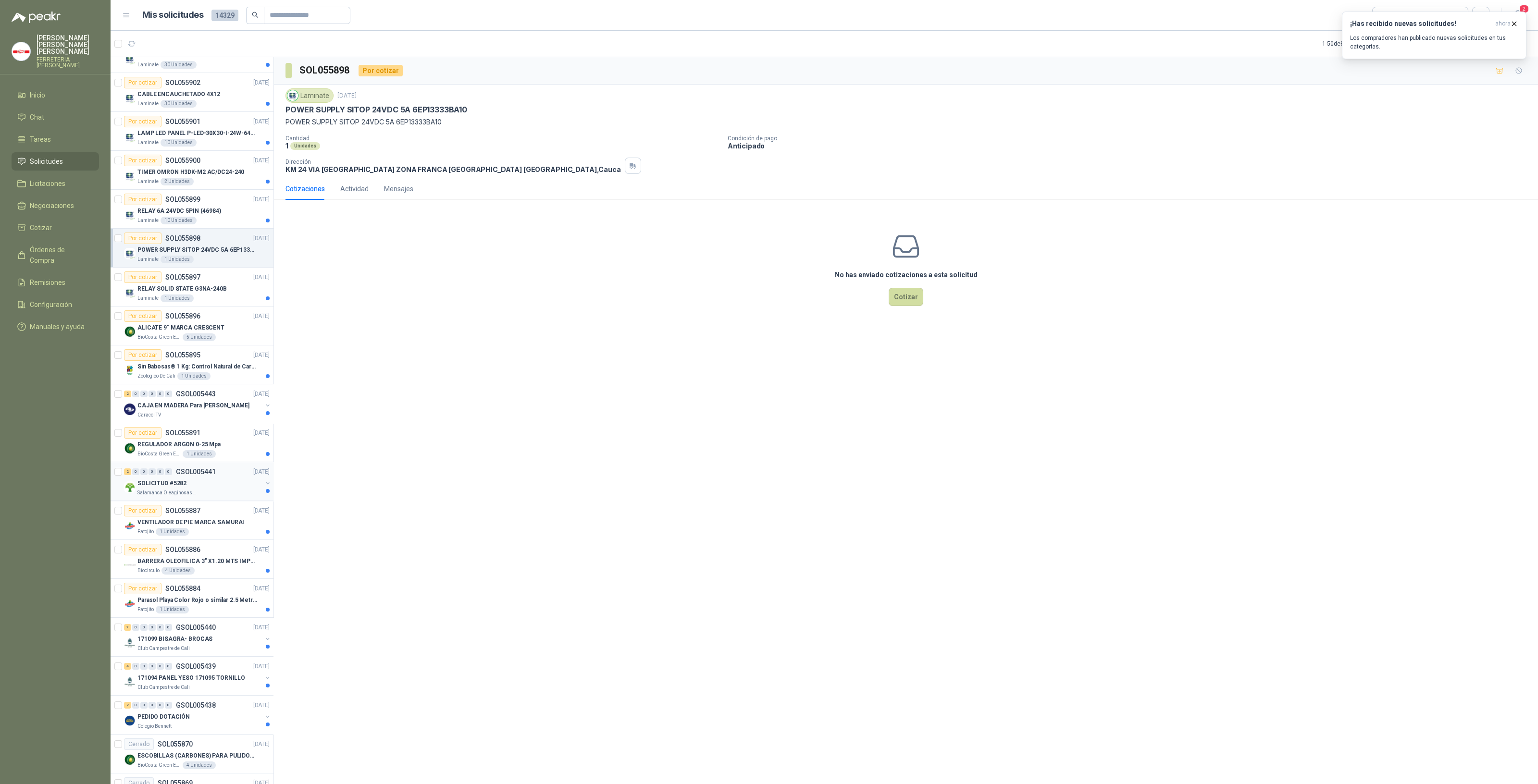
click at [207, 485] on div "SOLICITUD #5282" at bounding box center [200, 483] width 124 height 11
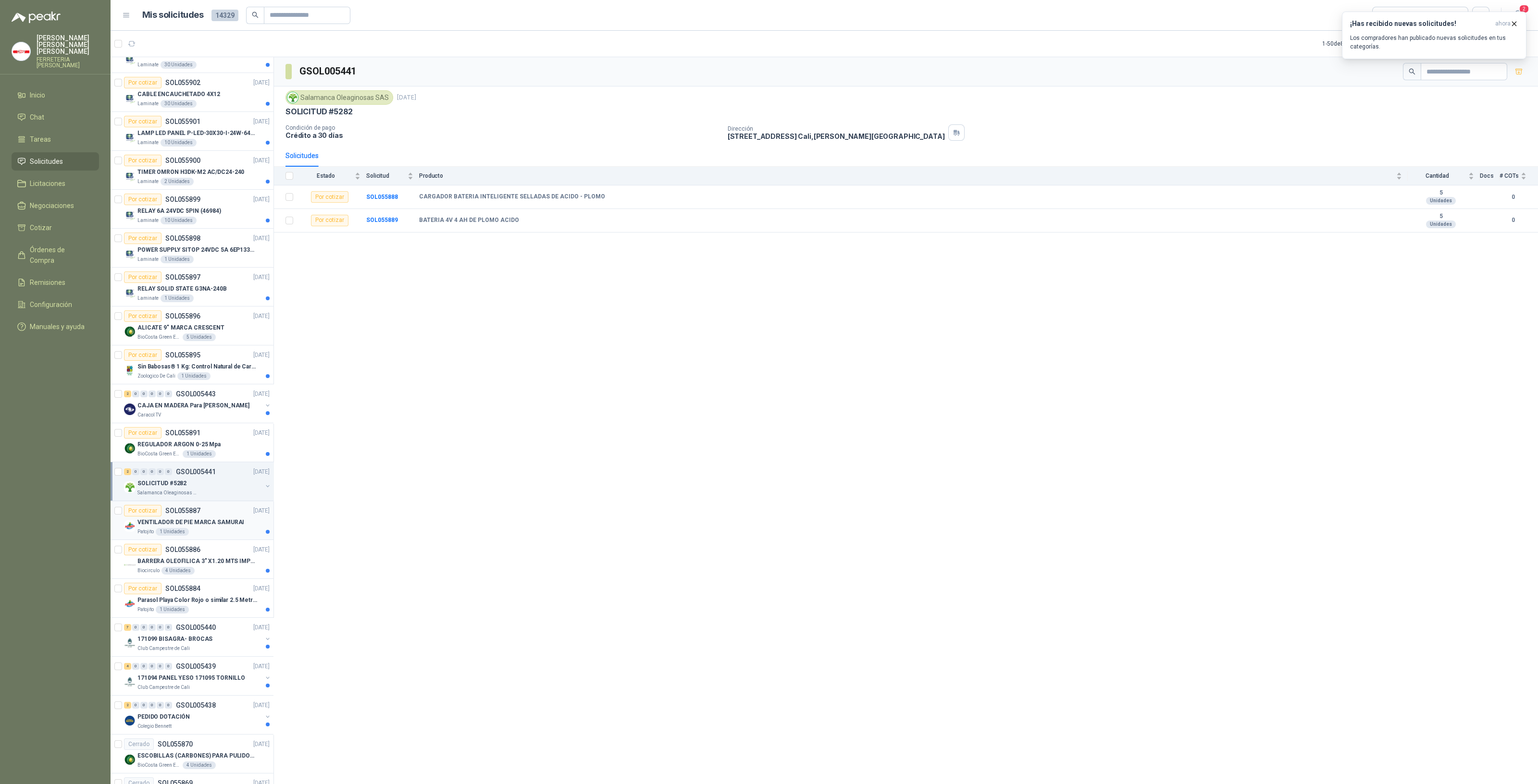
click at [209, 523] on div "VENTILADOR DE PIE MARCA SAMURAI" at bounding box center [204, 522] width 132 height 11
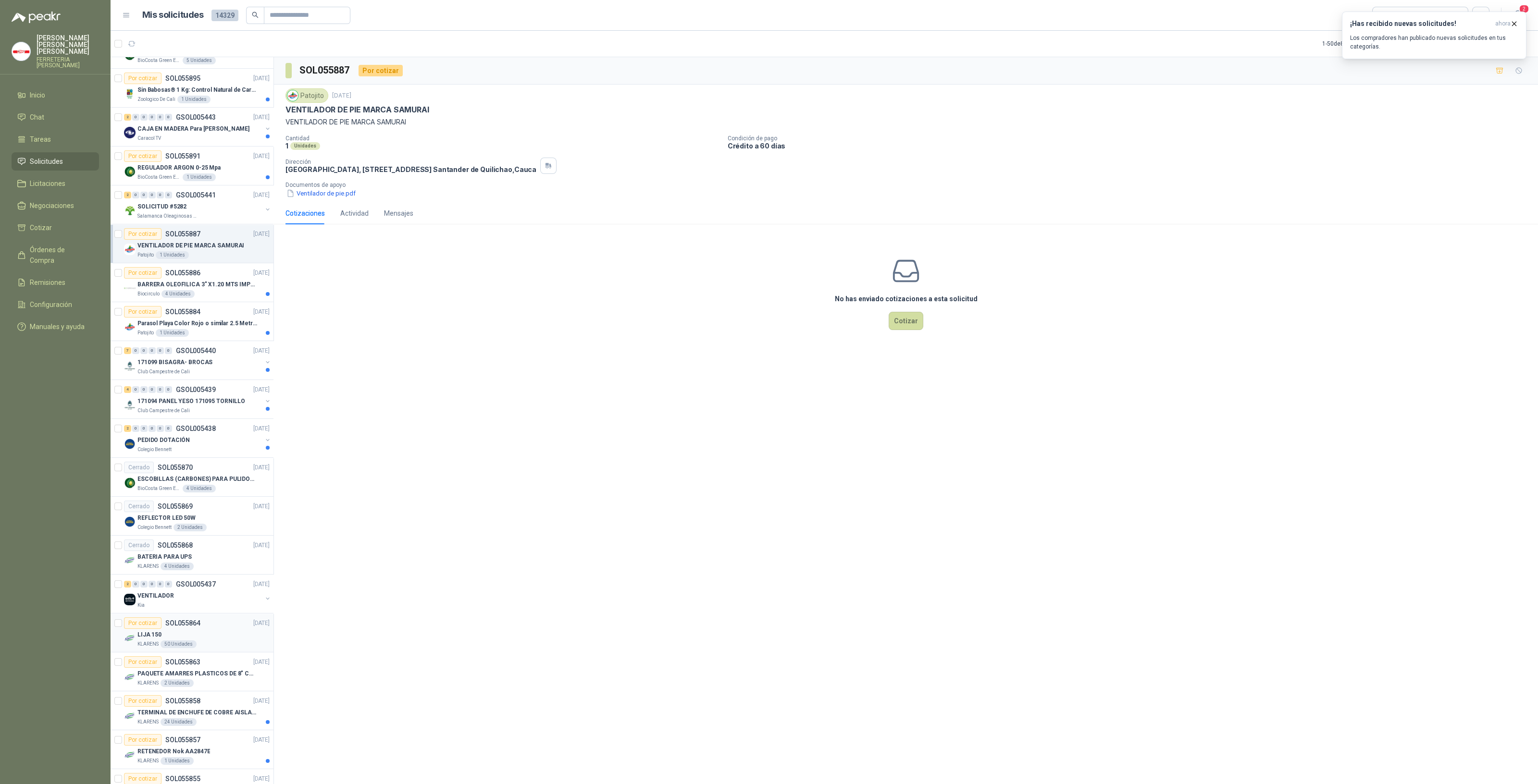
scroll to position [1121, 0]
click at [182, 476] on div "ESCOBILLAS (CARBONES) PARA PULIDORA DEWALT" at bounding box center [204, 475] width 132 height 11
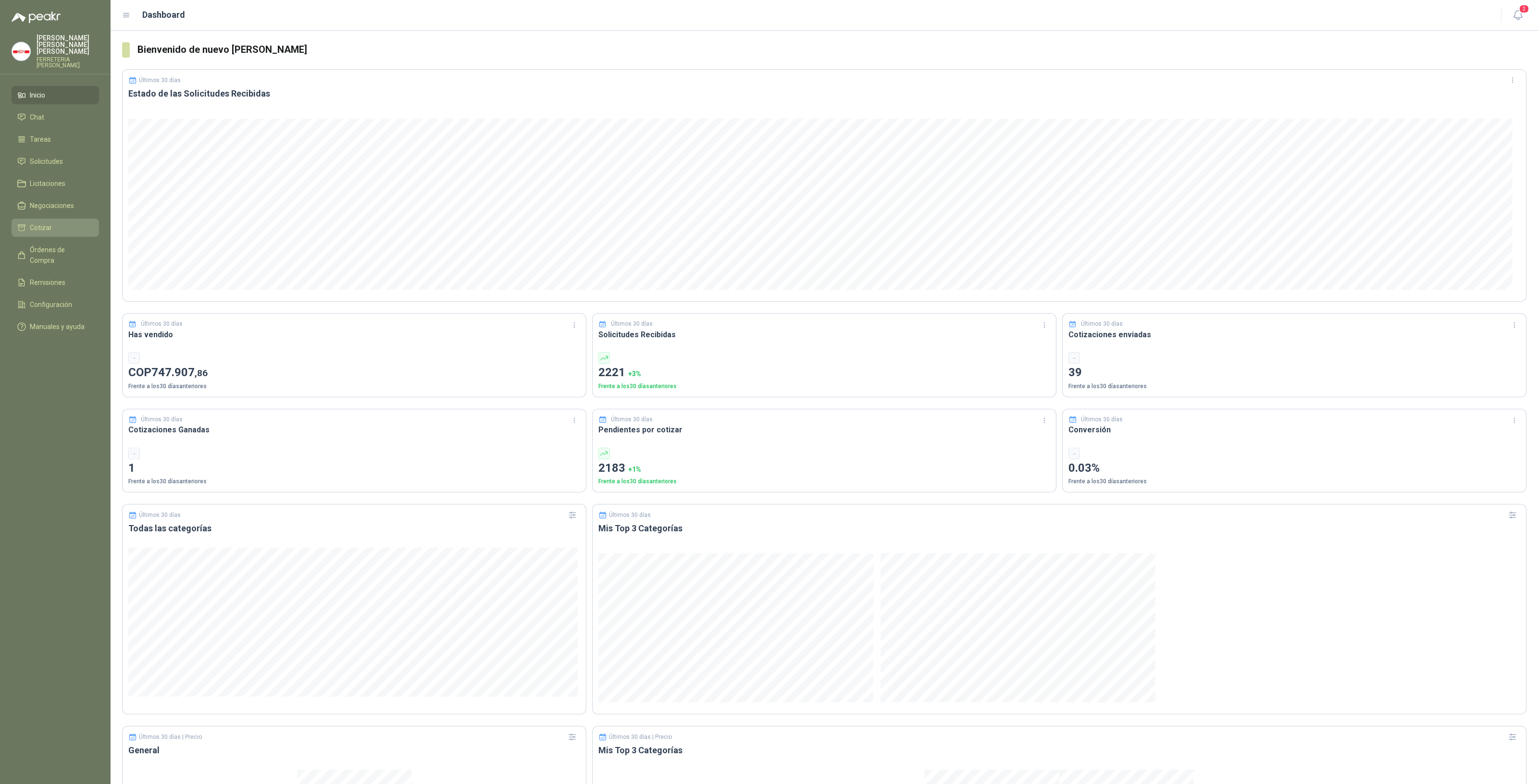
click at [43, 223] on span "Cotizar" at bounding box center [41, 228] width 22 height 10
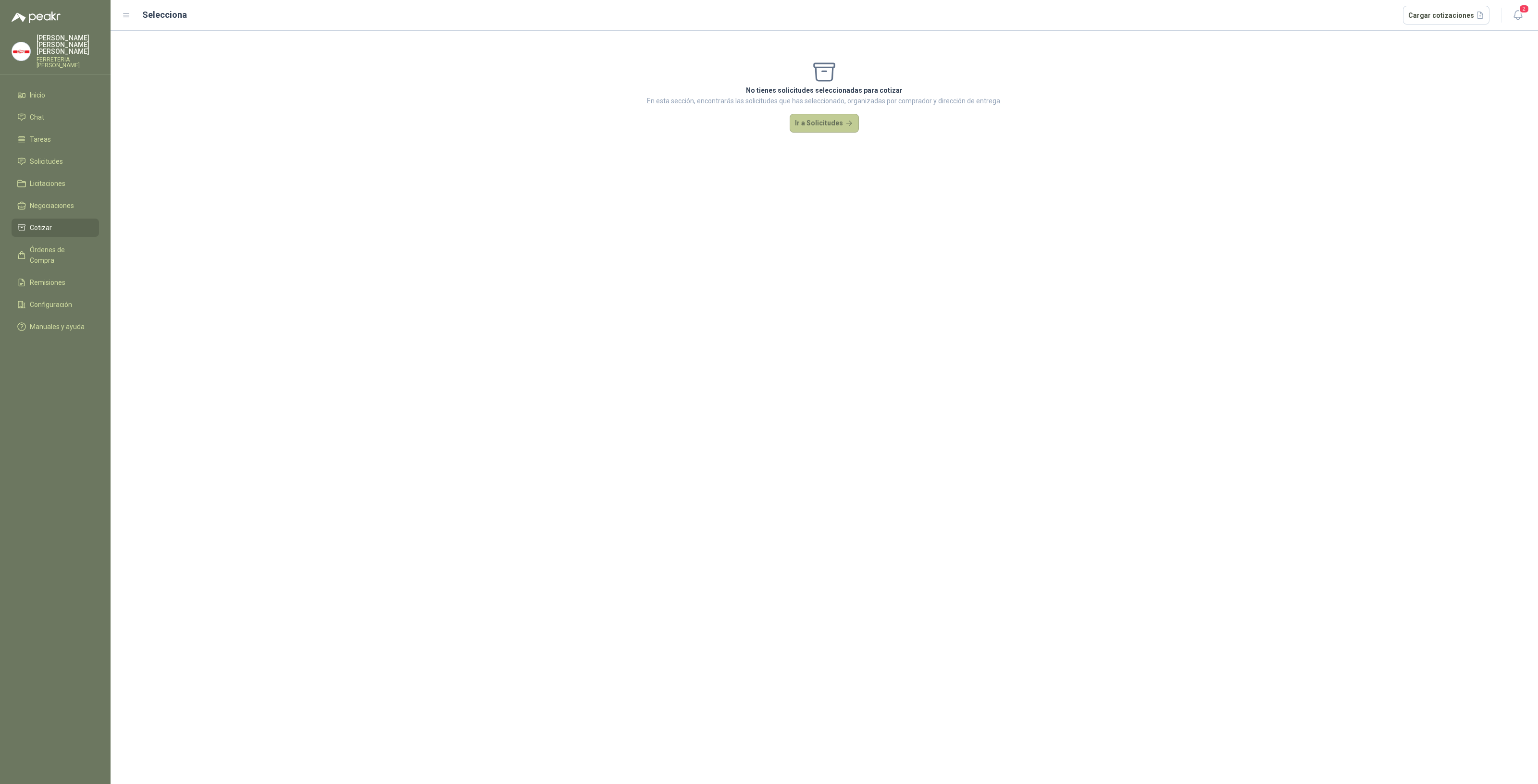
click at [806, 126] on button "Ir a Solicitudes" at bounding box center [824, 123] width 69 height 19
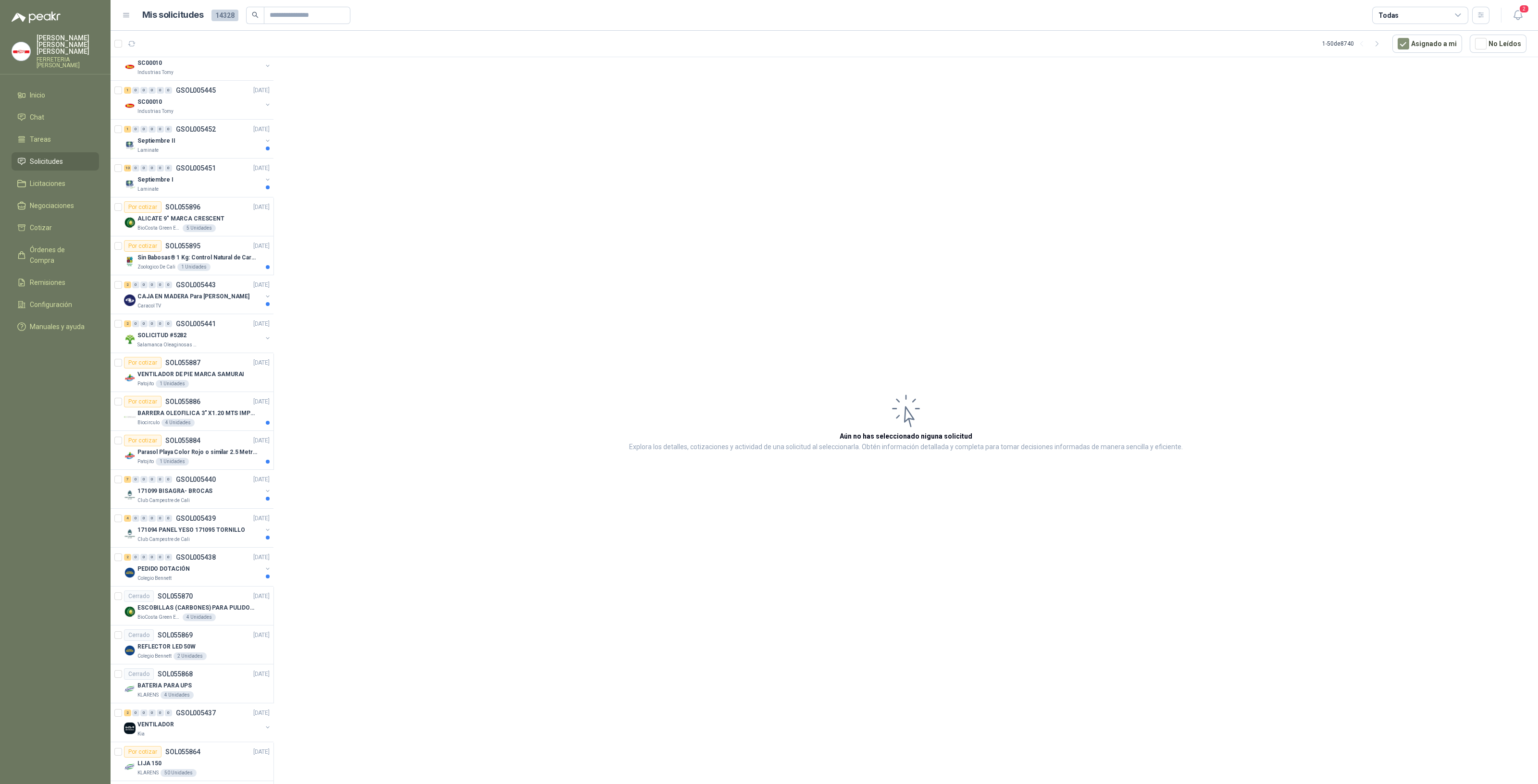
scroll to position [1232, 0]
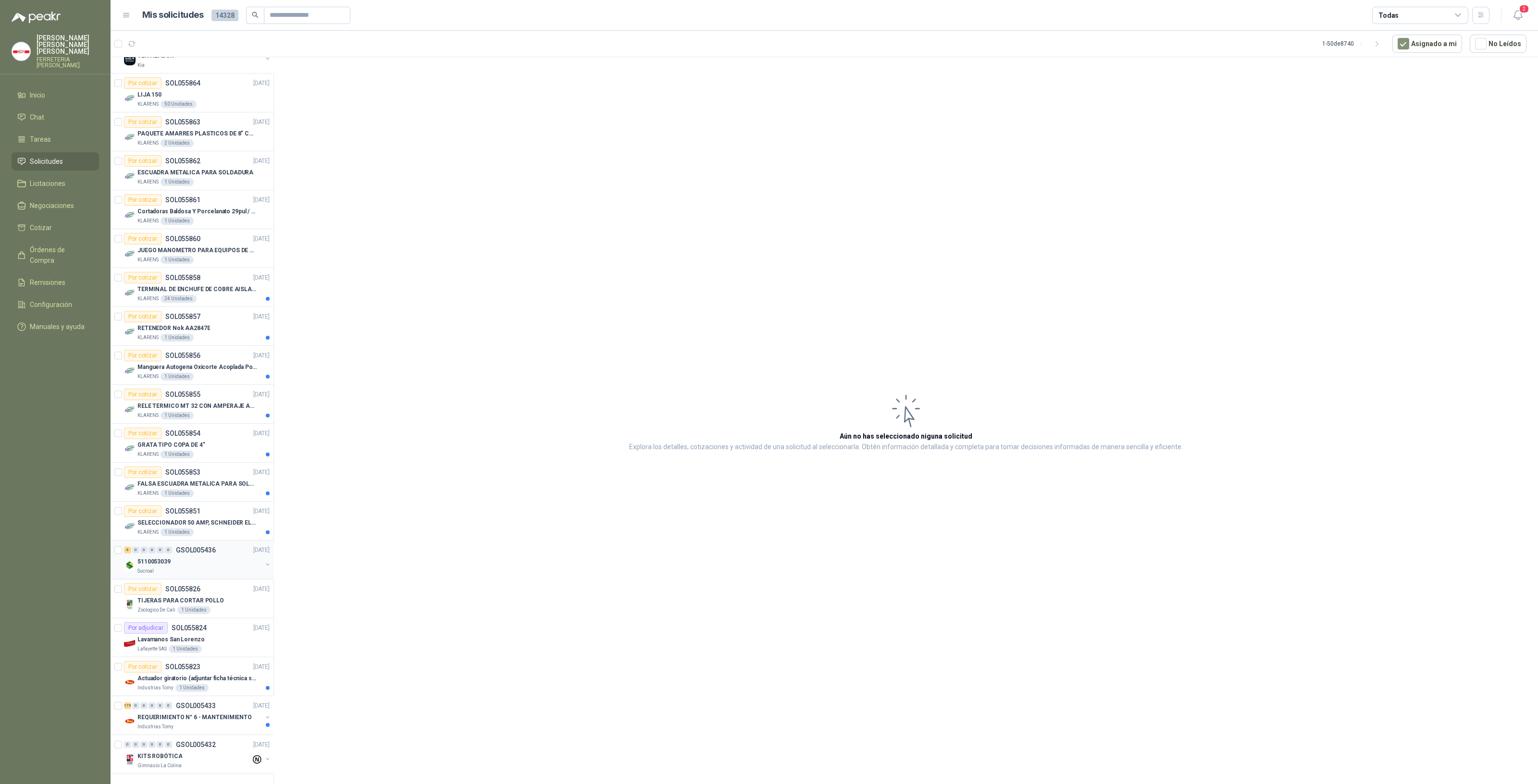
click at [149, 557] on p "5110053039" at bounding box center [154, 561] width 33 height 9
